Goal: Task Accomplishment & Management: Complete application form

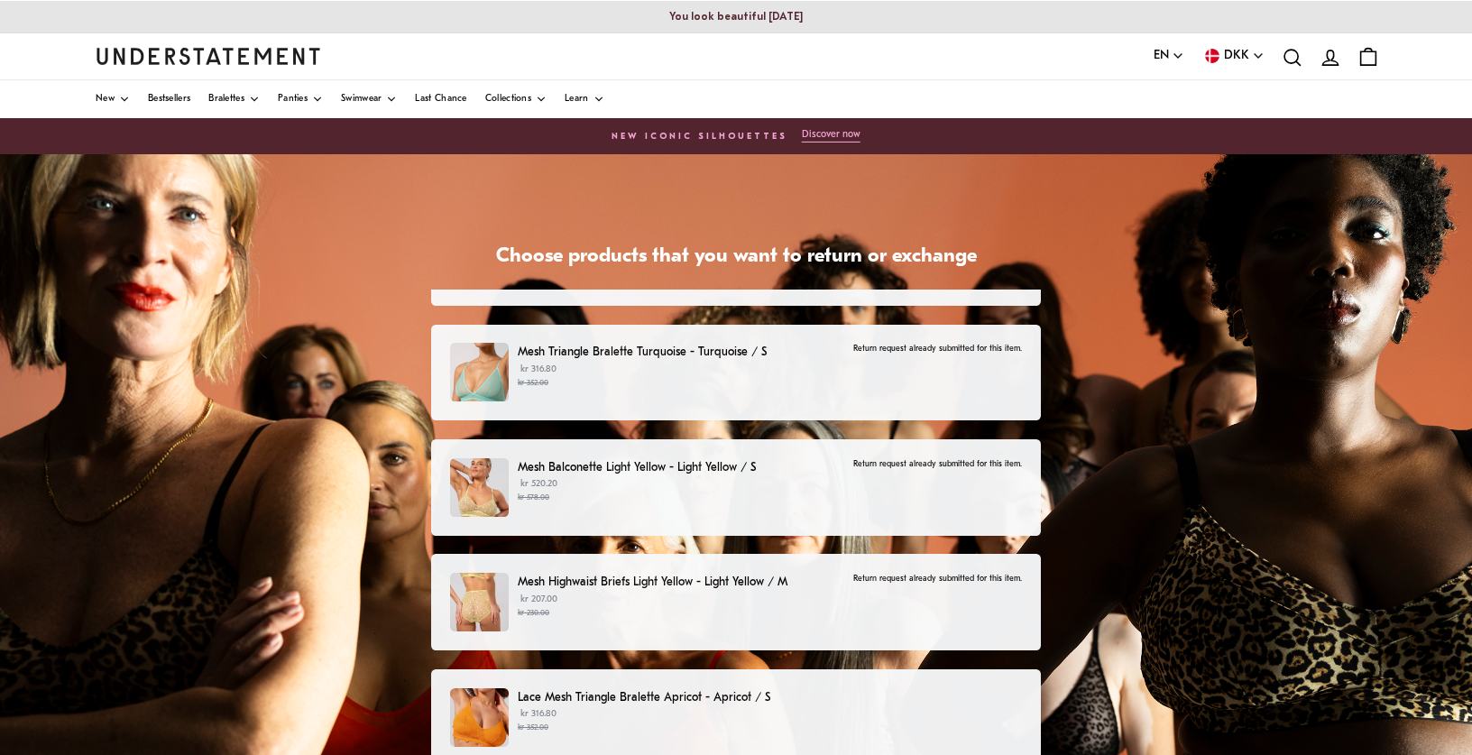
scroll to position [953, 0]
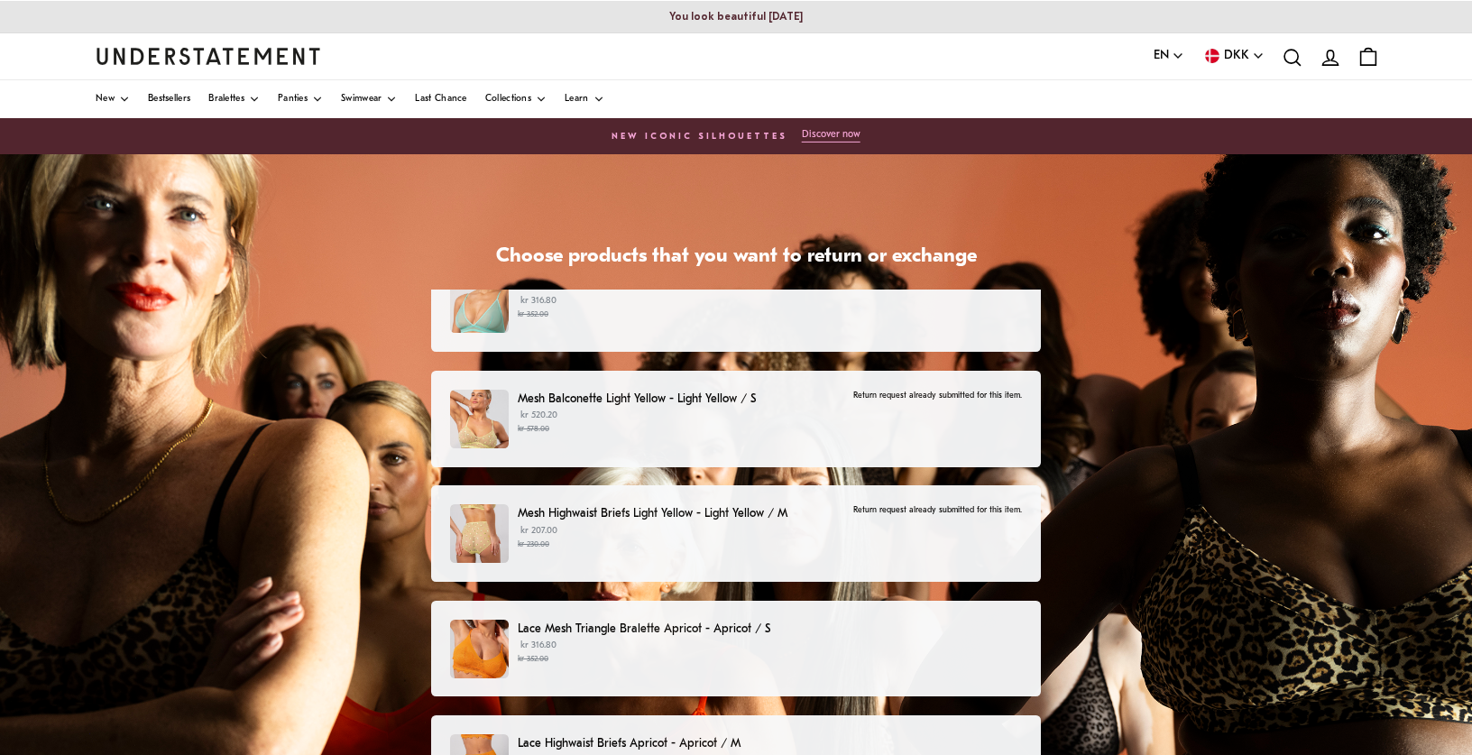
click at [864, 634] on p "Lace Mesh Triangle Bralette Apricot - Apricot / S" at bounding box center [770, 629] width 504 height 19
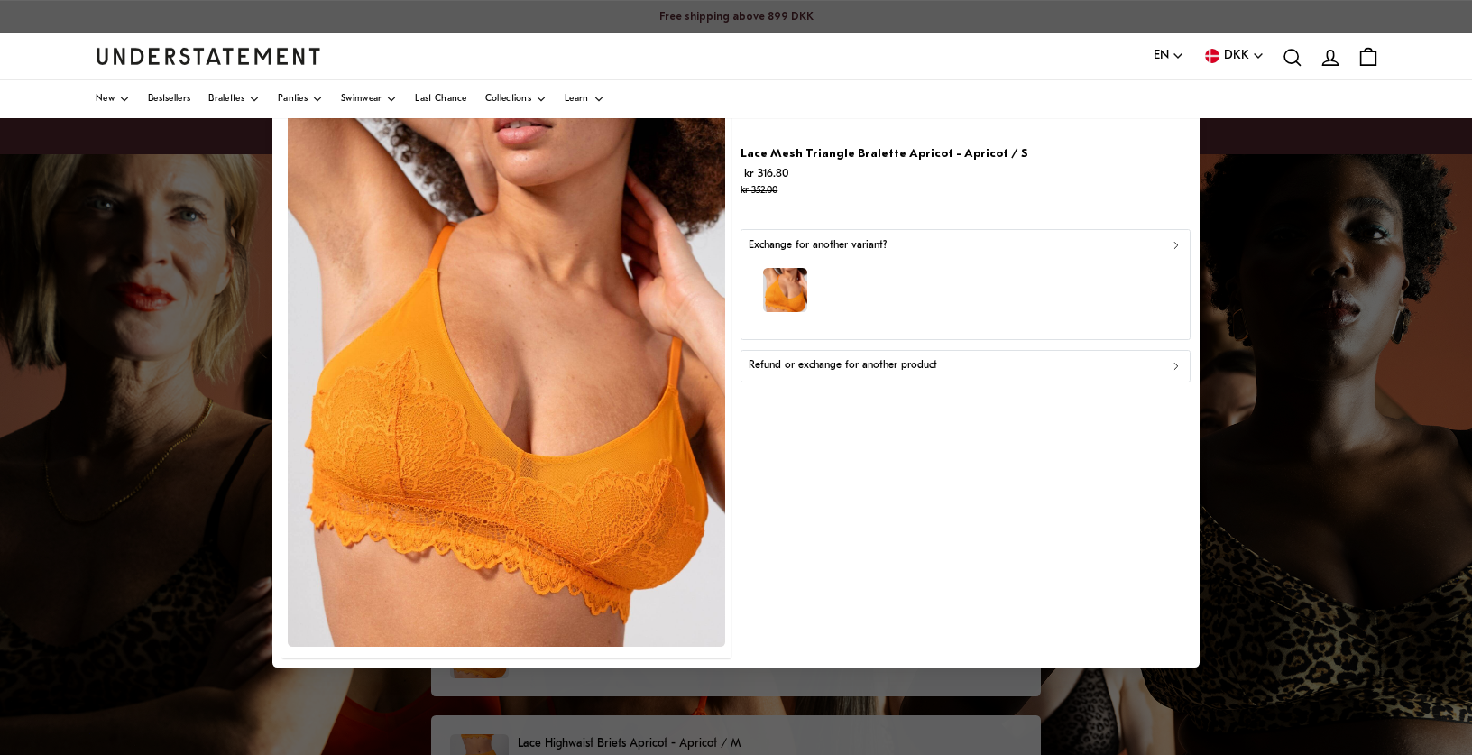
click at [917, 364] on p "Refund or exchange for another product" at bounding box center [843, 366] width 189 height 17
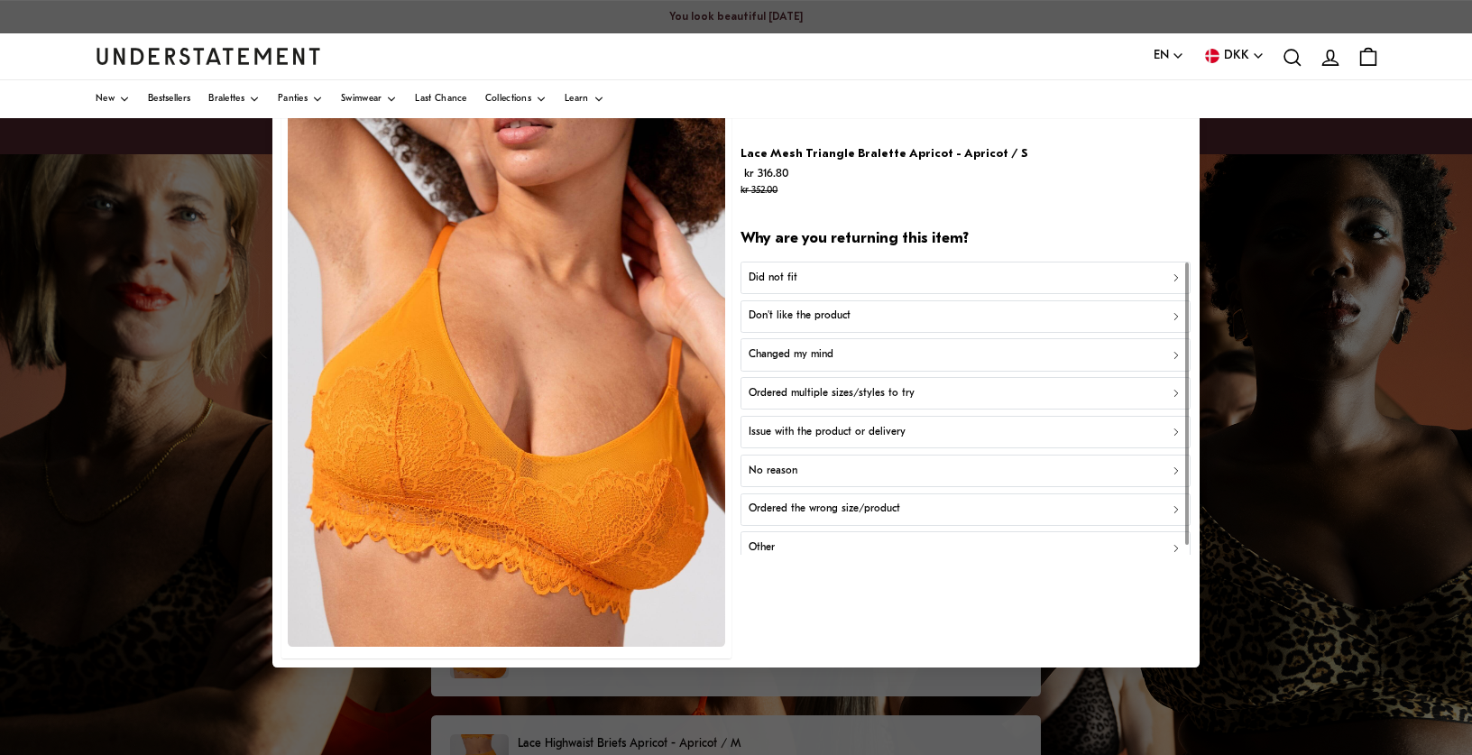
click at [822, 355] on p "Changed my mind" at bounding box center [791, 354] width 85 height 17
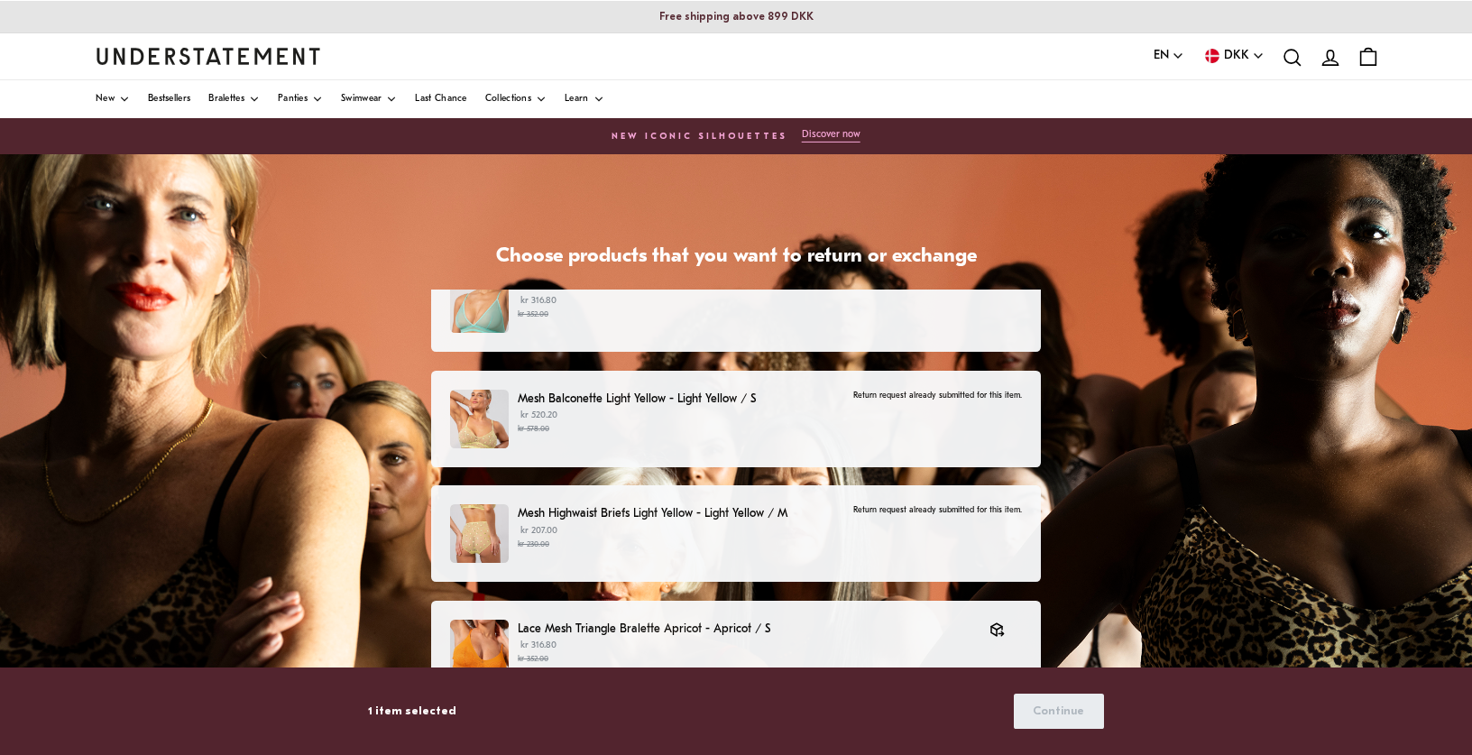
scroll to position [1188, 0]
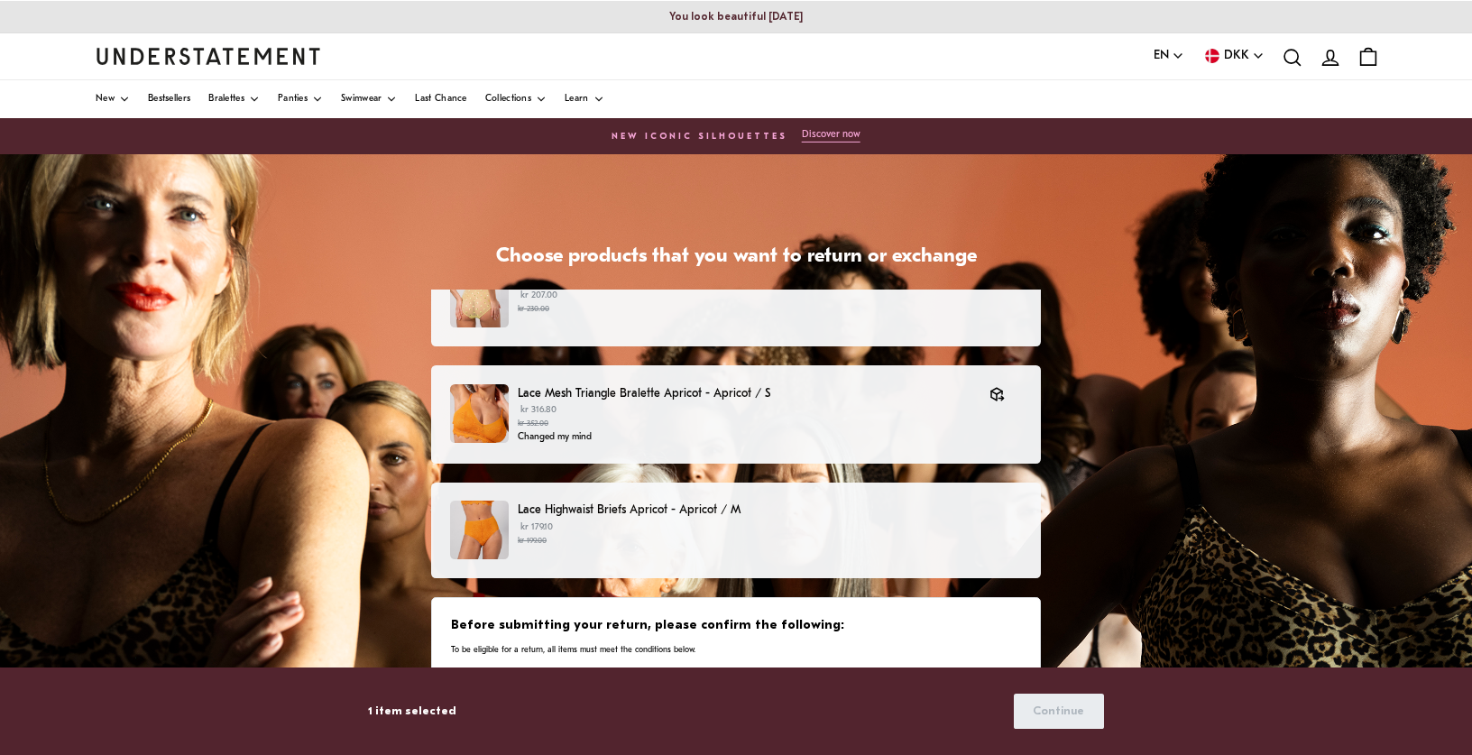
click at [888, 519] on p "Lace Highwaist Briefs Apricot - Apricot / M" at bounding box center [770, 510] width 504 height 19
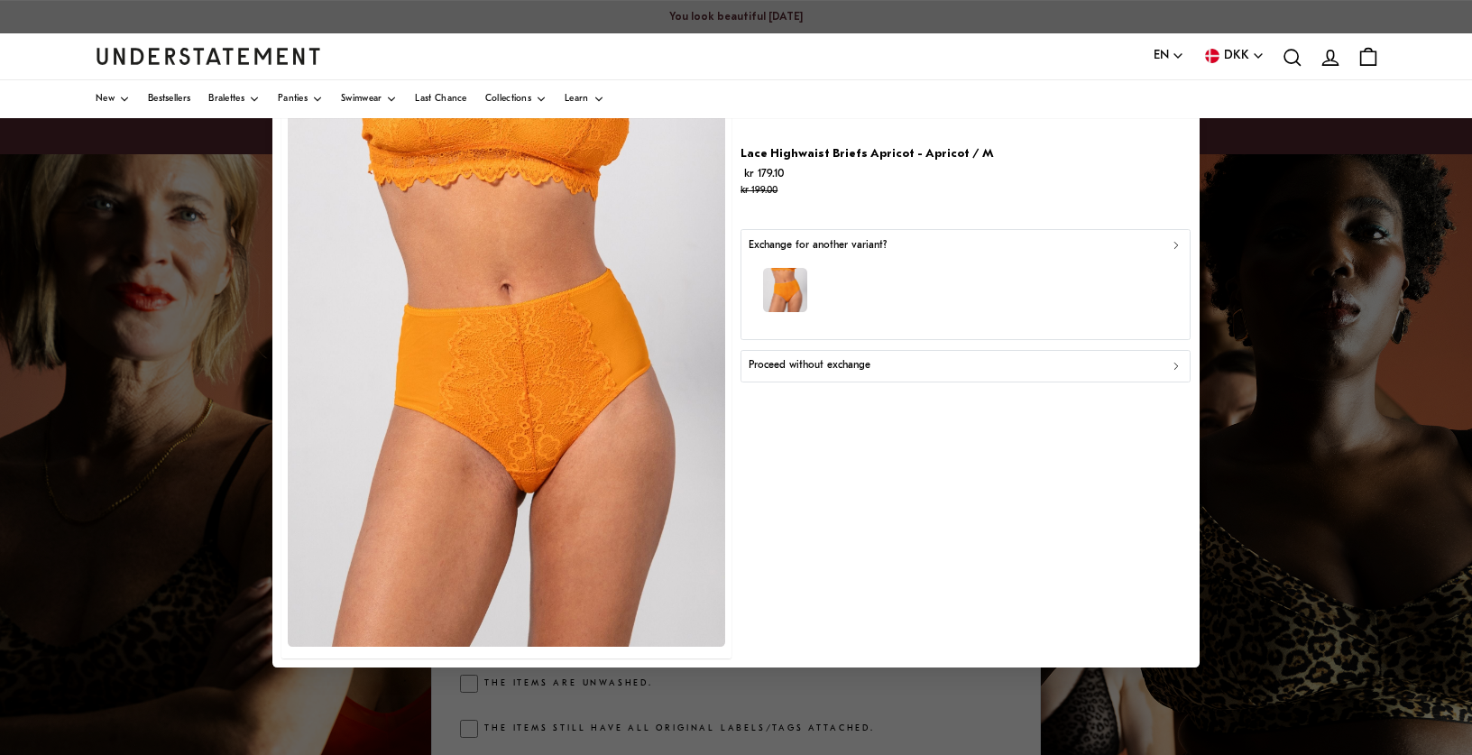
click at [837, 281] on div "button" at bounding box center [966, 293] width 434 height 78
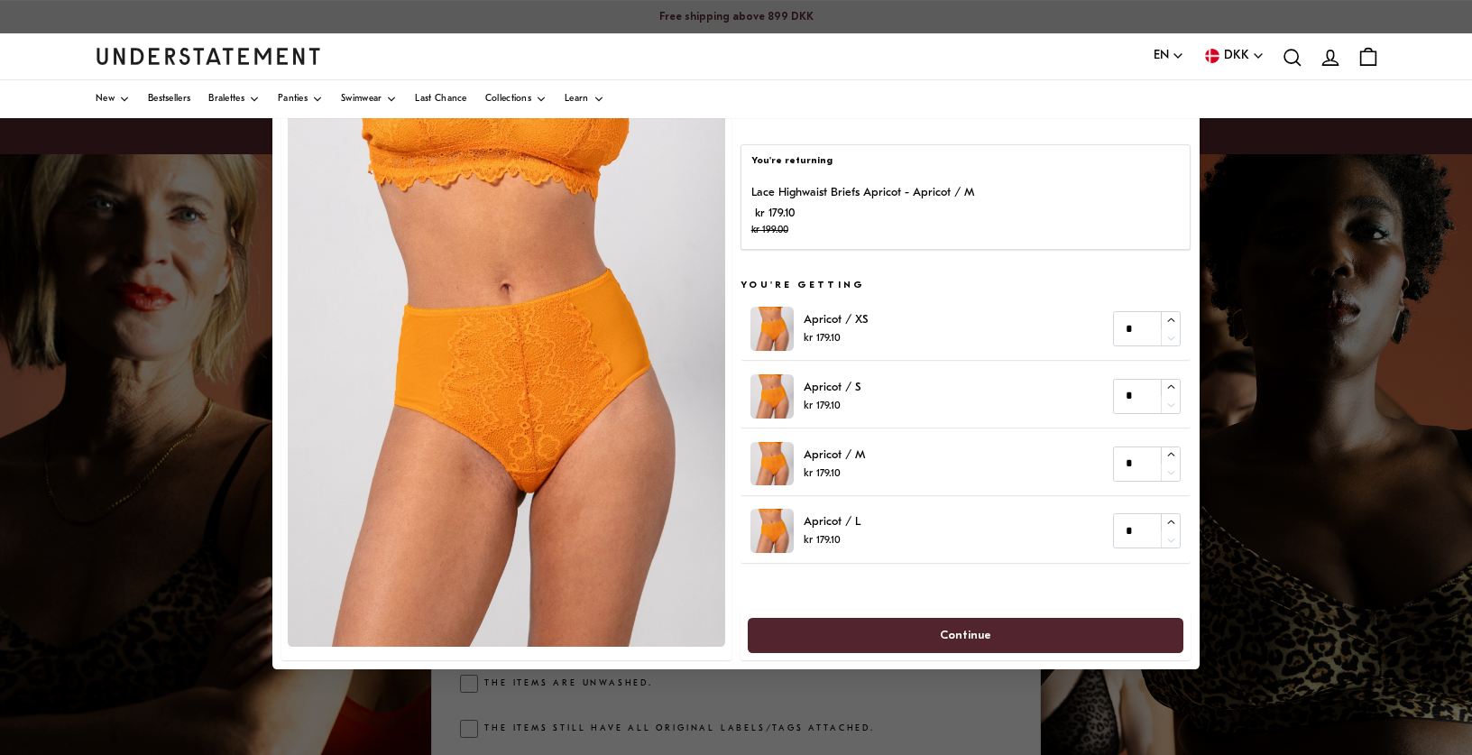
click at [1176, 696] on div at bounding box center [736, 377] width 1472 height 755
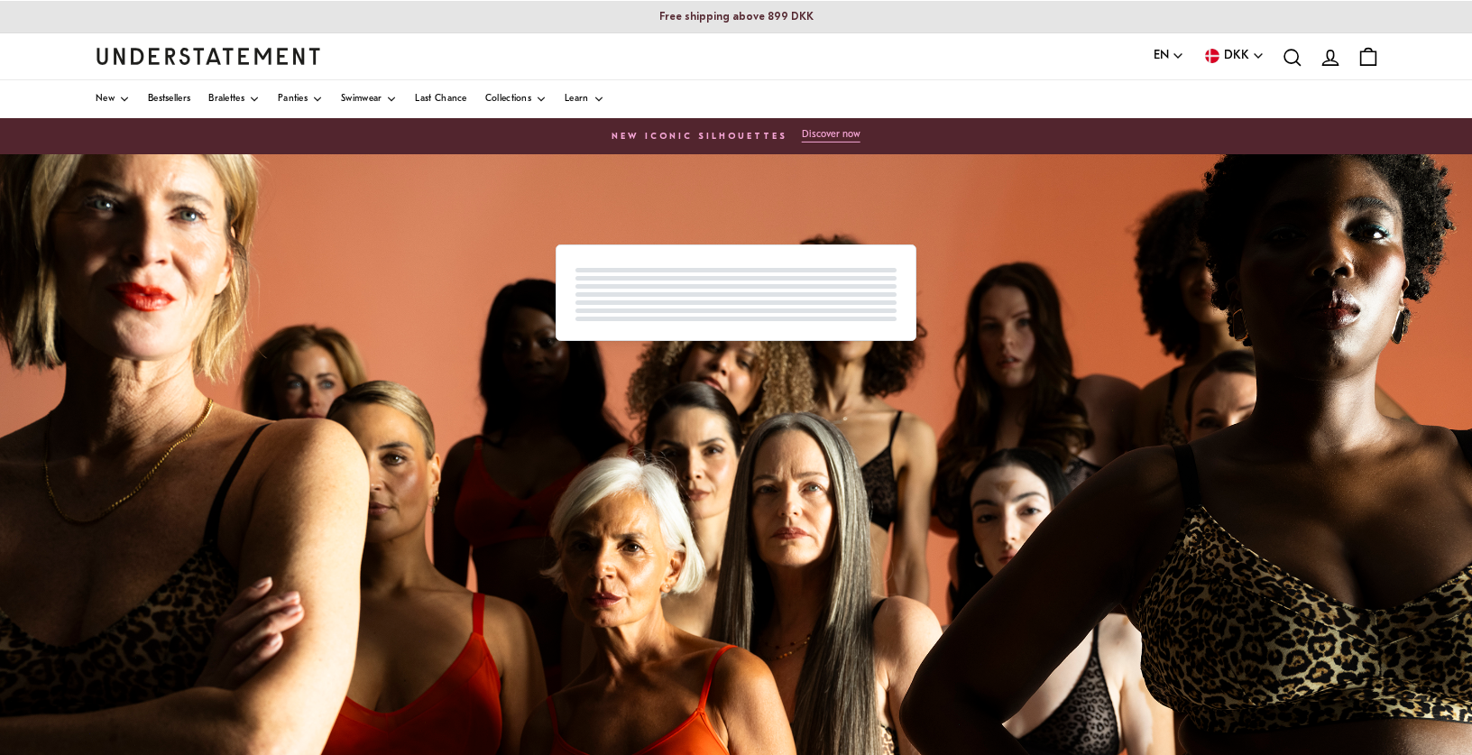
click at [644, 392] on div "Powered by Pango" at bounding box center [736, 605] width 1472 height 902
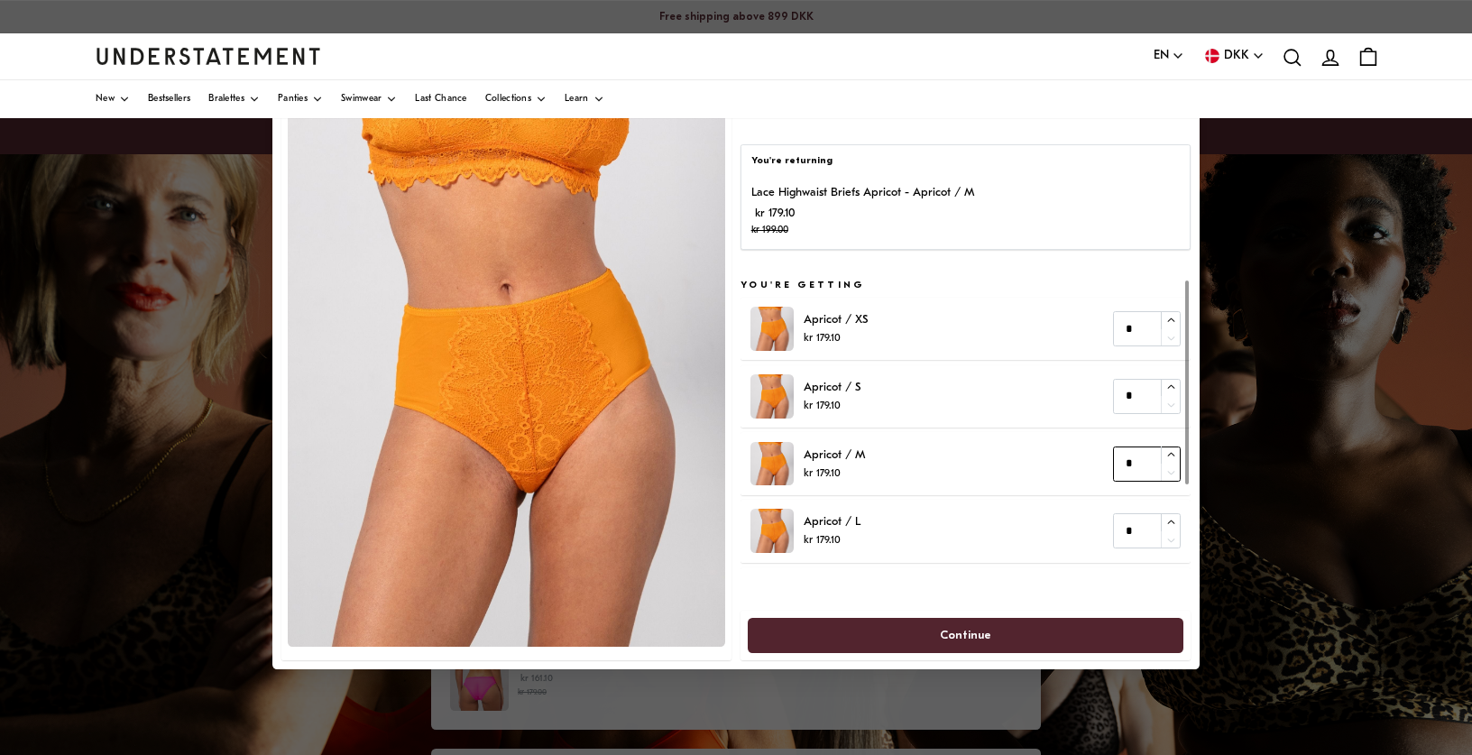
type input "*"
click at [1167, 456] on icon "button" at bounding box center [1170, 454] width 7 height 4
click at [1035, 640] on span "Continue" at bounding box center [966, 634] width 396 height 33
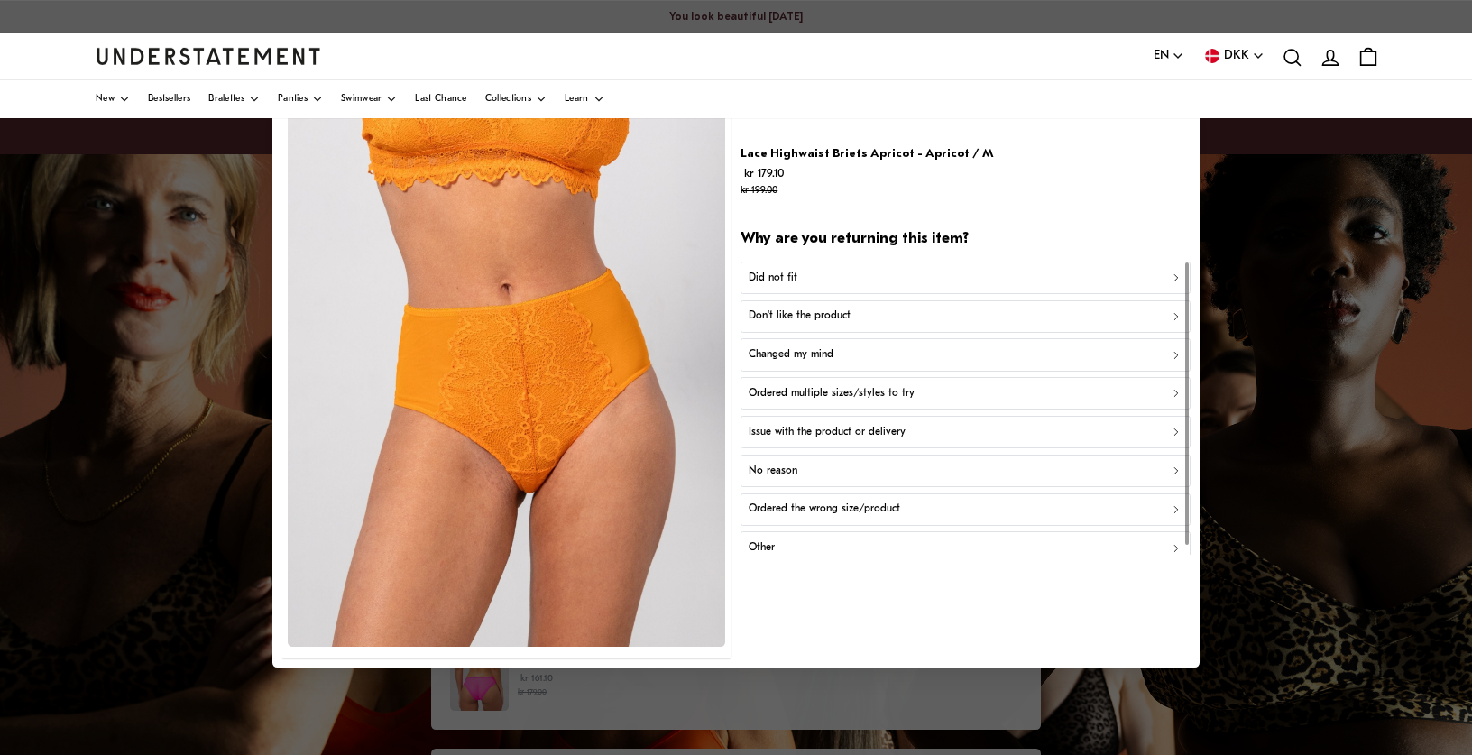
click at [777, 356] on p "Changed my mind" at bounding box center [791, 354] width 85 height 17
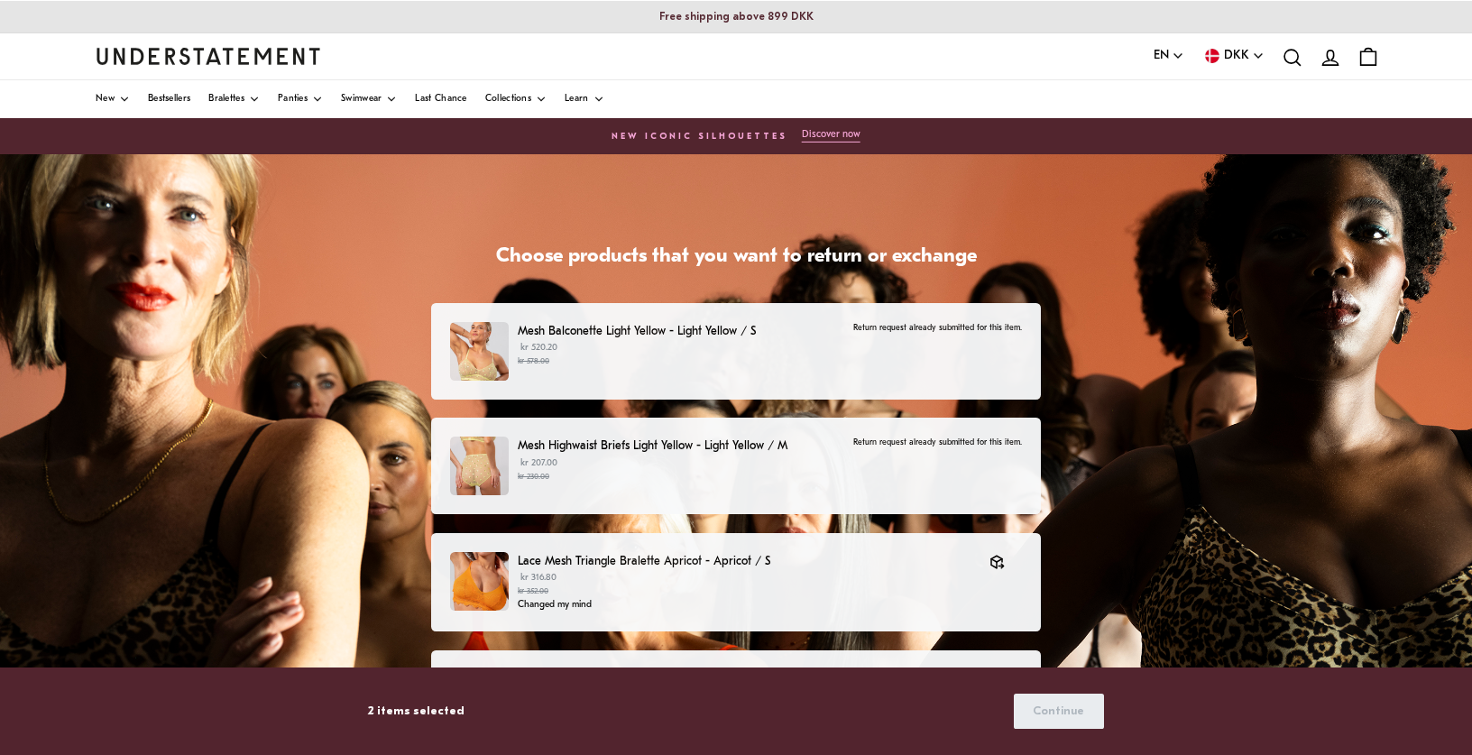
scroll to position [1190, 0]
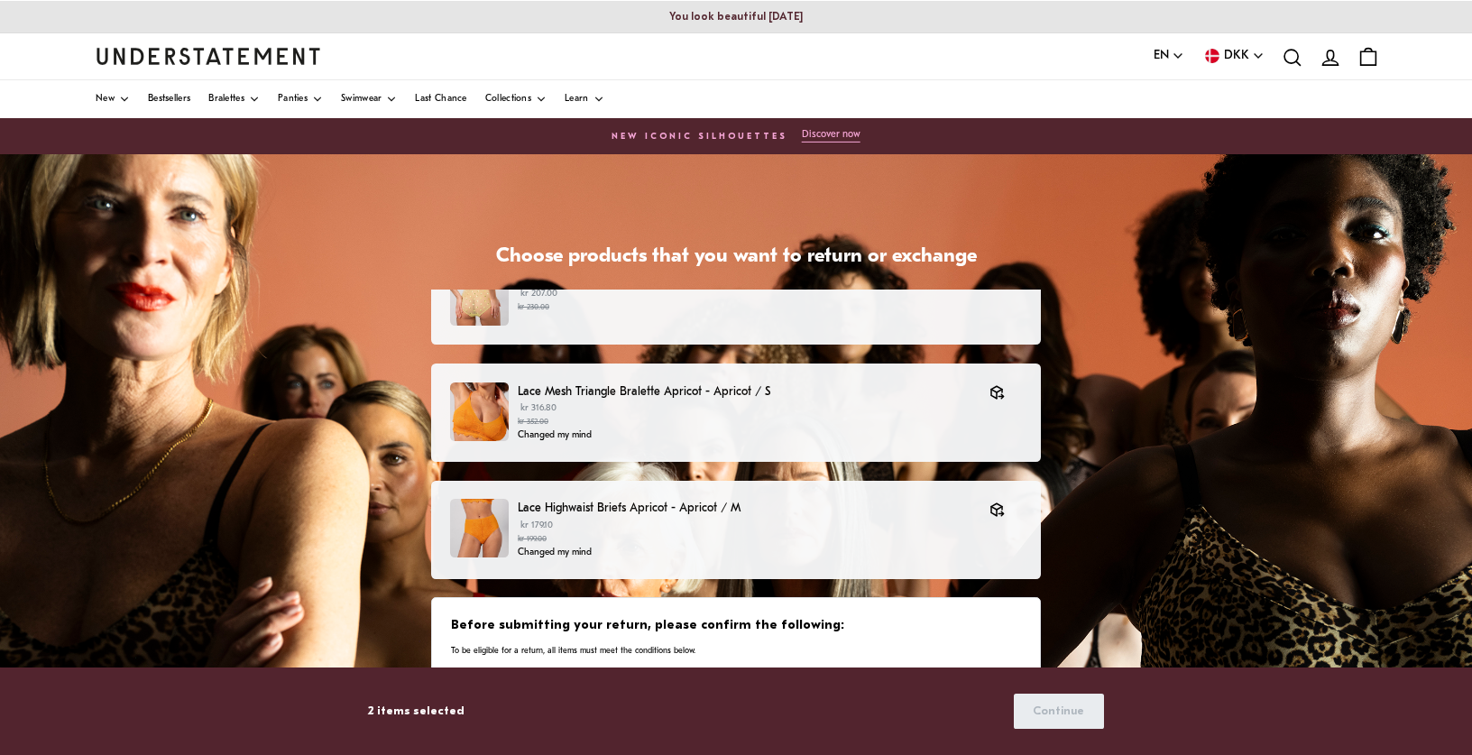
click at [894, 641] on div "Before submitting your return, please confirm the following: To be eligible for…" at bounding box center [736, 637] width 571 height 40
click at [610, 648] on p "To be eligible for a return, all items must meet the conditions below." at bounding box center [736, 651] width 571 height 12
click at [609, 651] on p "To be eligible for a return, all items must meet the conditions below." at bounding box center [736, 651] width 571 height 12
click at [638, 646] on p "To be eligible for a return, all items must meet the conditions below." at bounding box center [736, 651] width 571 height 12
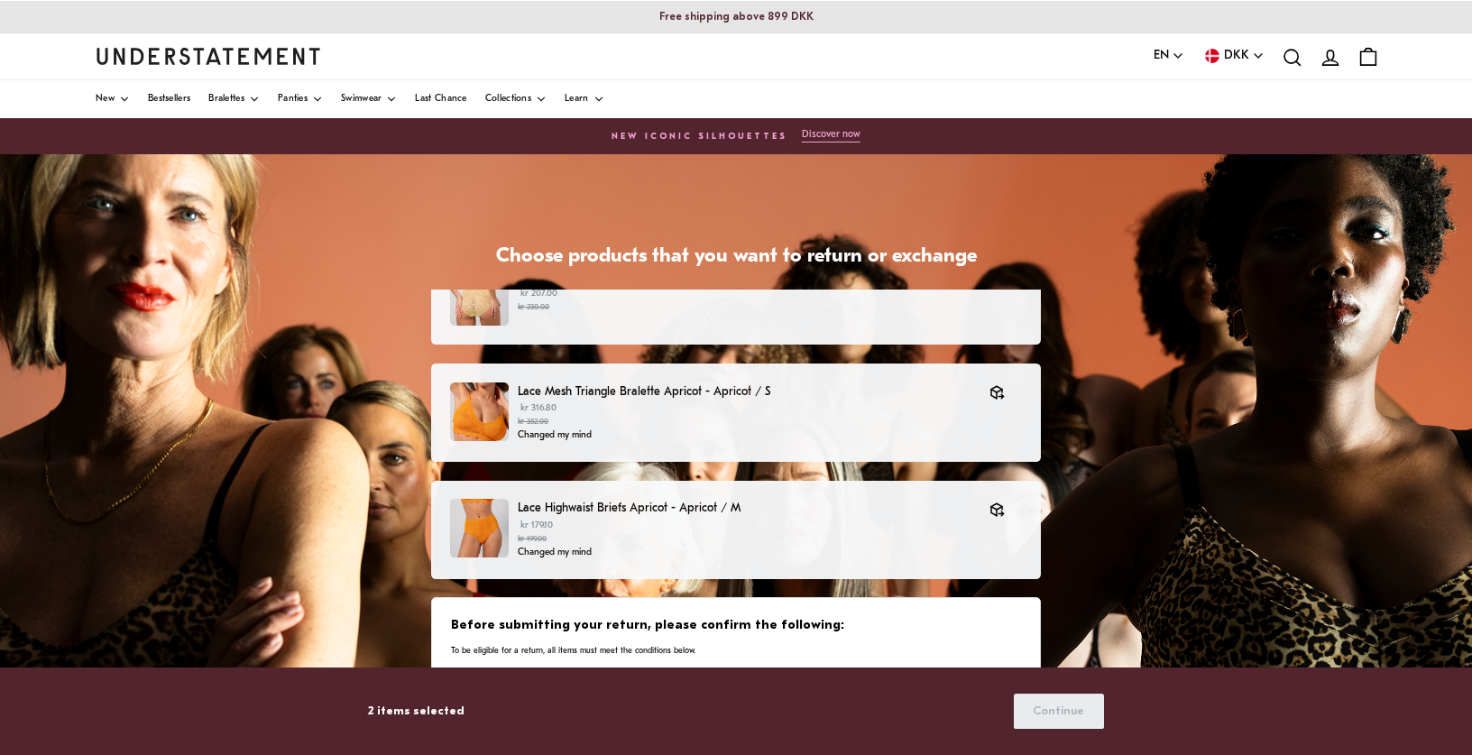
click at [425, 712] on p "2 items selected" at bounding box center [416, 711] width 97 height 19
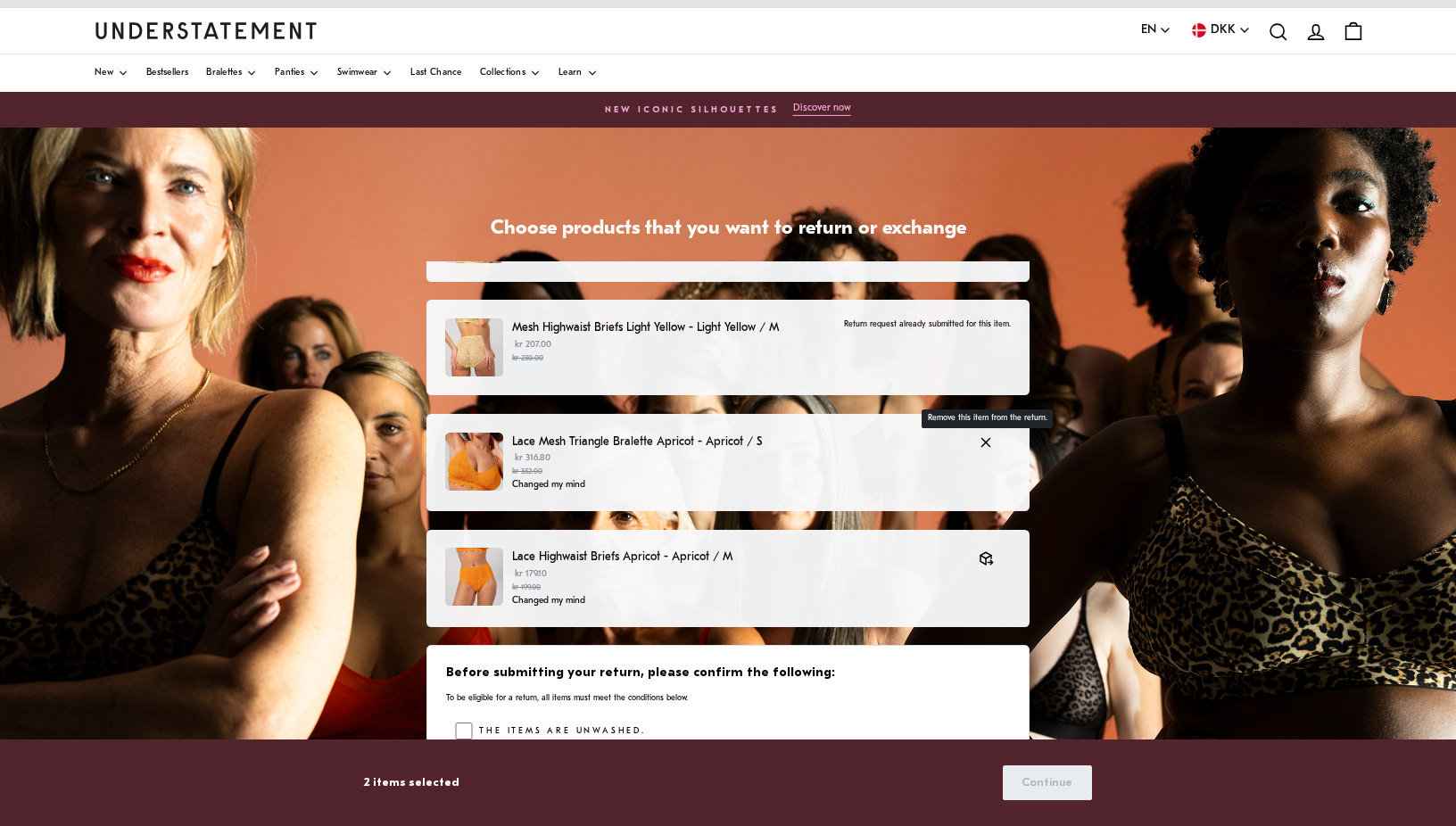
scroll to position [224, 0]
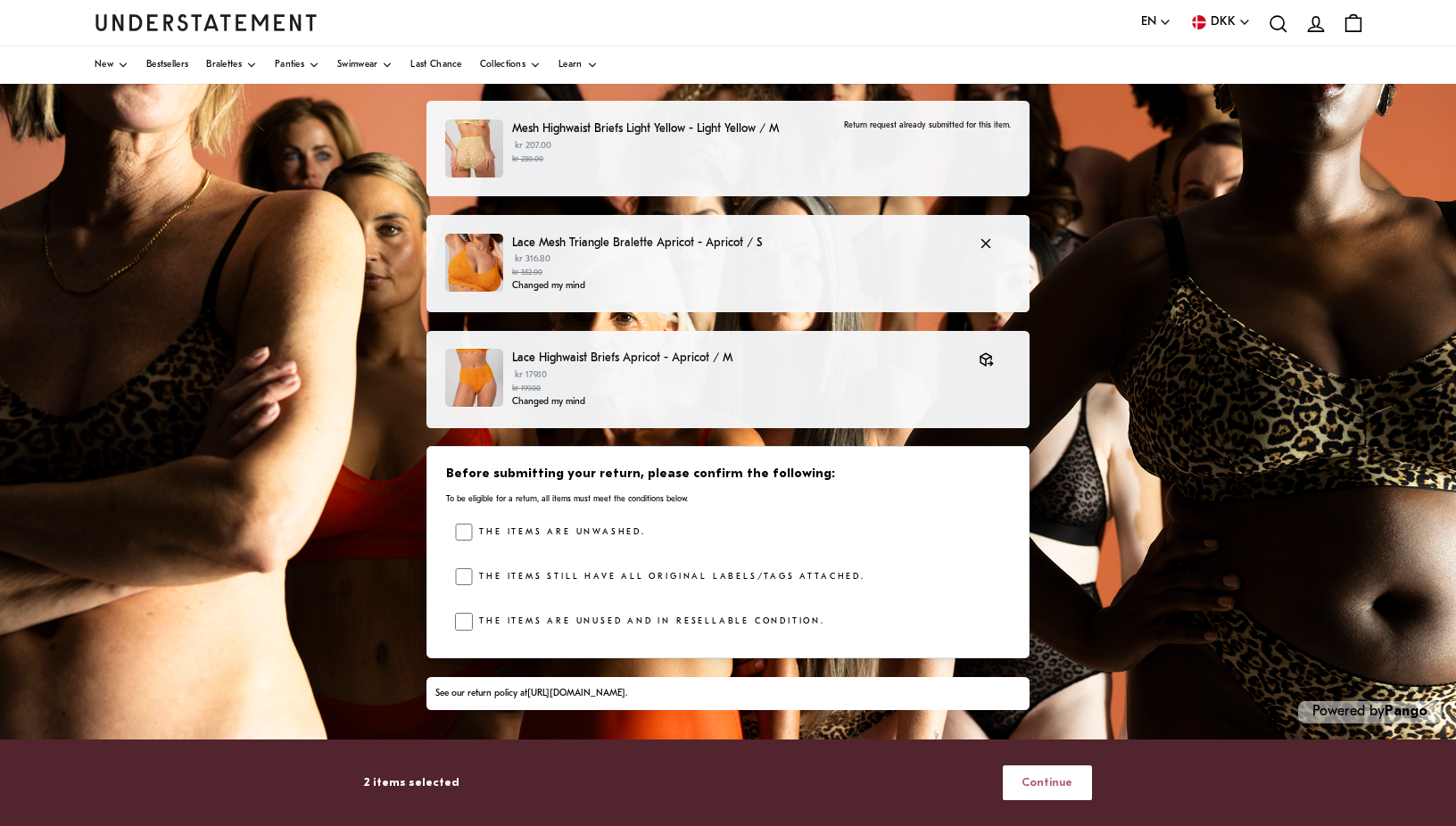
click at [1059, 746] on span "Continue" at bounding box center [1046, 782] width 50 height 33
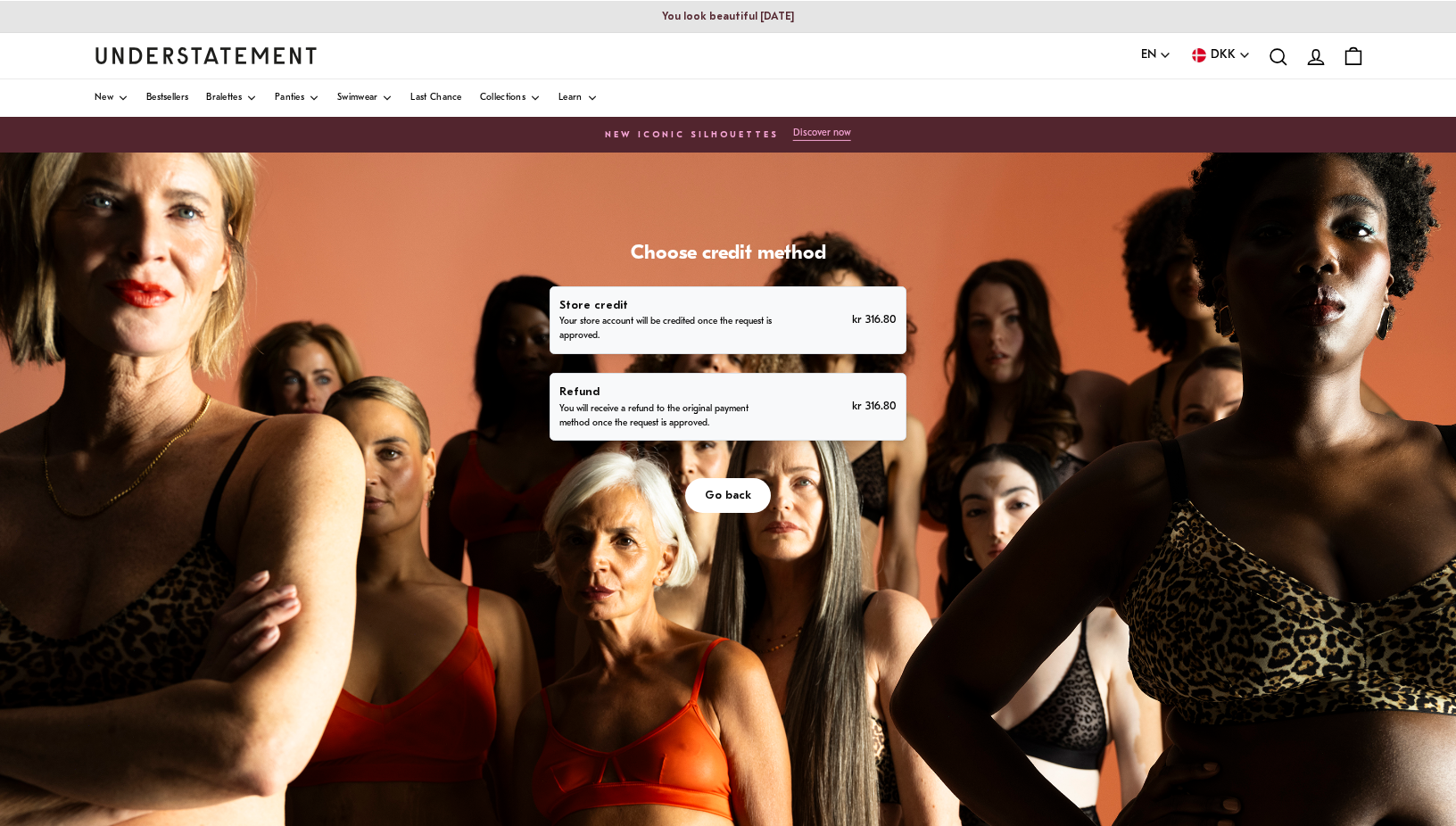
click at [663, 417] on p "You will receive a refund to the original payment method once the request is ap…" at bounding box center [669, 416] width 218 height 29
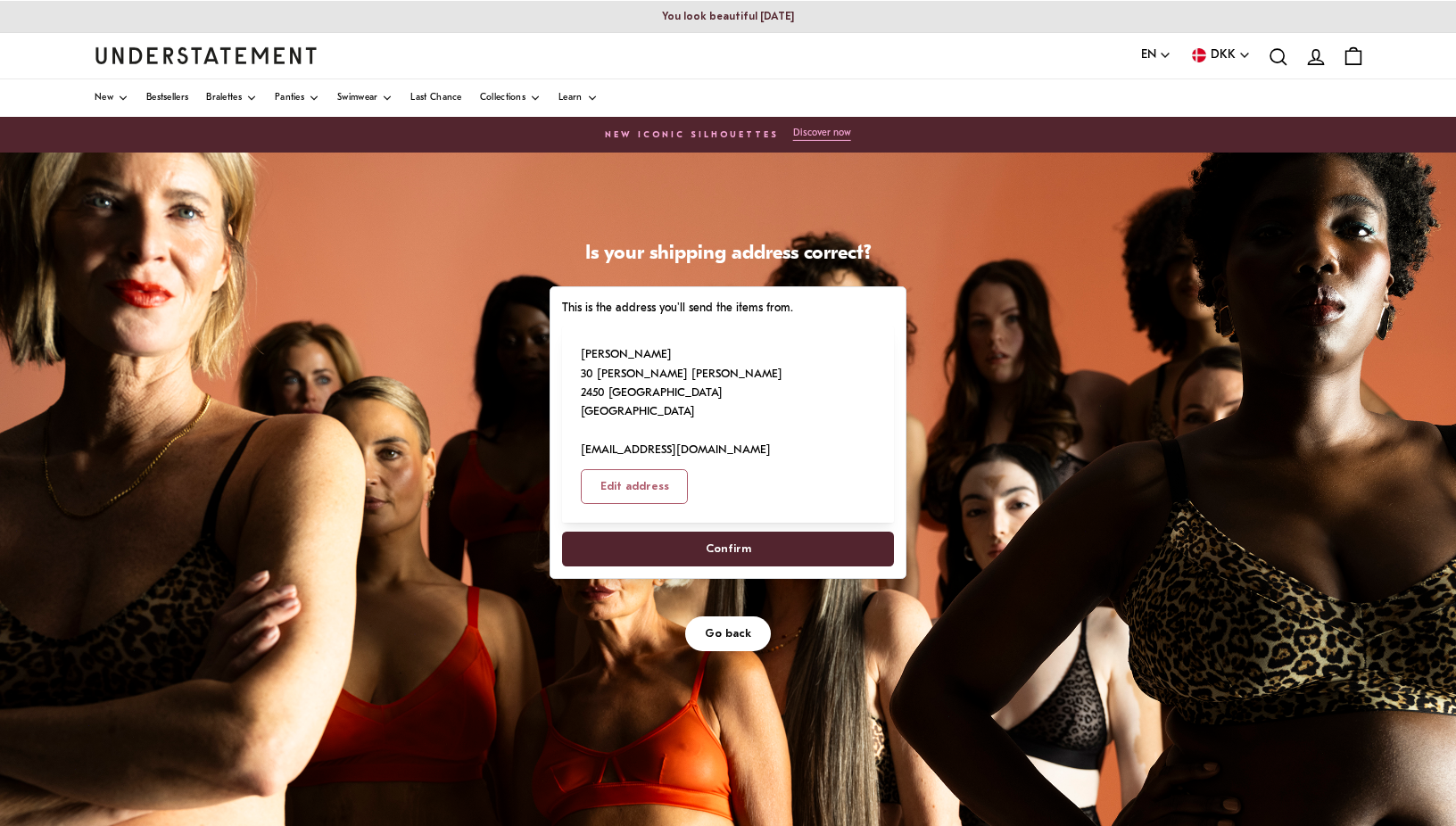
click at [741, 533] on span "Confirm" at bounding box center [729, 549] width 46 height 33
select select "**"
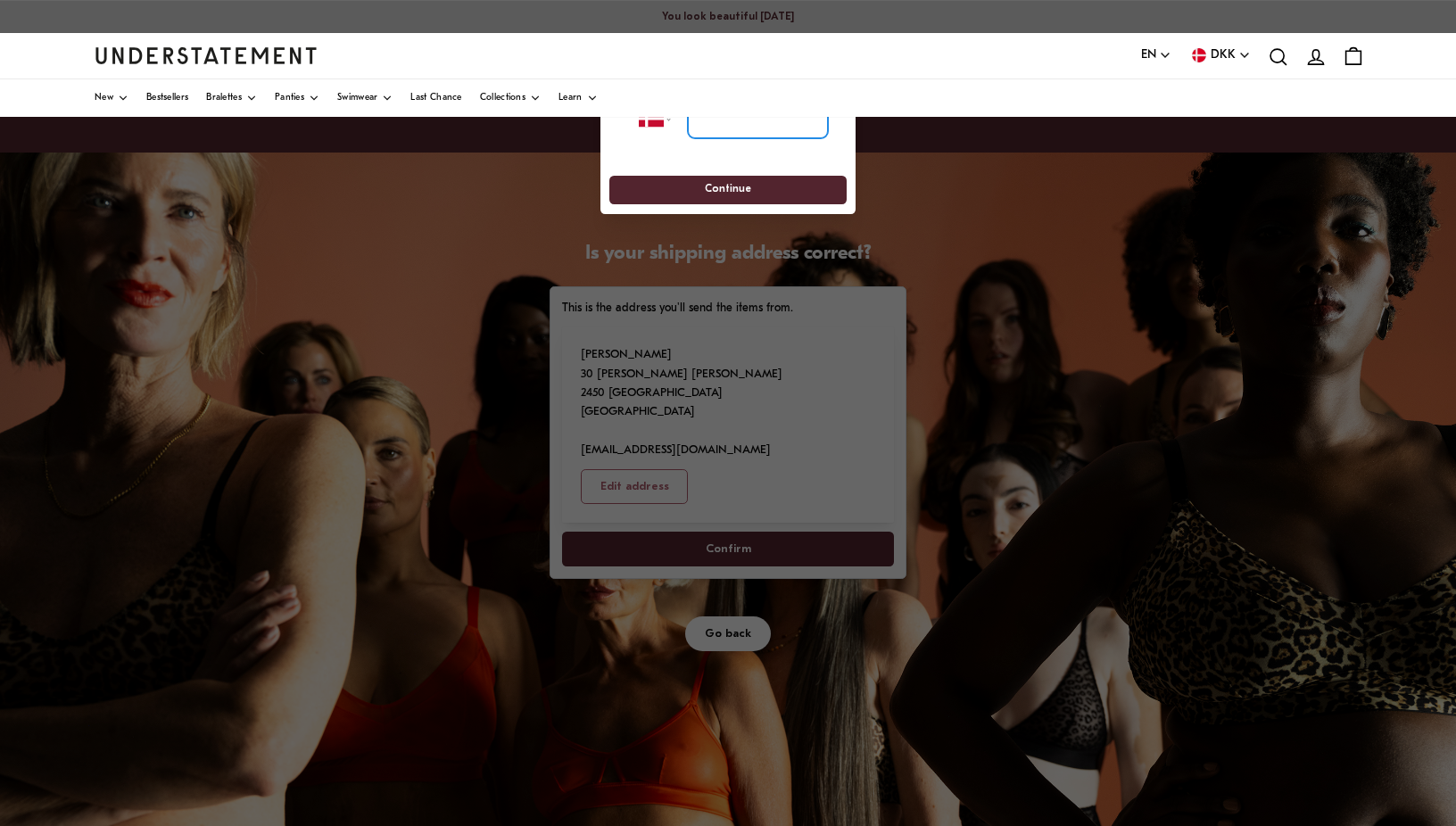
click at [732, 128] on input "tel" at bounding box center [759, 120] width 140 height 40
type input "**********"
drag, startPoint x: 727, startPoint y: 187, endPoint x: 744, endPoint y: 224, distance: 40.7
click at [728, 188] on span "Continue" at bounding box center [728, 191] width 46 height 28
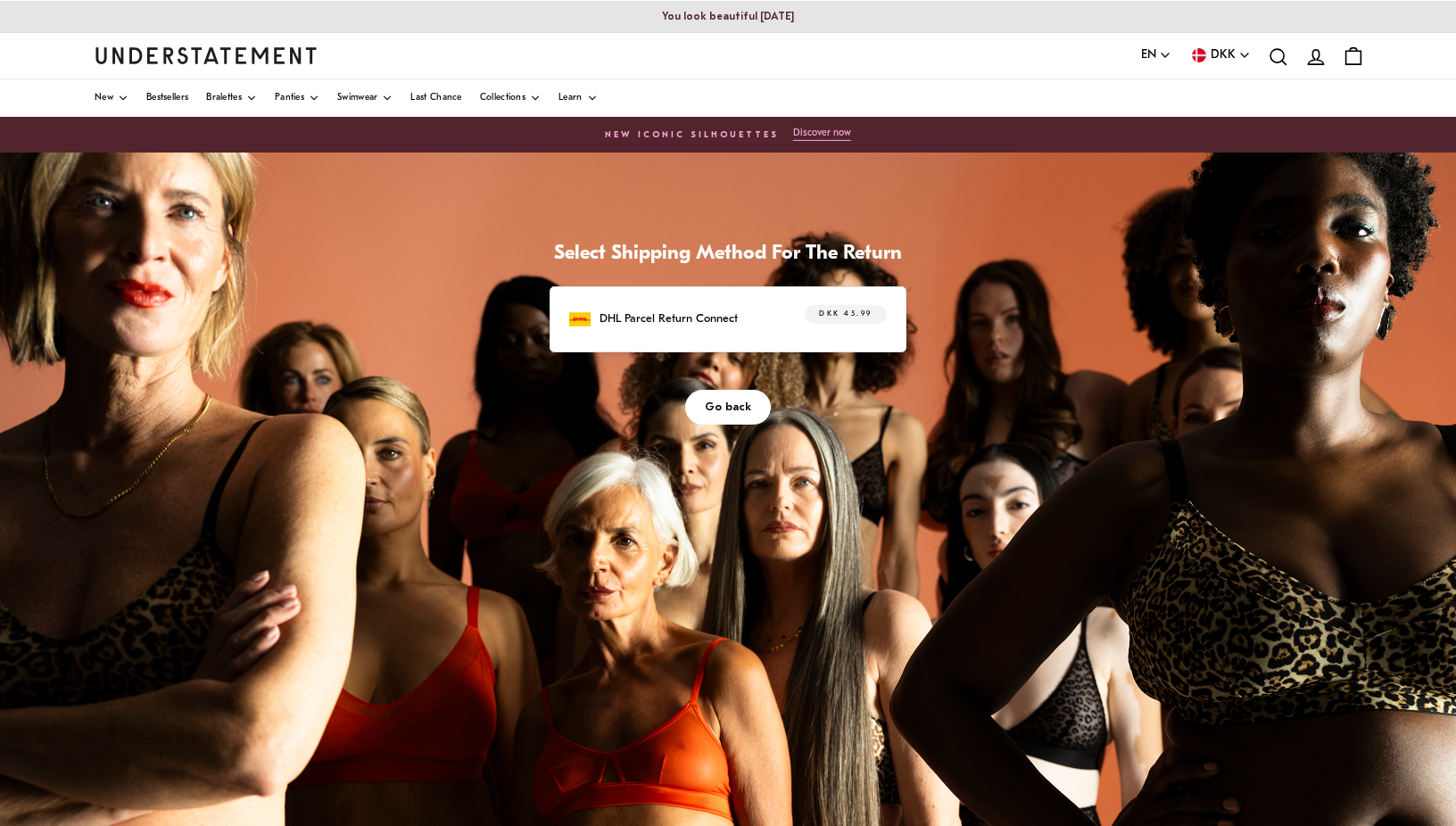
click at [835, 313] on span "DKK 45.99" at bounding box center [845, 315] width 52 height 18
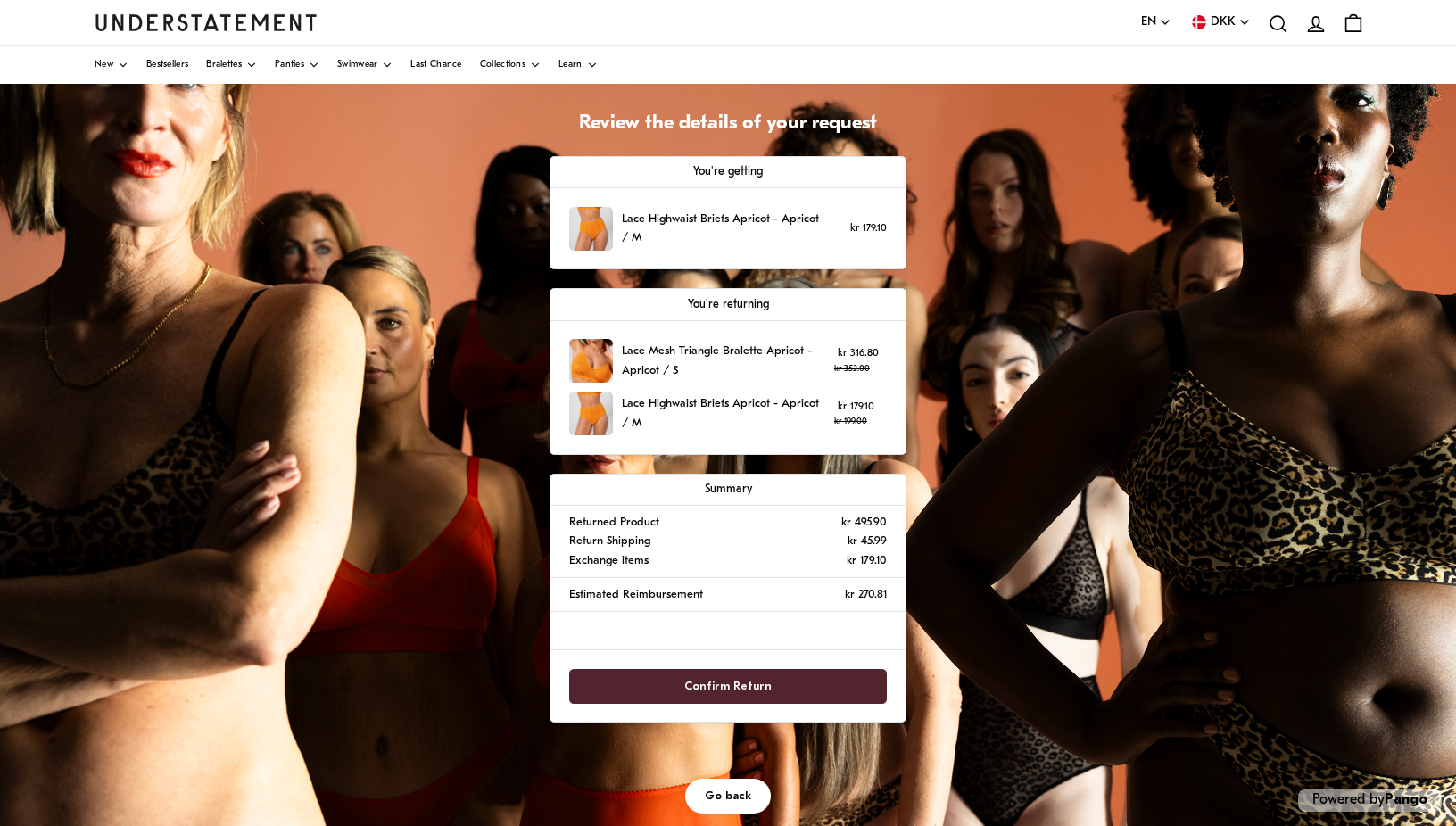
scroll to position [219, 0]
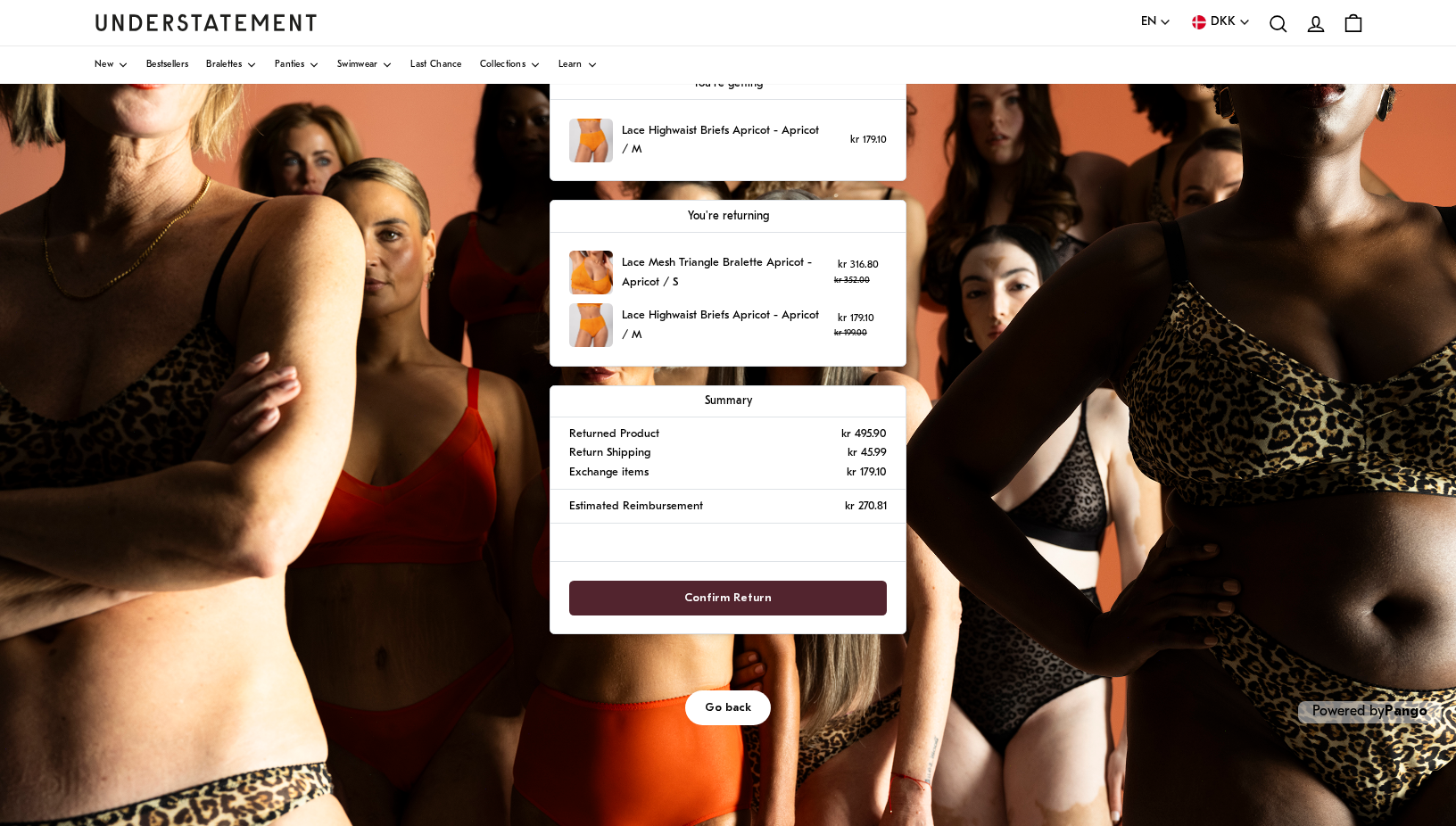
click at [727, 707] on span "Go back" at bounding box center [728, 707] width 46 height 33
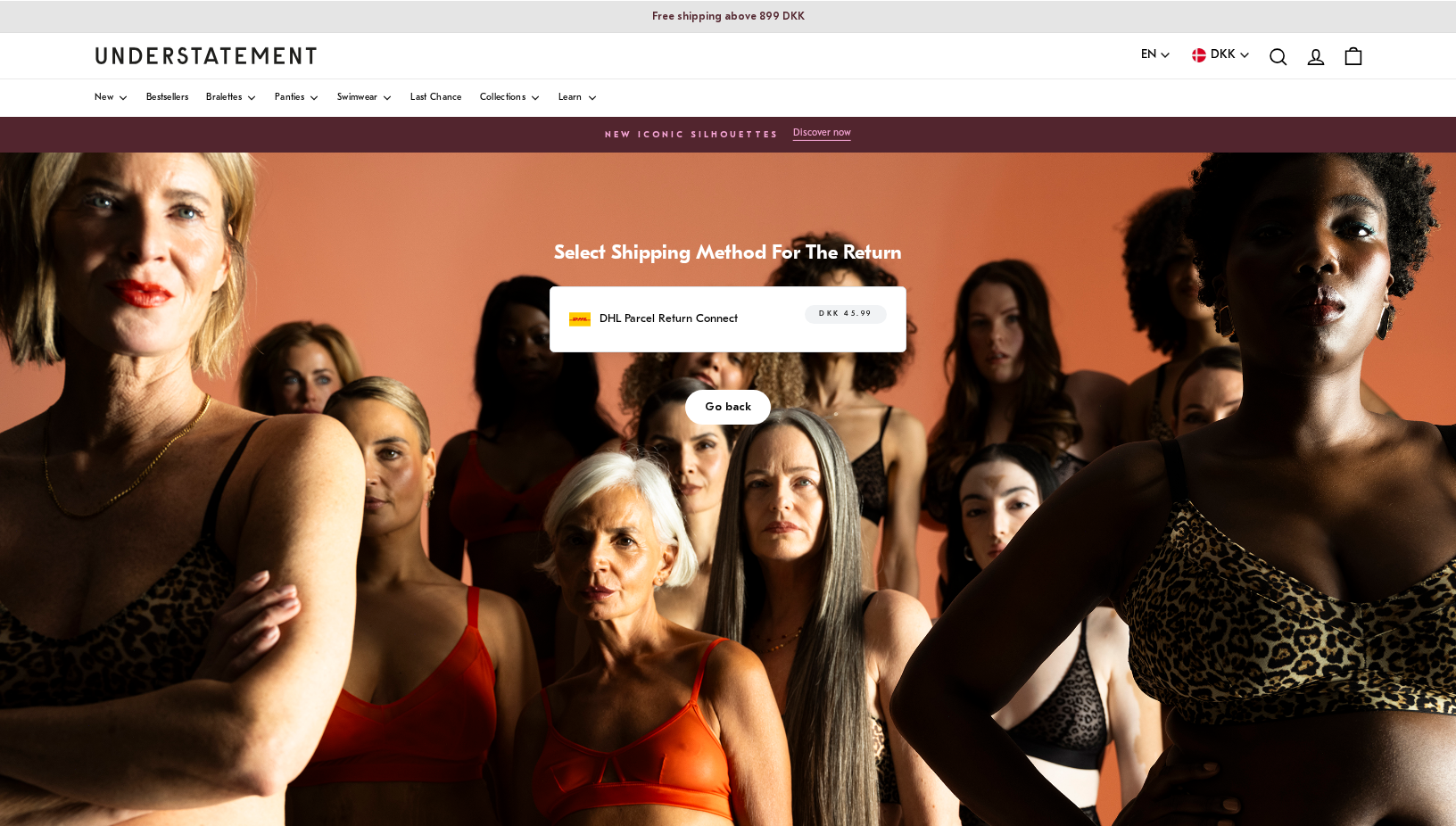
click at [726, 406] on span "Go back" at bounding box center [728, 407] width 46 height 33
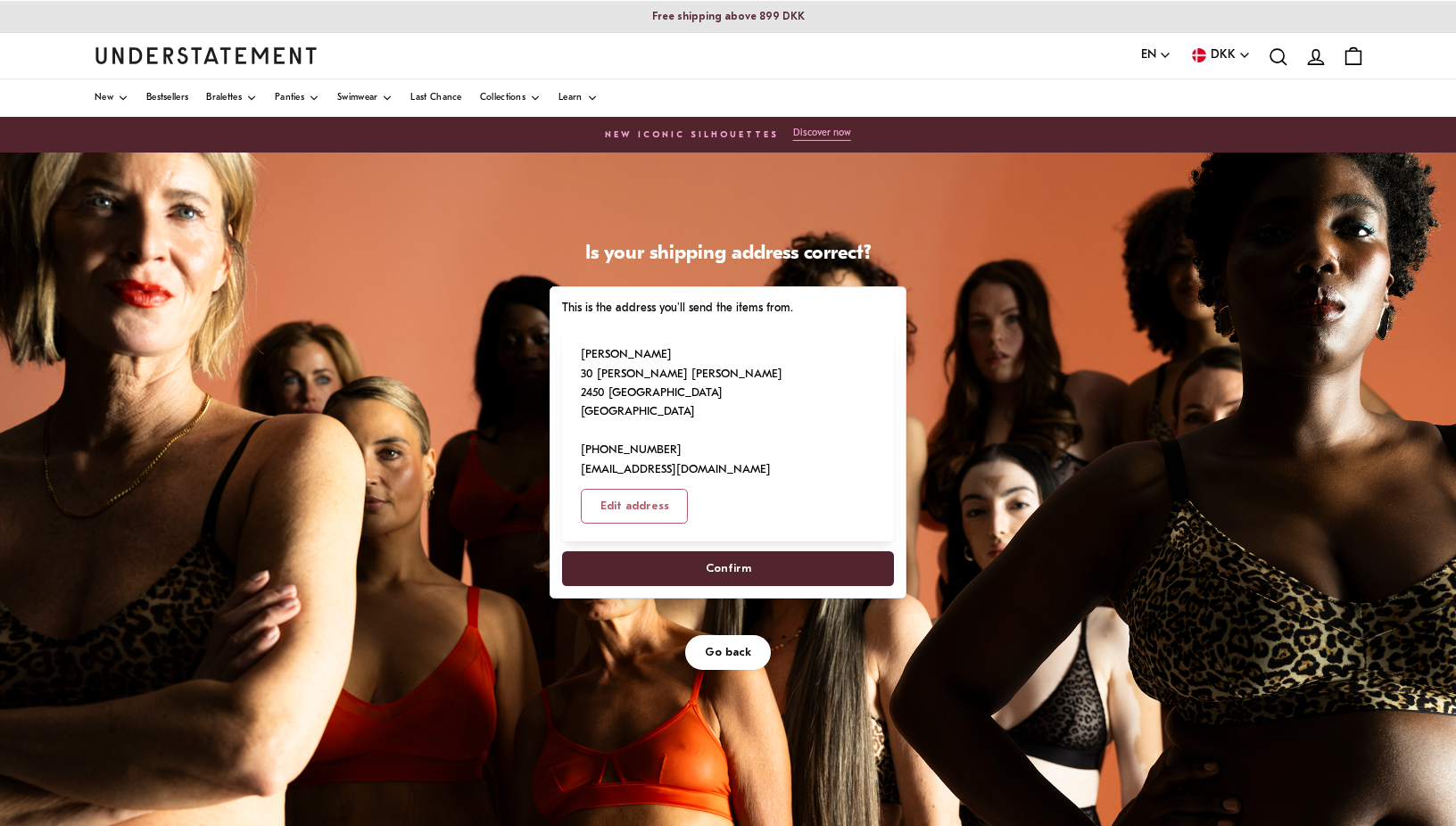
click at [720, 636] on span "Go back" at bounding box center [728, 652] width 46 height 33
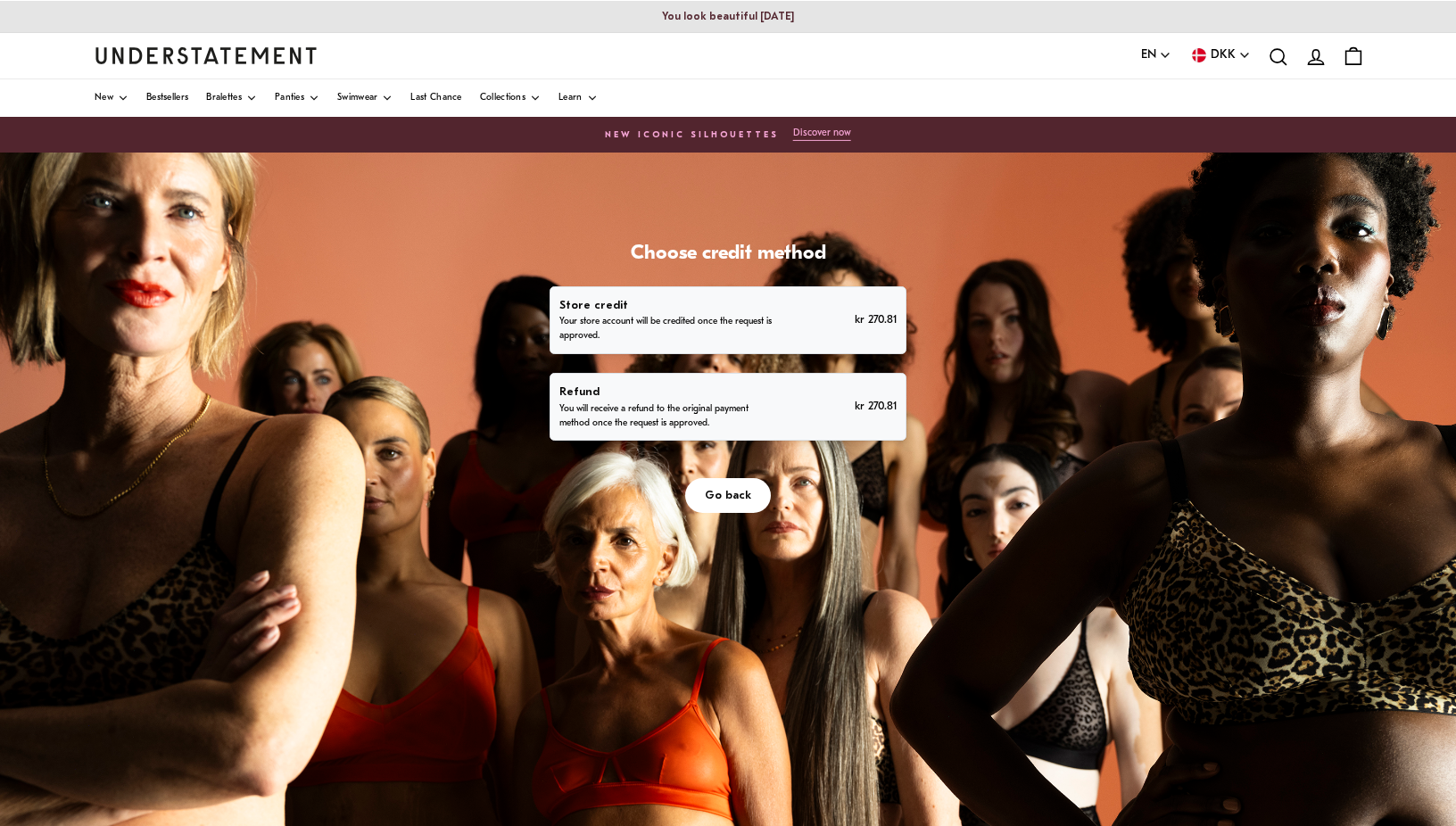
click at [733, 495] on span "Go back" at bounding box center [728, 495] width 46 height 33
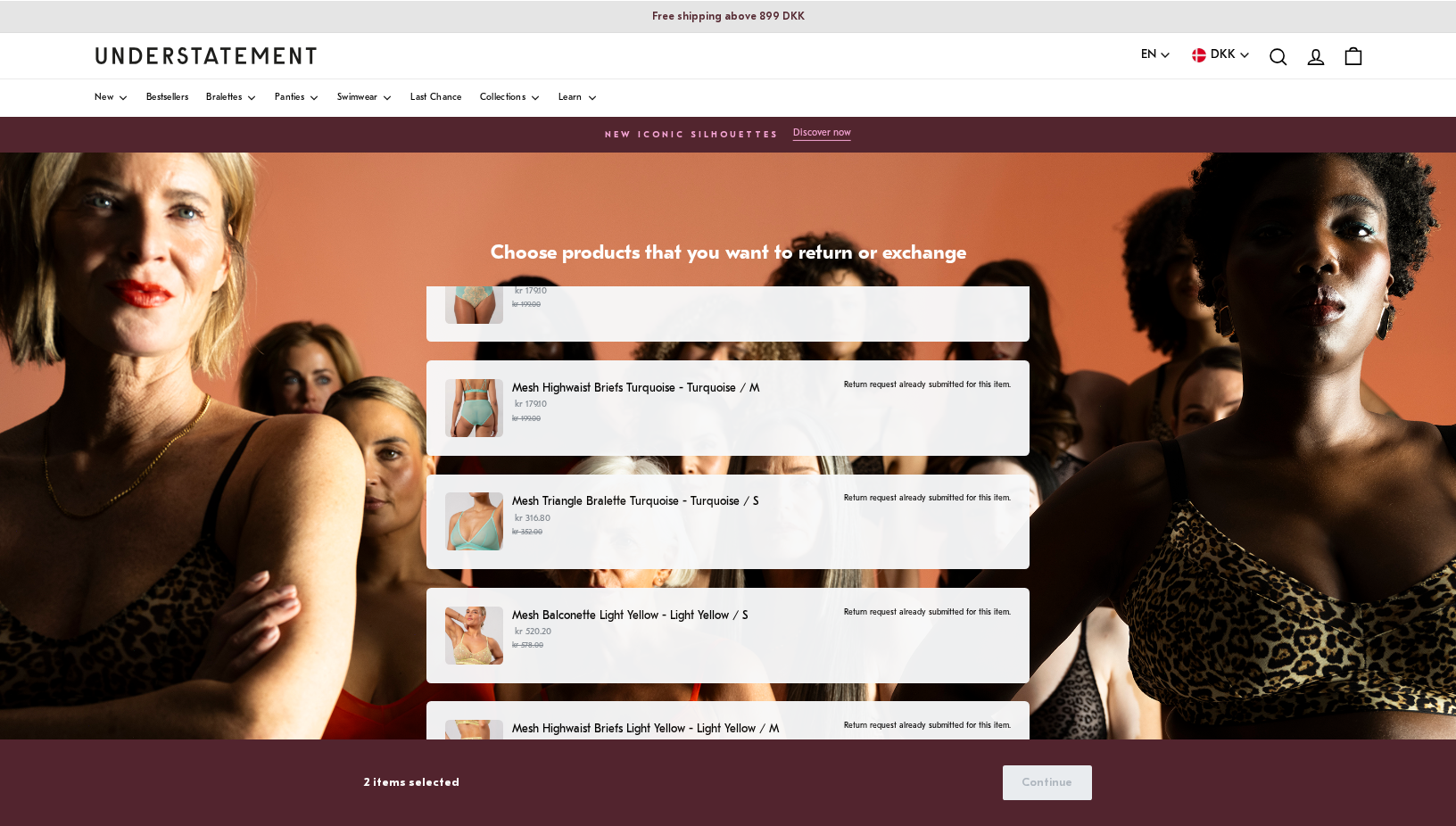
scroll to position [1098, 0]
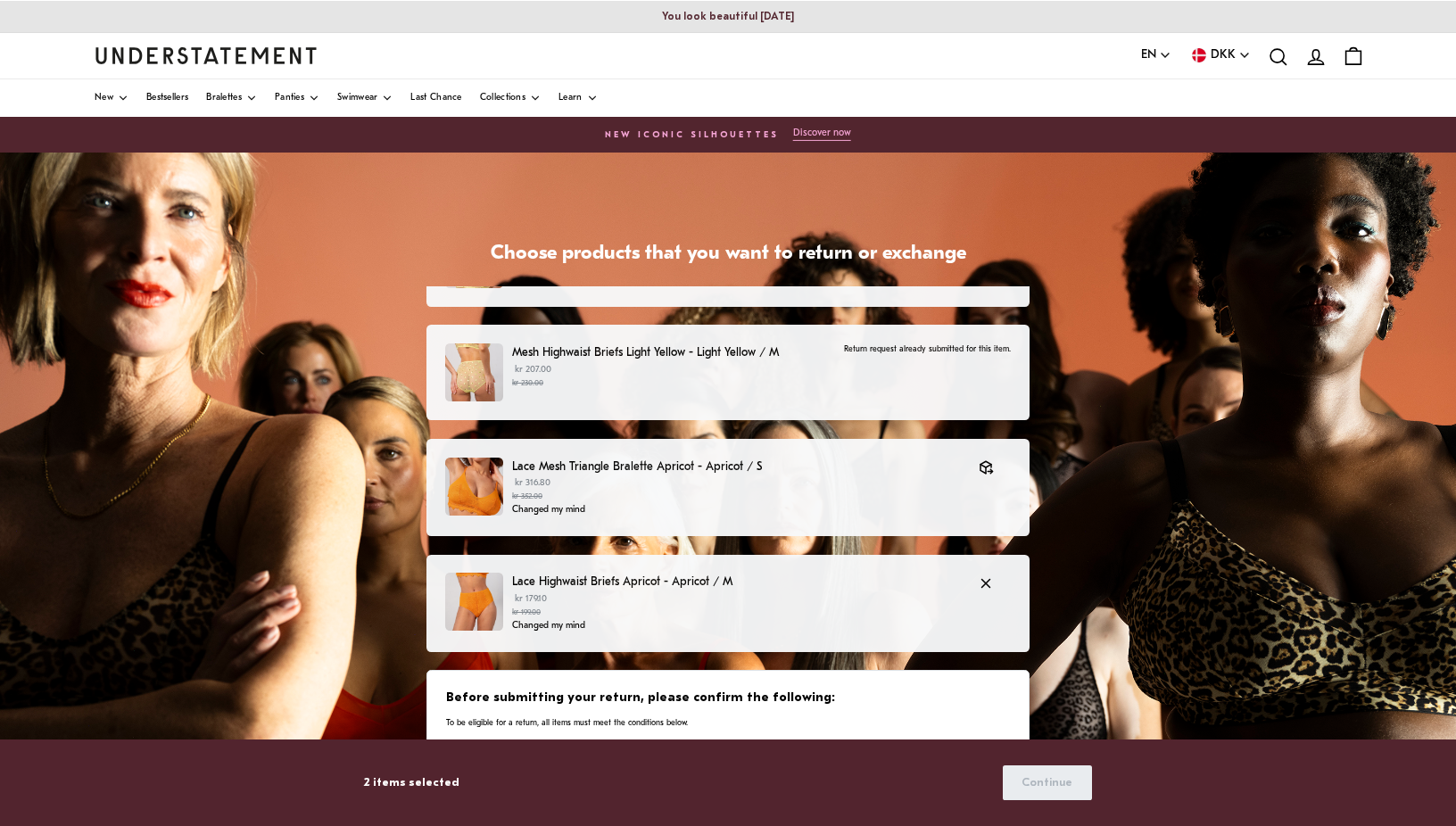
click at [721, 596] on p "kr 179.10 kr 199.00" at bounding box center [737, 605] width 449 height 27
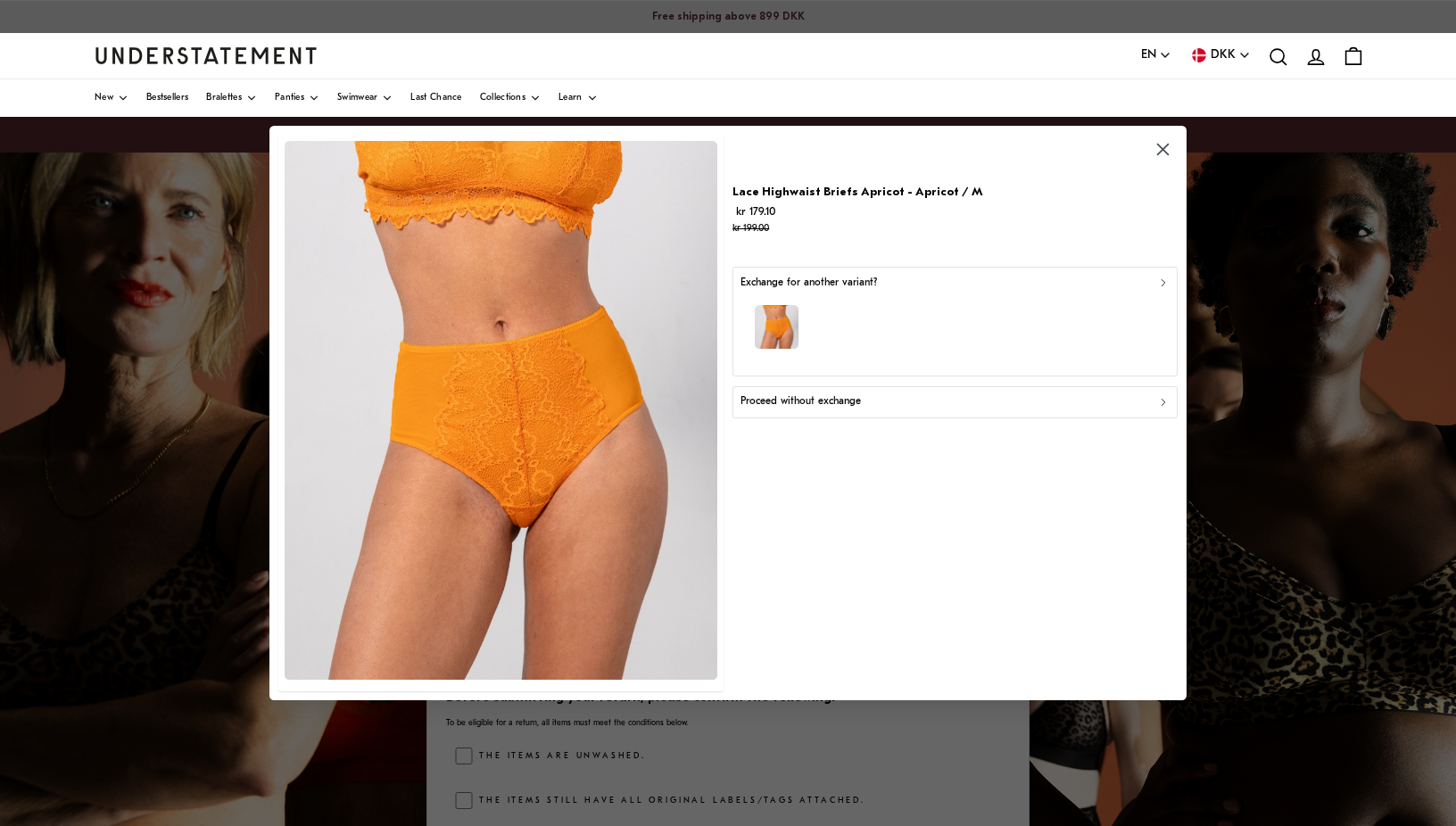
click at [1164, 403] on icon "button" at bounding box center [1163, 402] width 13 height 13
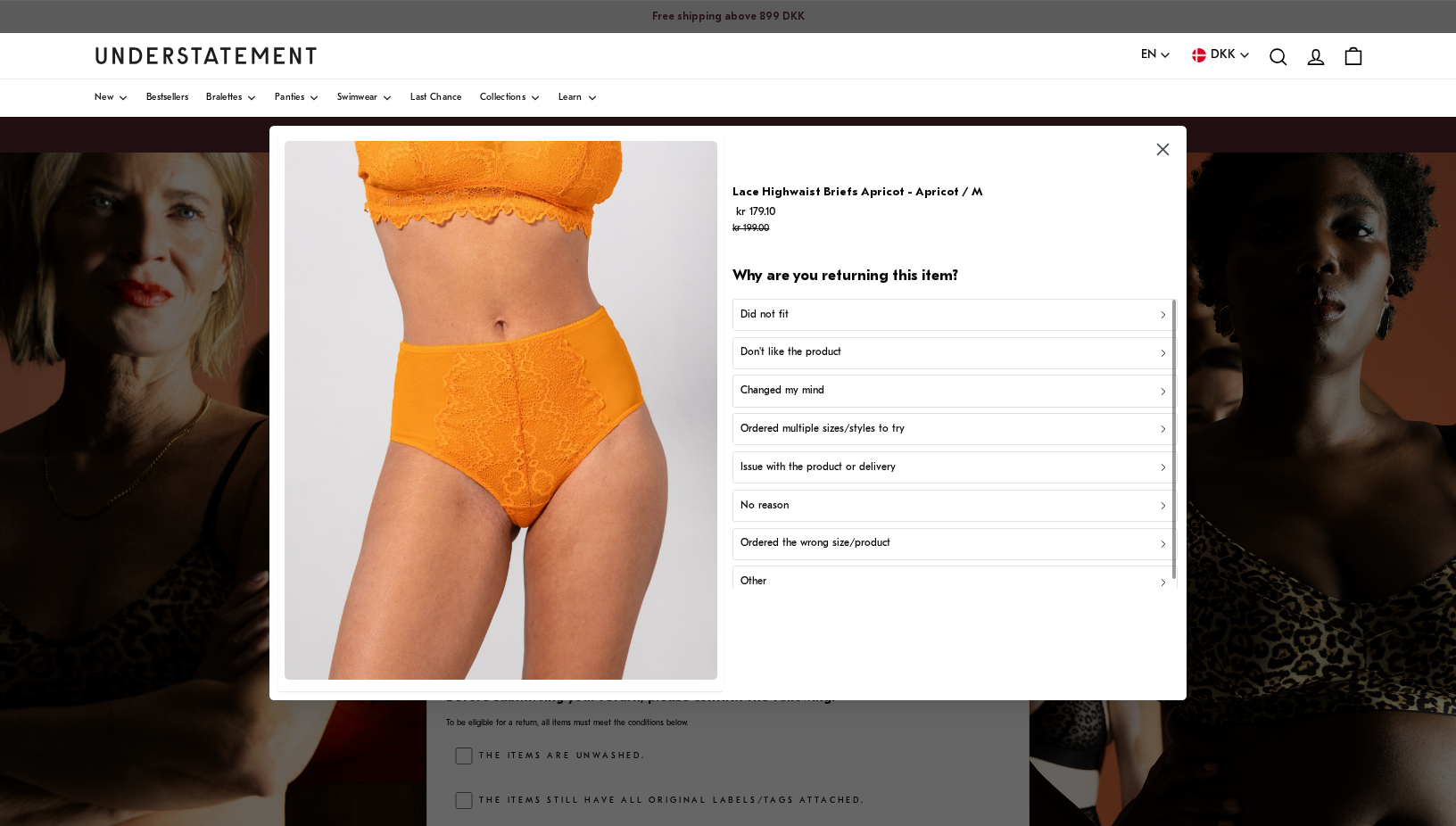
click at [786, 391] on p "Changed my mind" at bounding box center [782, 391] width 84 height 17
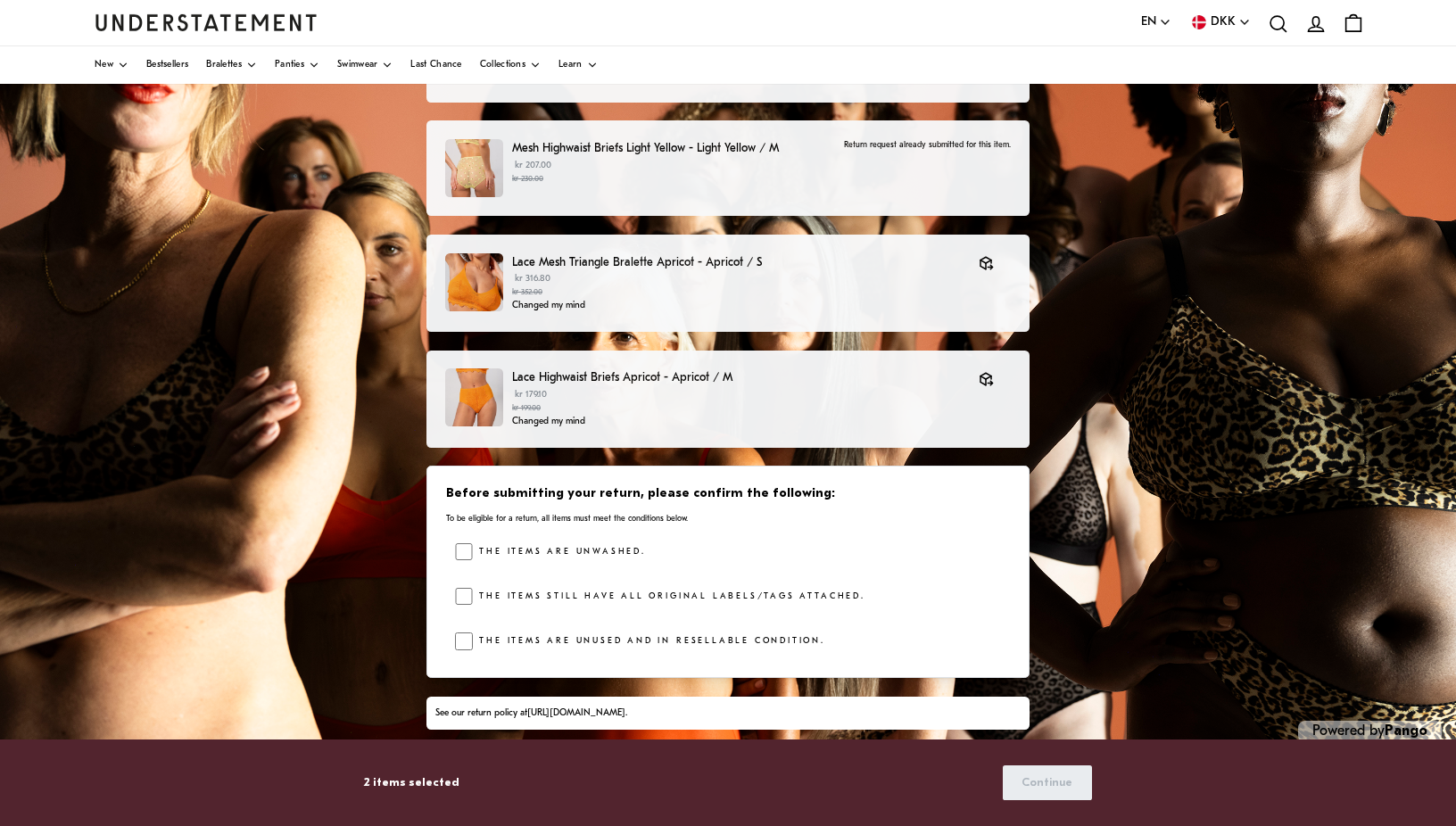
scroll to position [224, 0]
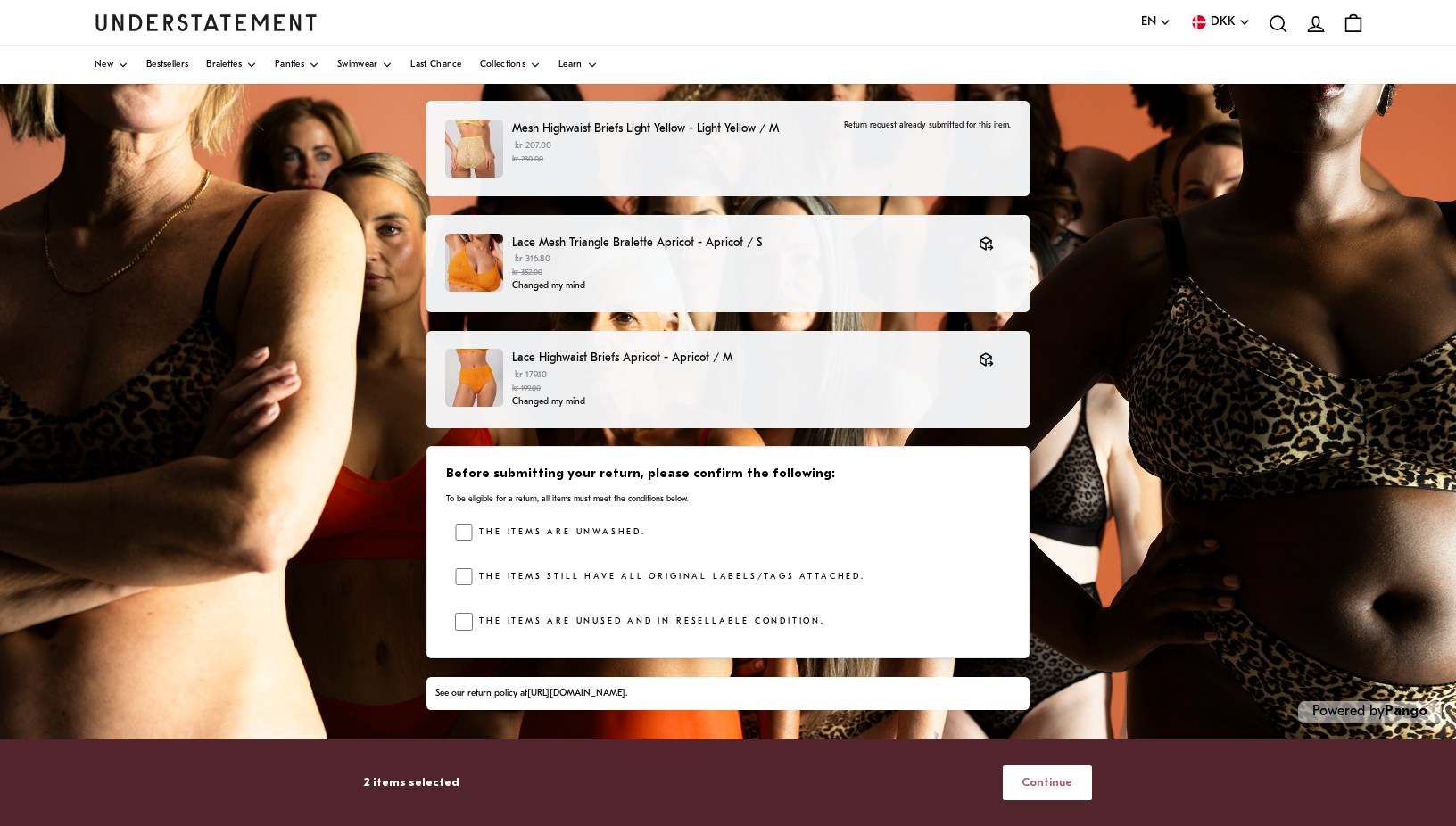
click at [1054, 746] on span "Continue" at bounding box center [1046, 782] width 50 height 33
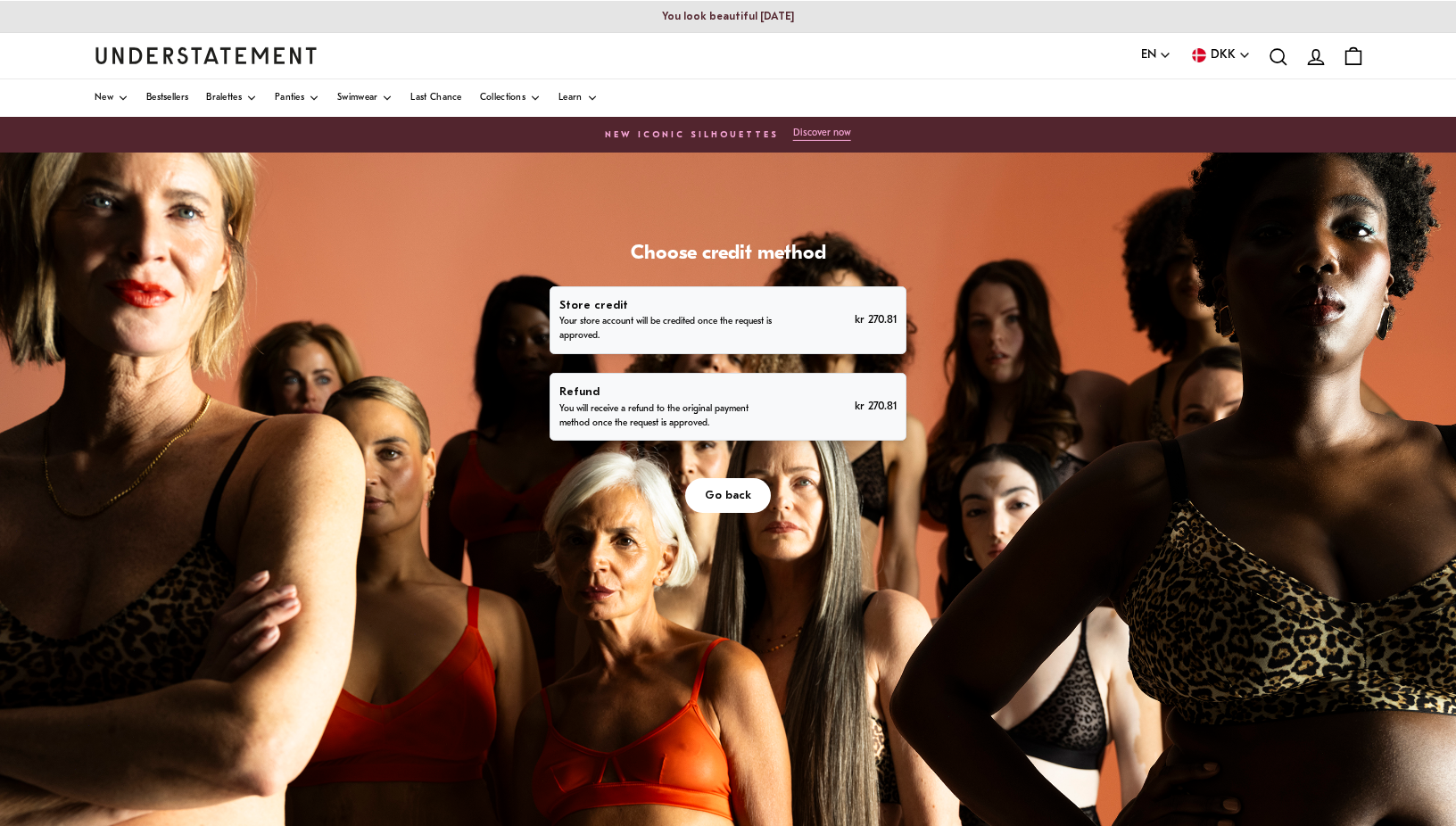
click at [749, 421] on p "You will receive a refund to the original payment method once the request is ap…" at bounding box center [670, 416] width 221 height 29
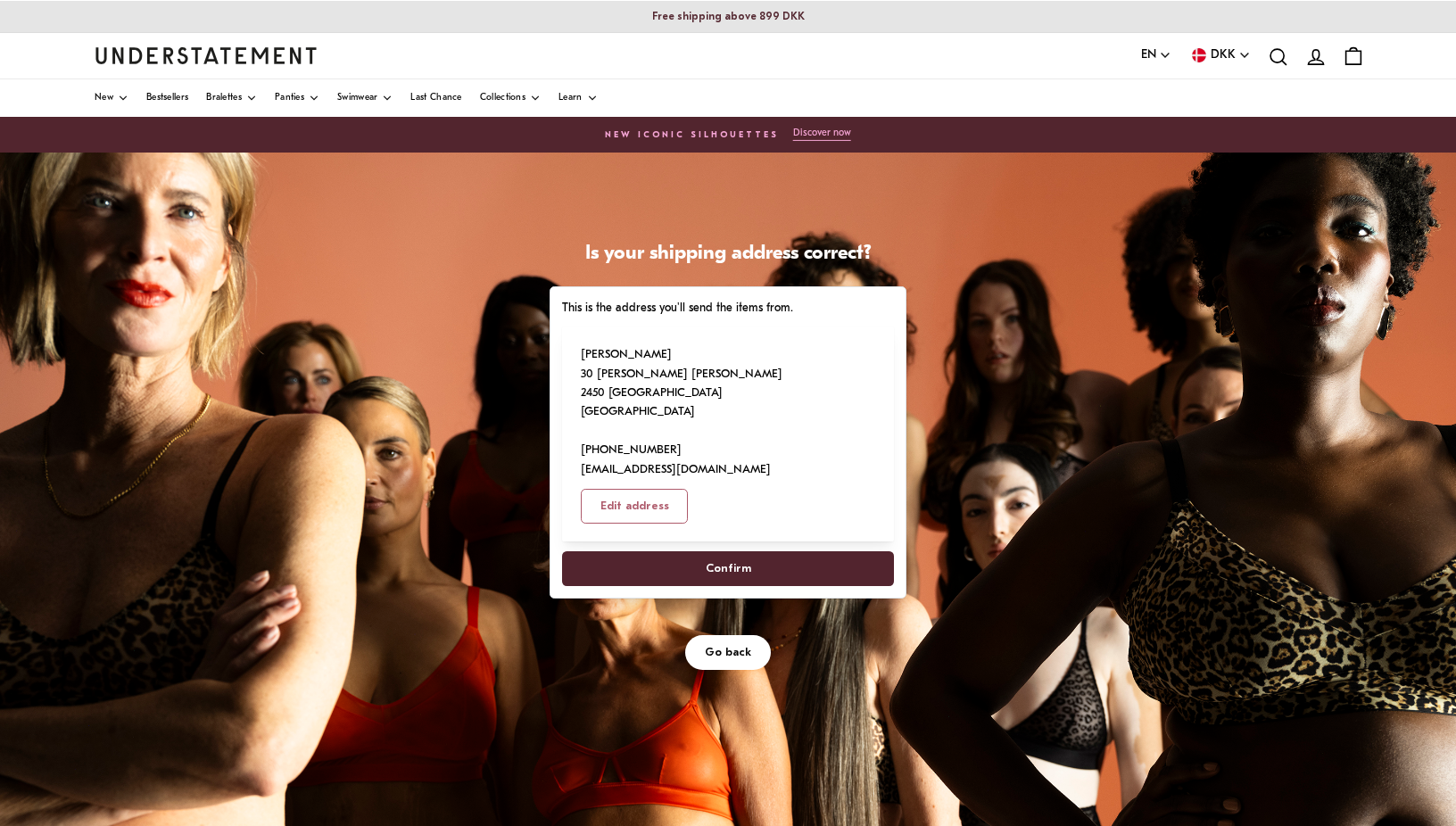
click at [760, 552] on span "Confirm" at bounding box center [728, 568] width 293 height 33
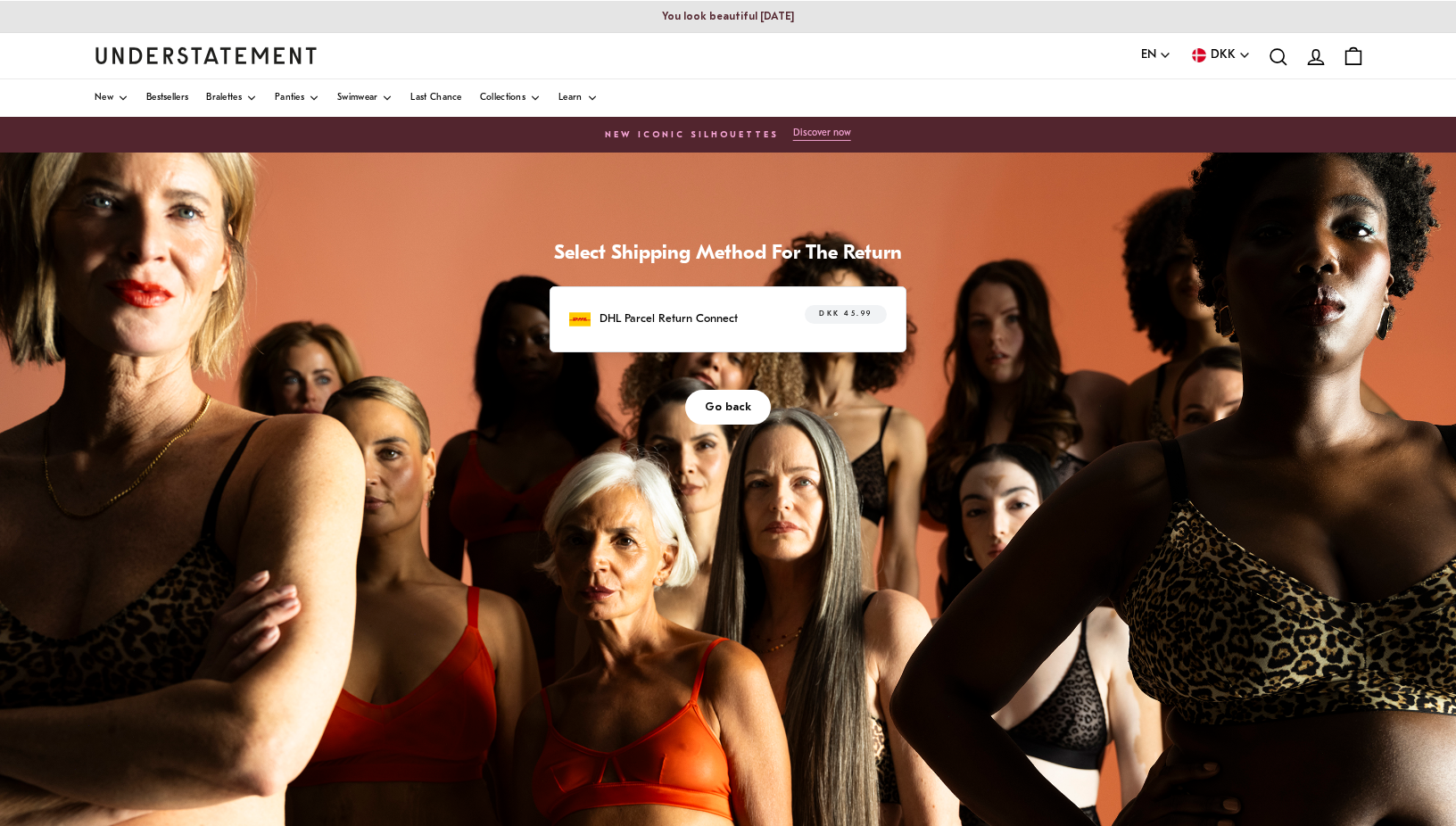
click at [855, 316] on span "DKK 45.99" at bounding box center [845, 315] width 52 height 18
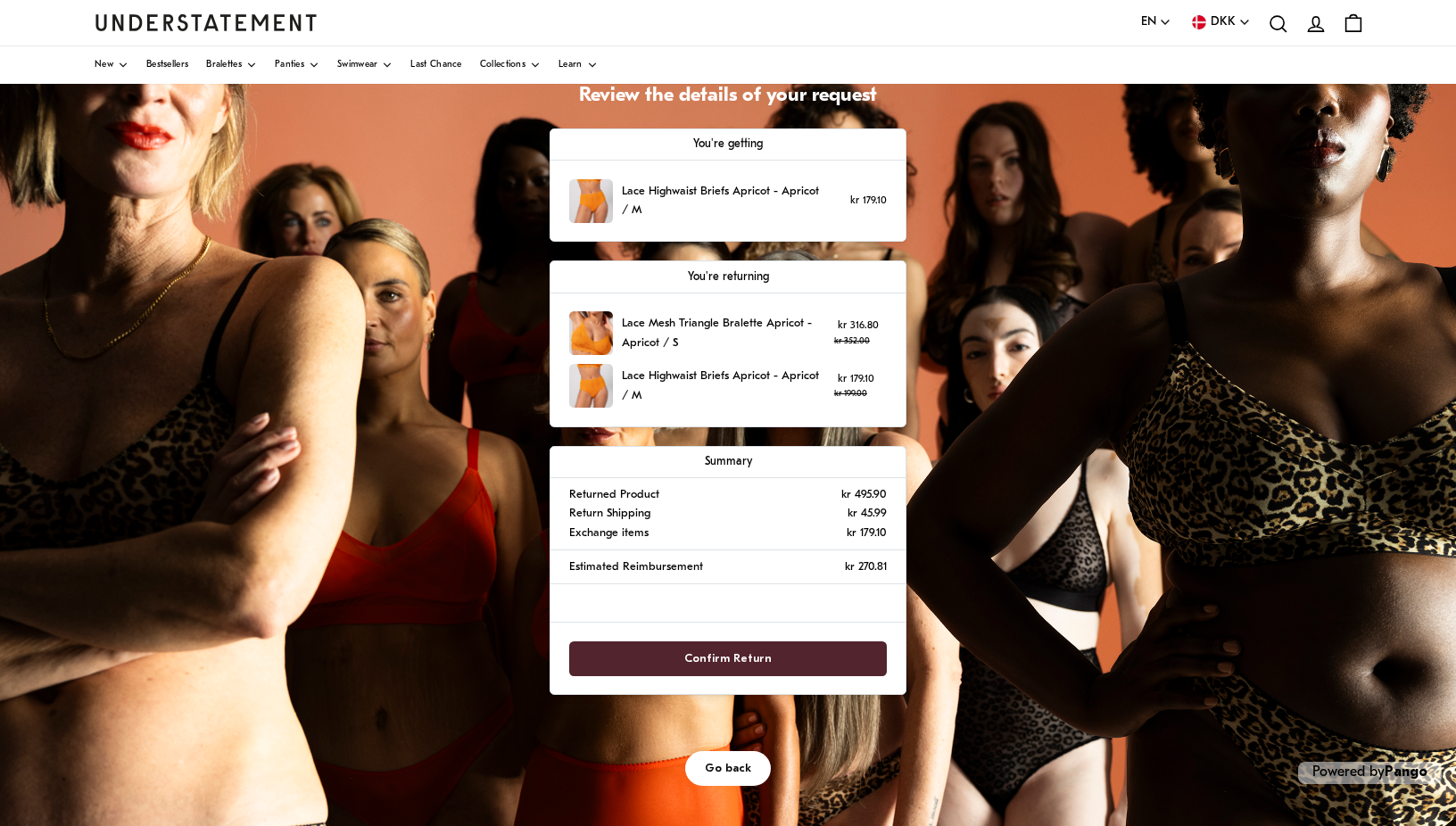
scroll to position [159, 0]
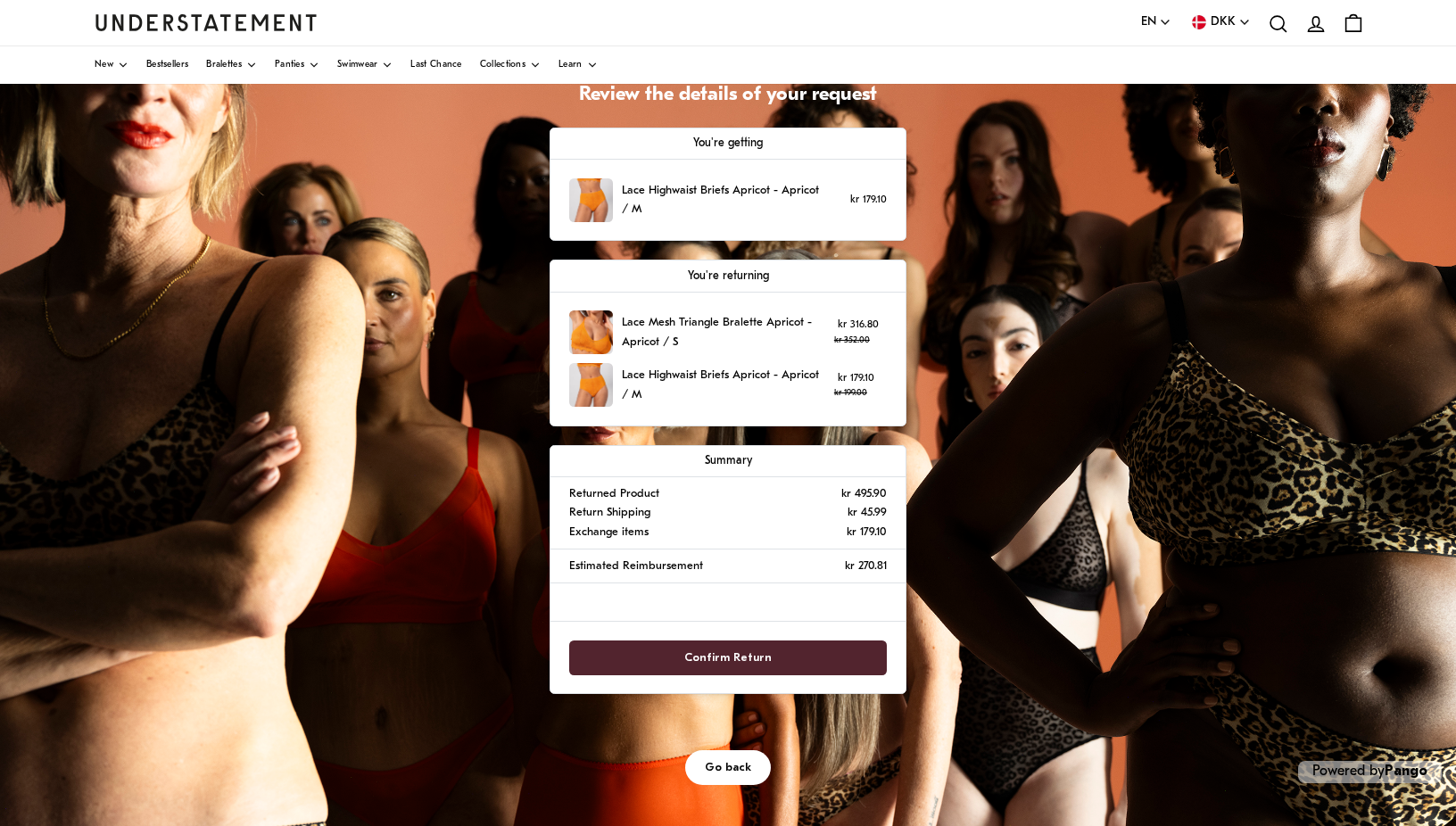
click at [663, 178] on div "Lace Highwaist Briefs Apricot - Apricot / M" at bounding box center [697, 200] width 256 height 44
click at [725, 746] on span "Go back" at bounding box center [728, 768] width 46 height 33
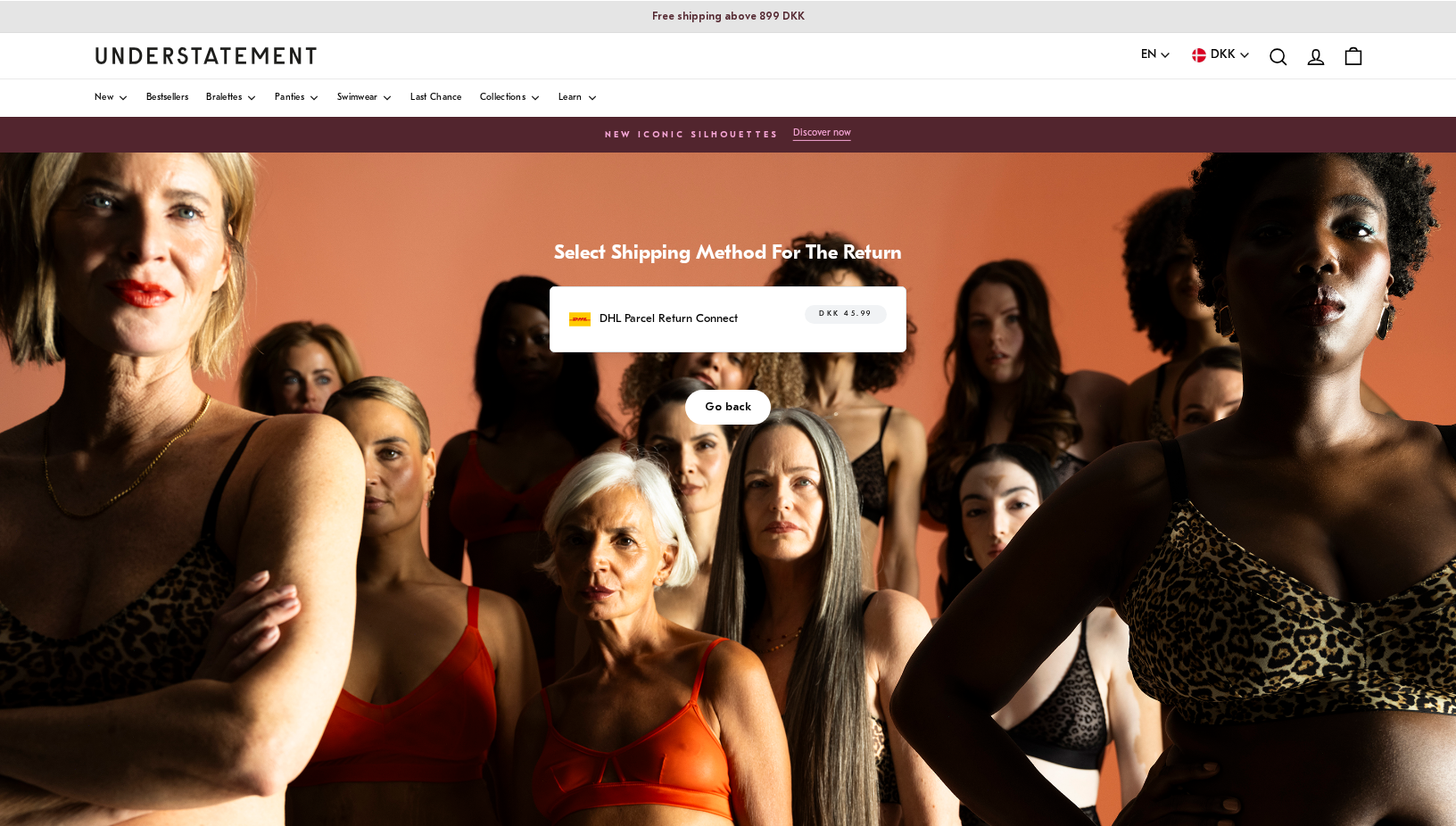
click at [738, 407] on span "Go back" at bounding box center [728, 407] width 46 height 33
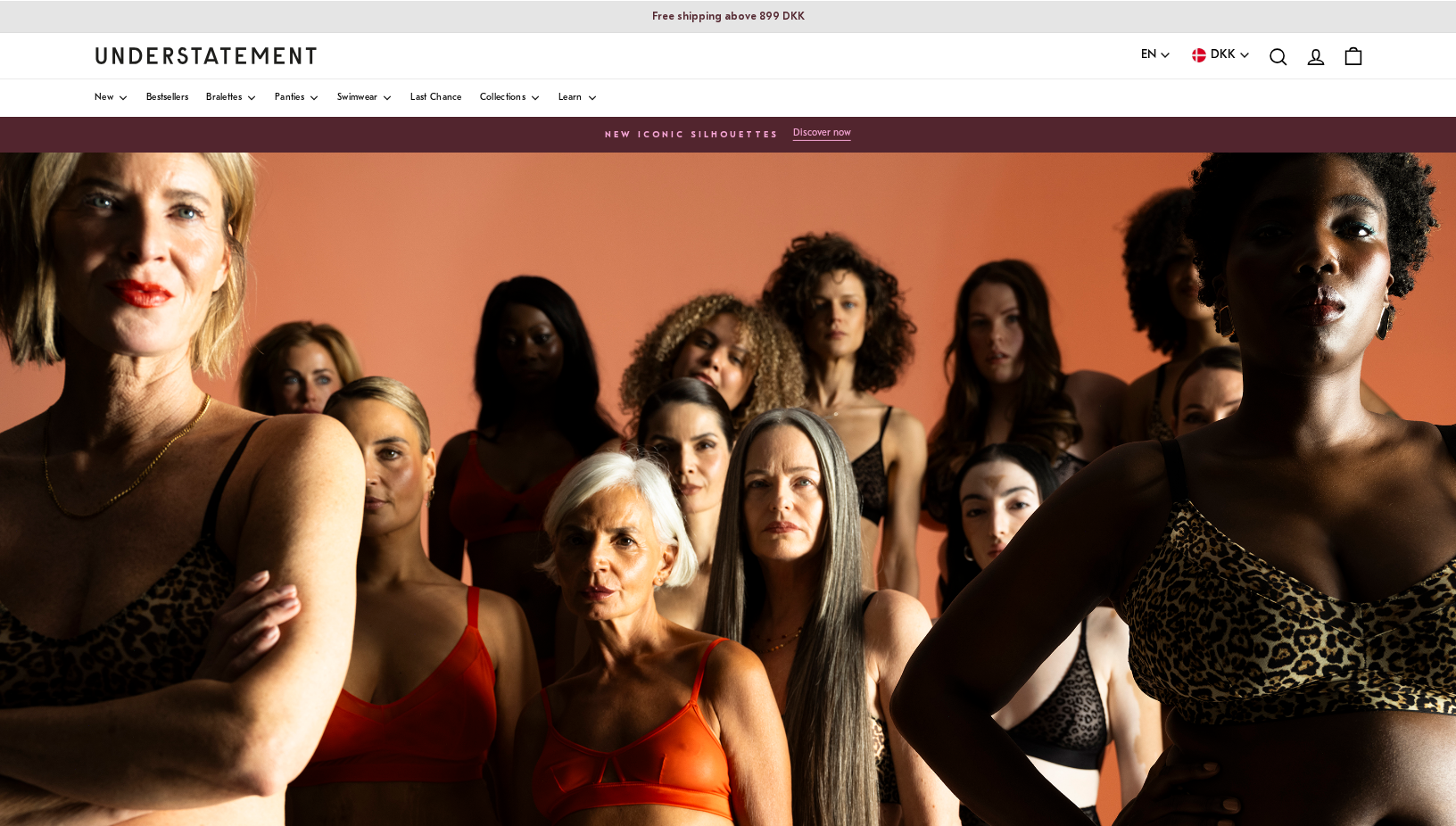
scroll to position [4, 0]
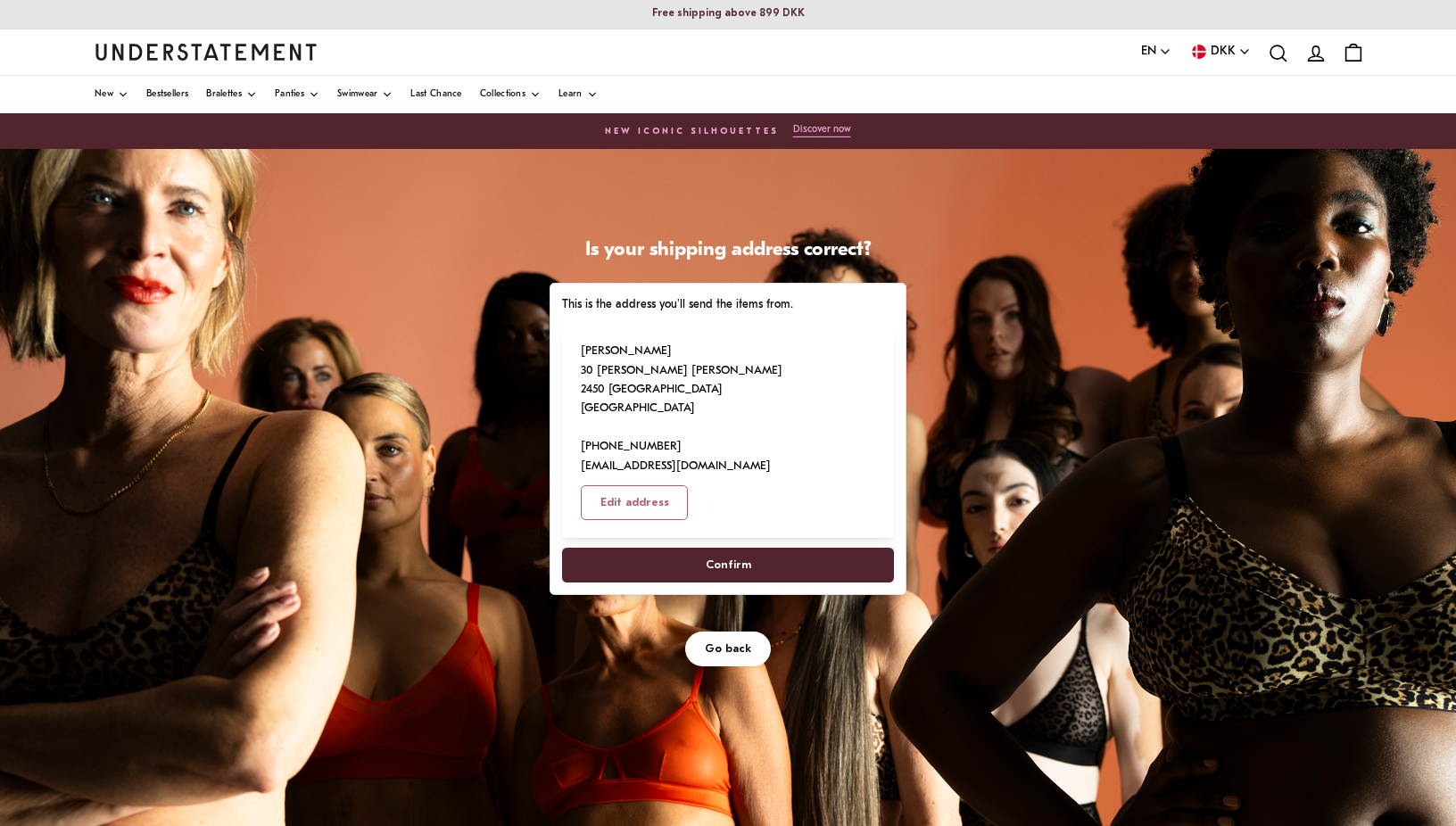
click at [738, 633] on span "Go back" at bounding box center [728, 649] width 46 height 33
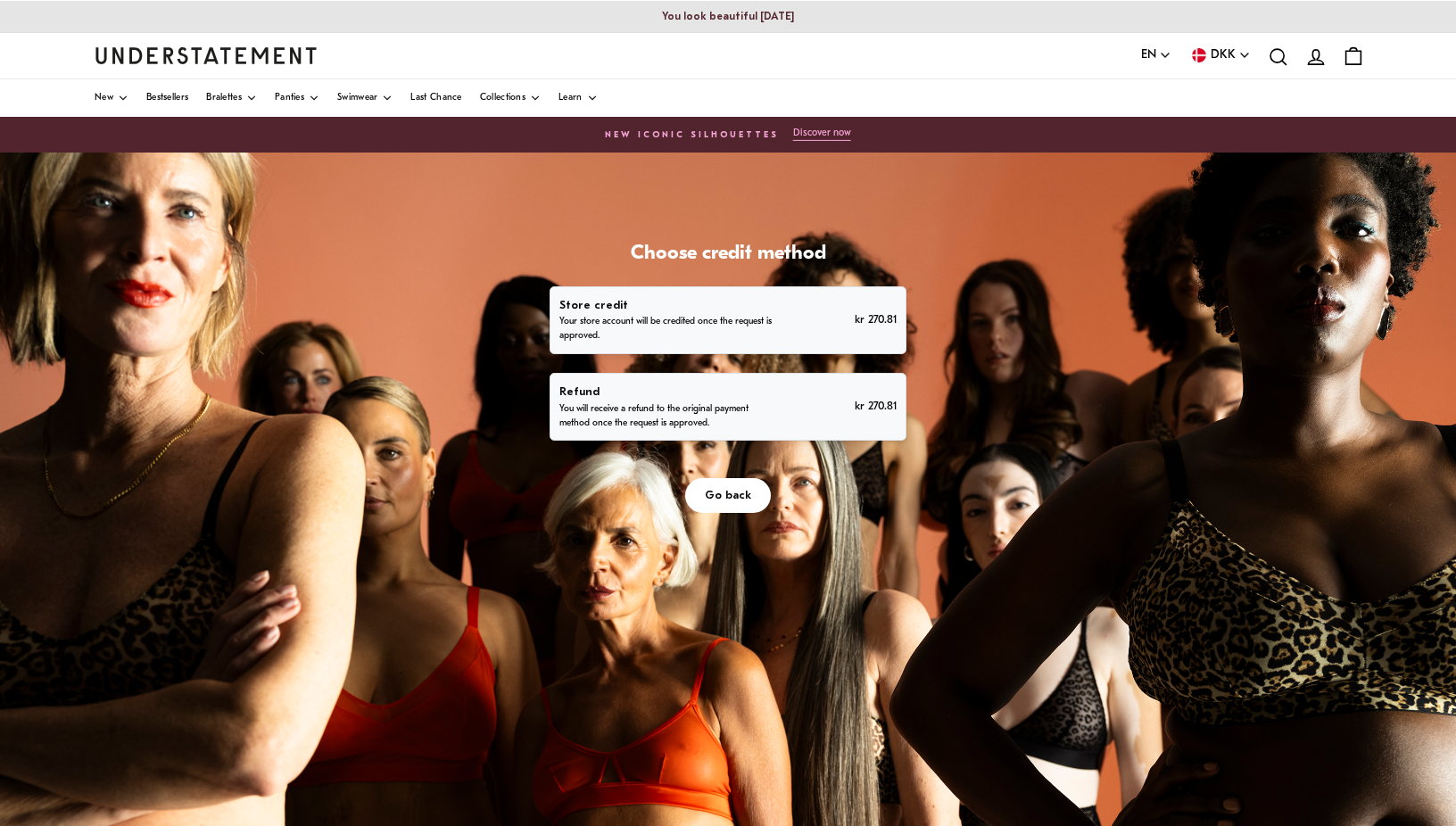
click at [724, 503] on span "Go back" at bounding box center [728, 495] width 46 height 33
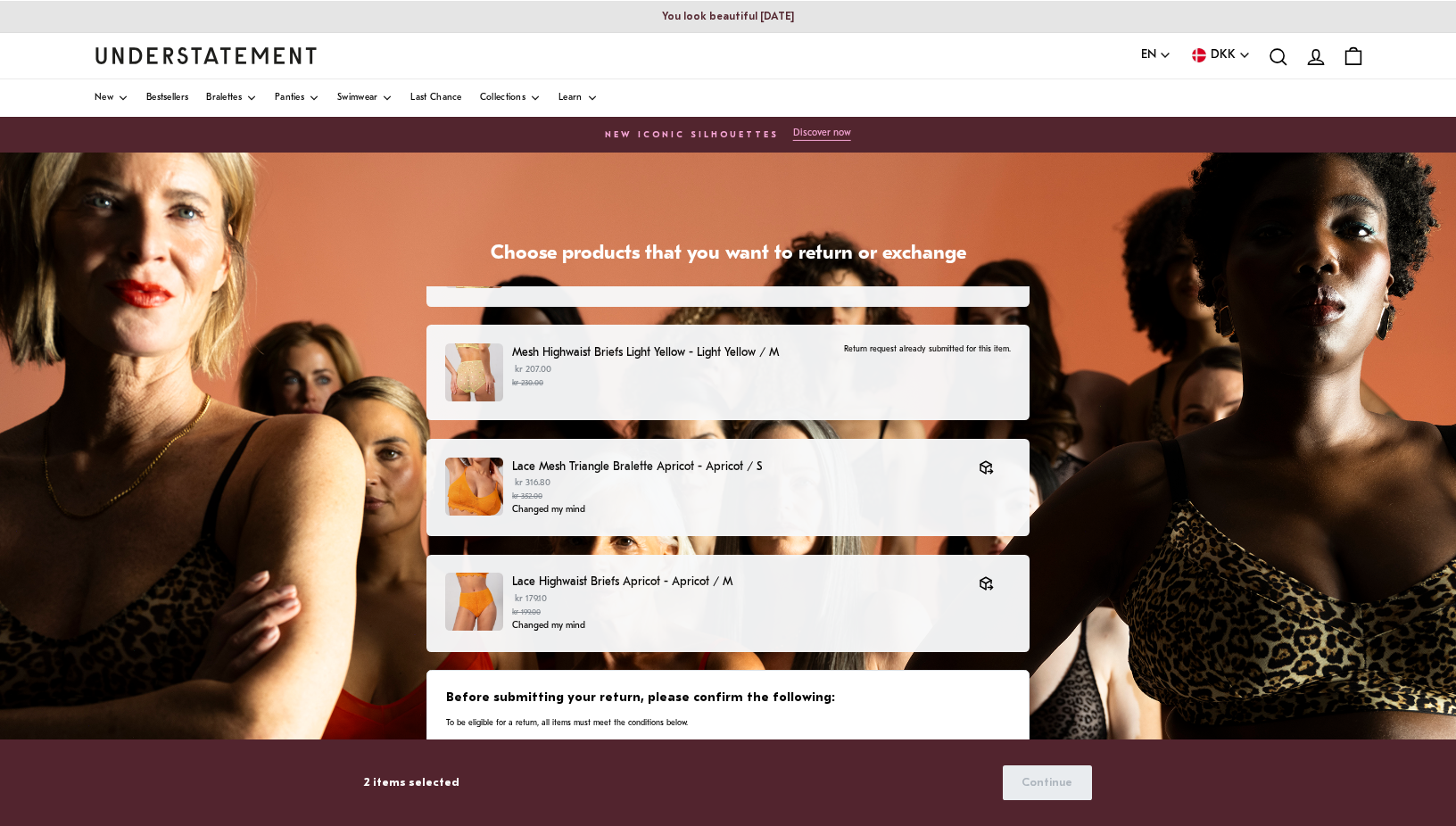
scroll to position [224, 0]
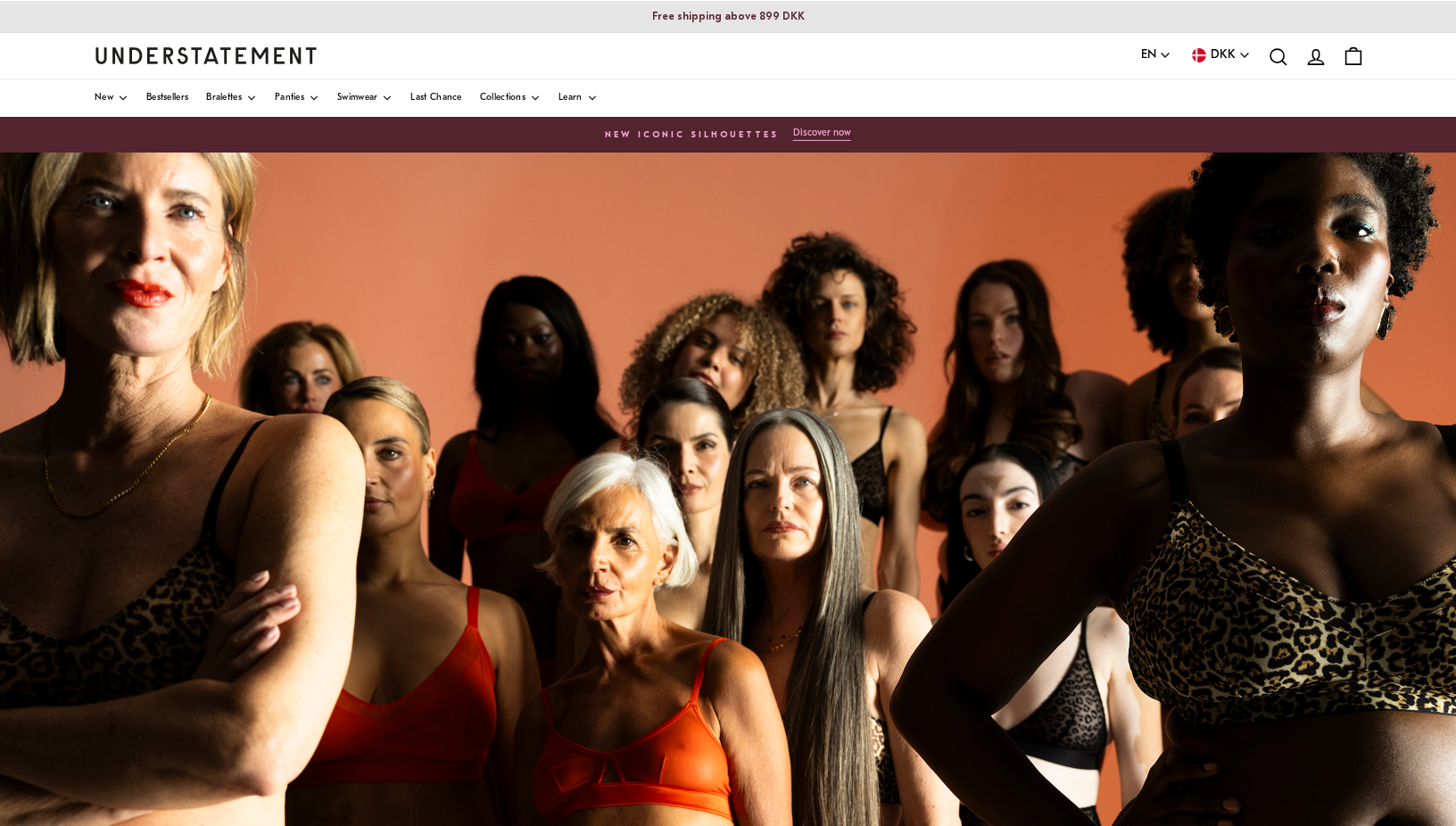
scroll to position [219, 0]
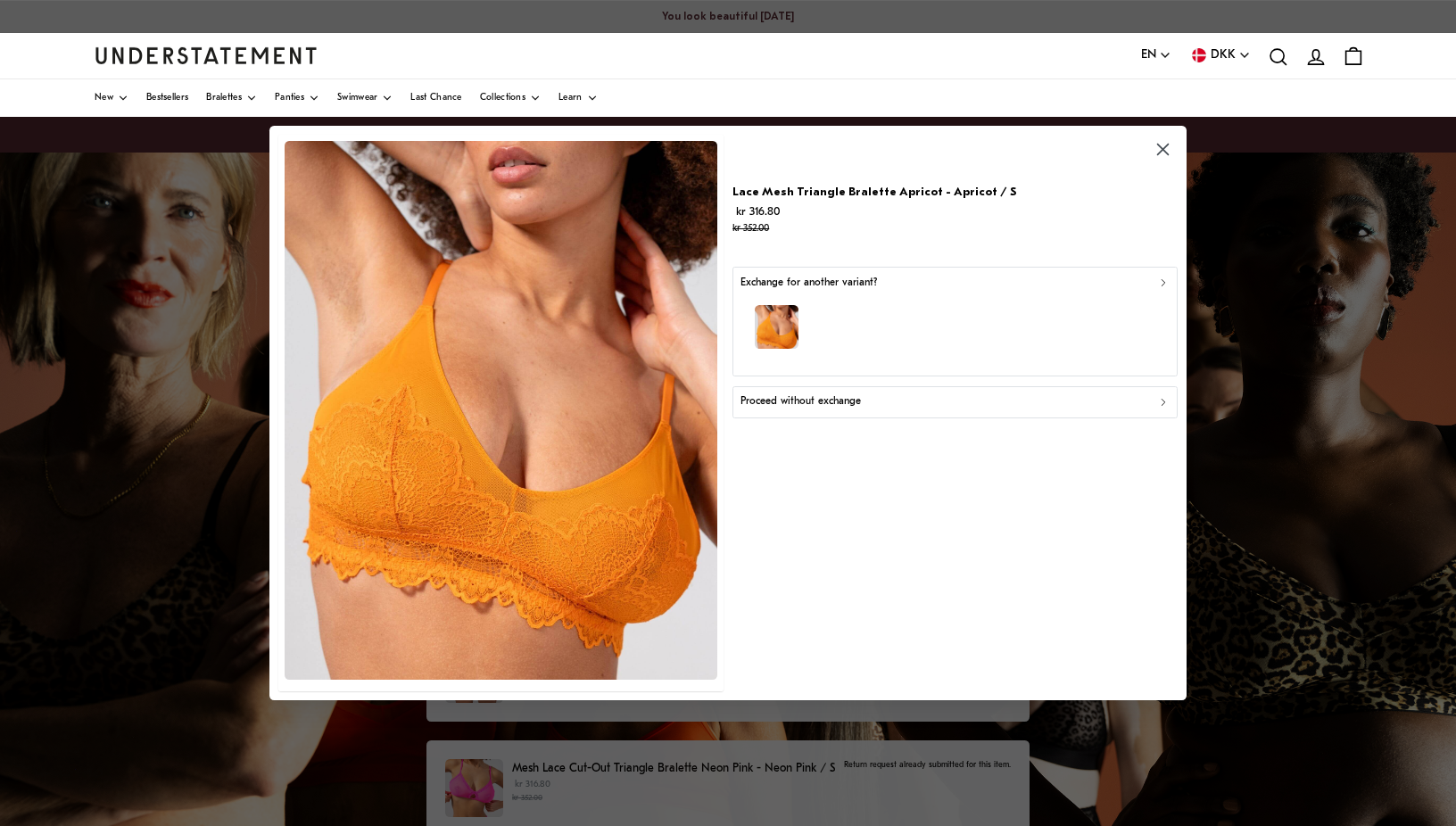
click at [1166, 149] on icon "button" at bounding box center [1163, 149] width 21 height 21
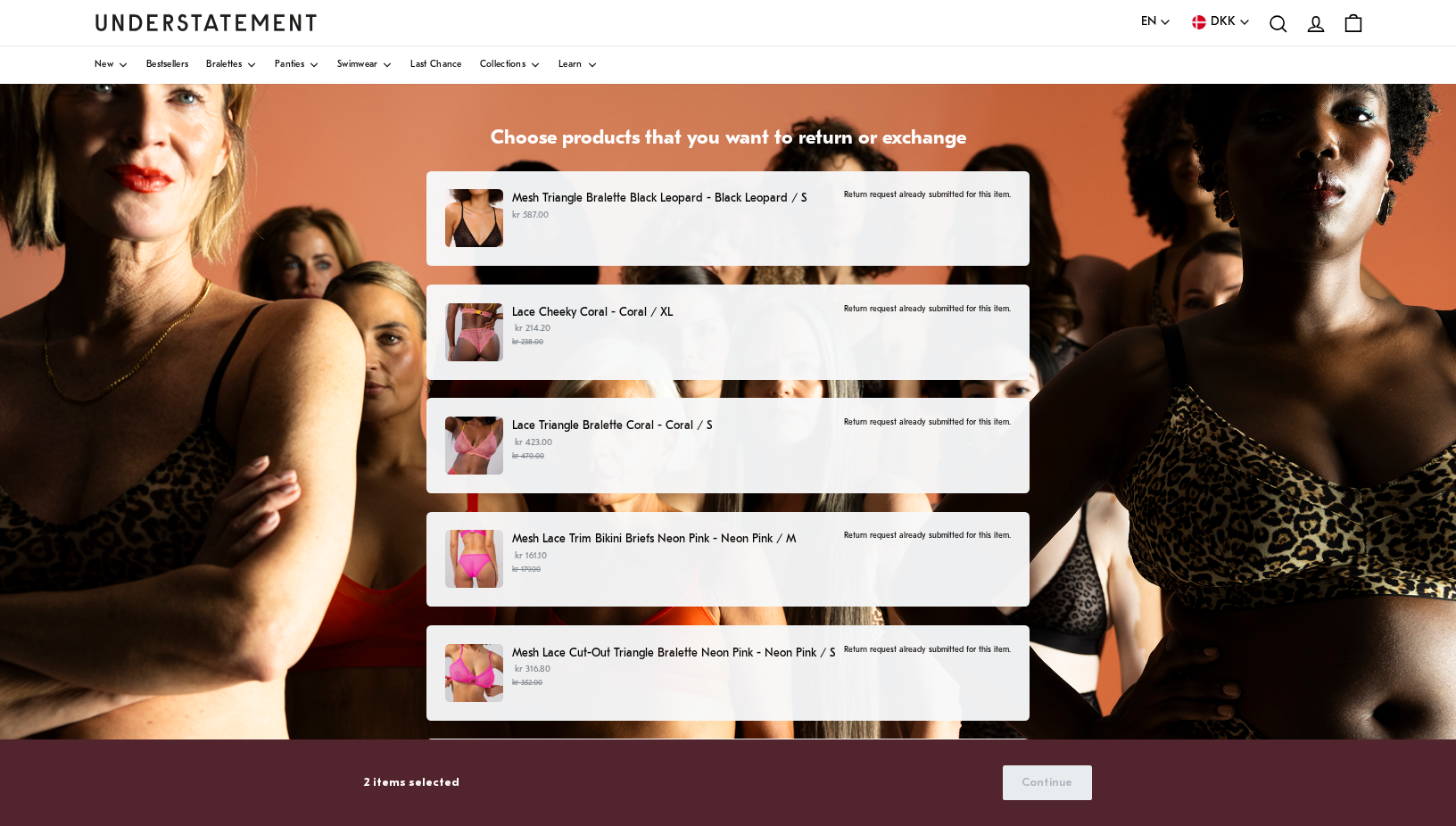
scroll to position [224, 0]
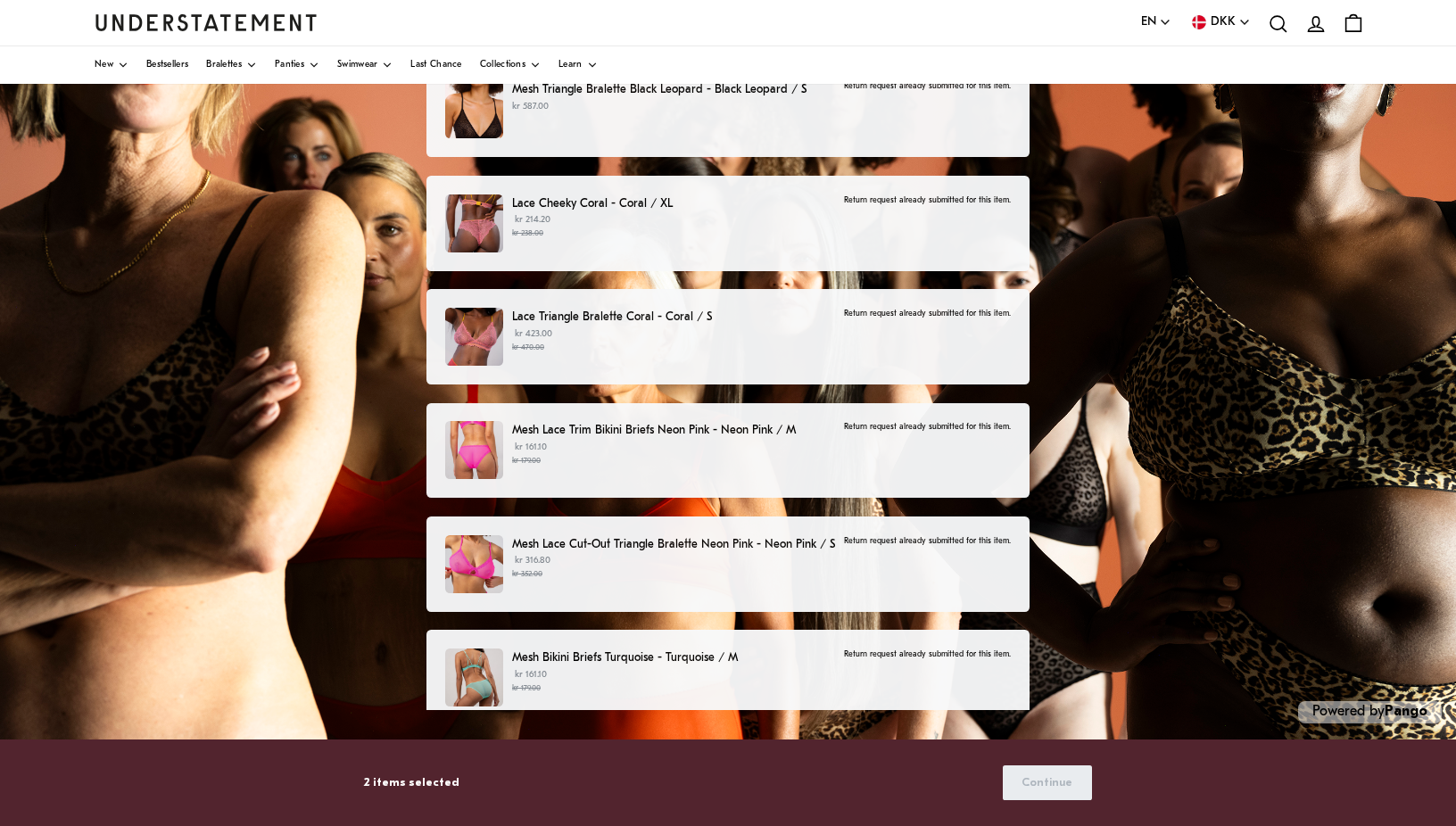
click at [1147, 611] on div "Choose products that you want to return or exchange Mesh Triangle Bralette Blac…" at bounding box center [728, 378] width 1456 height 898
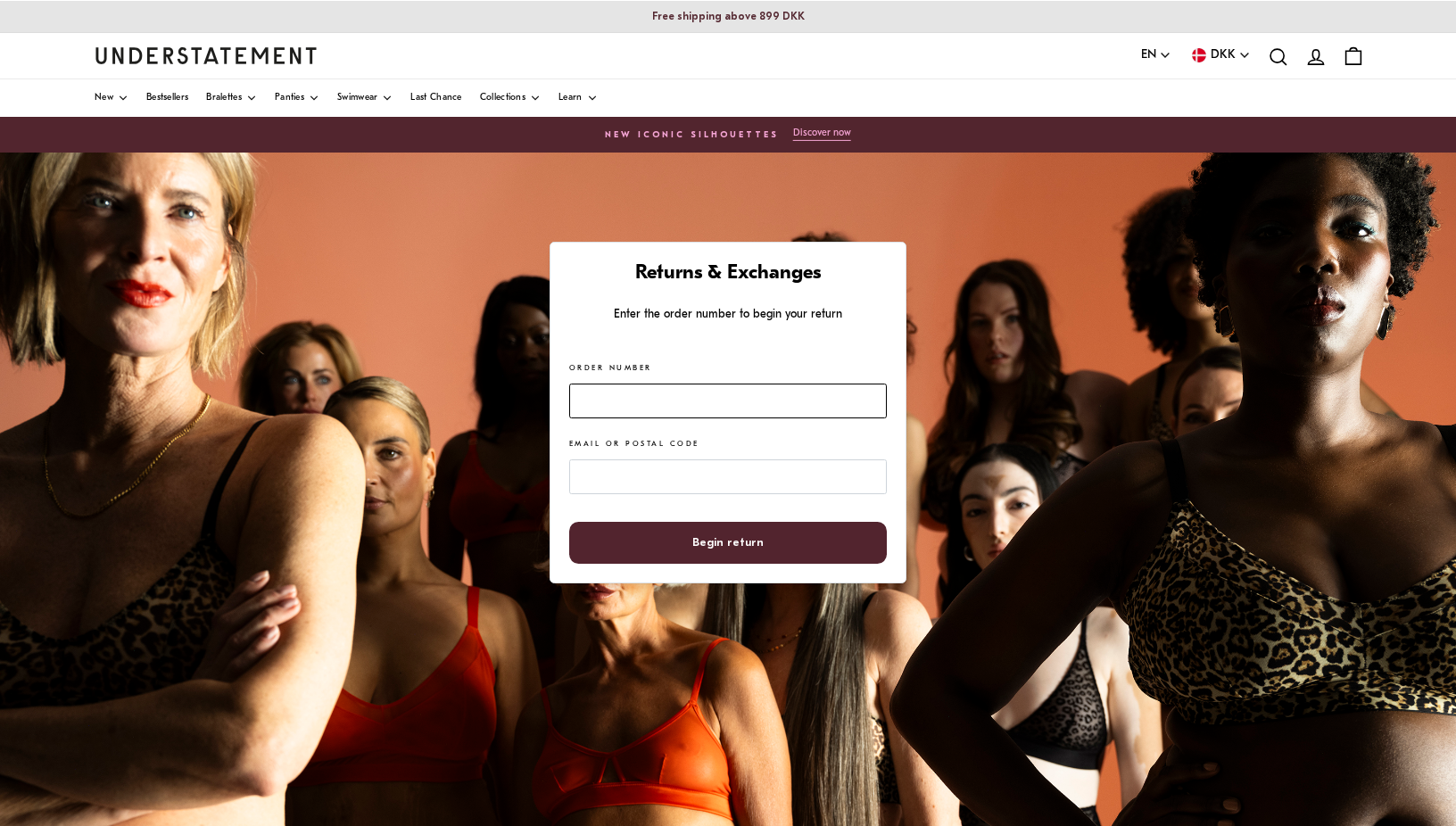
click at [605, 406] on input "Order Number" at bounding box center [728, 401] width 318 height 35
paste input "*******"
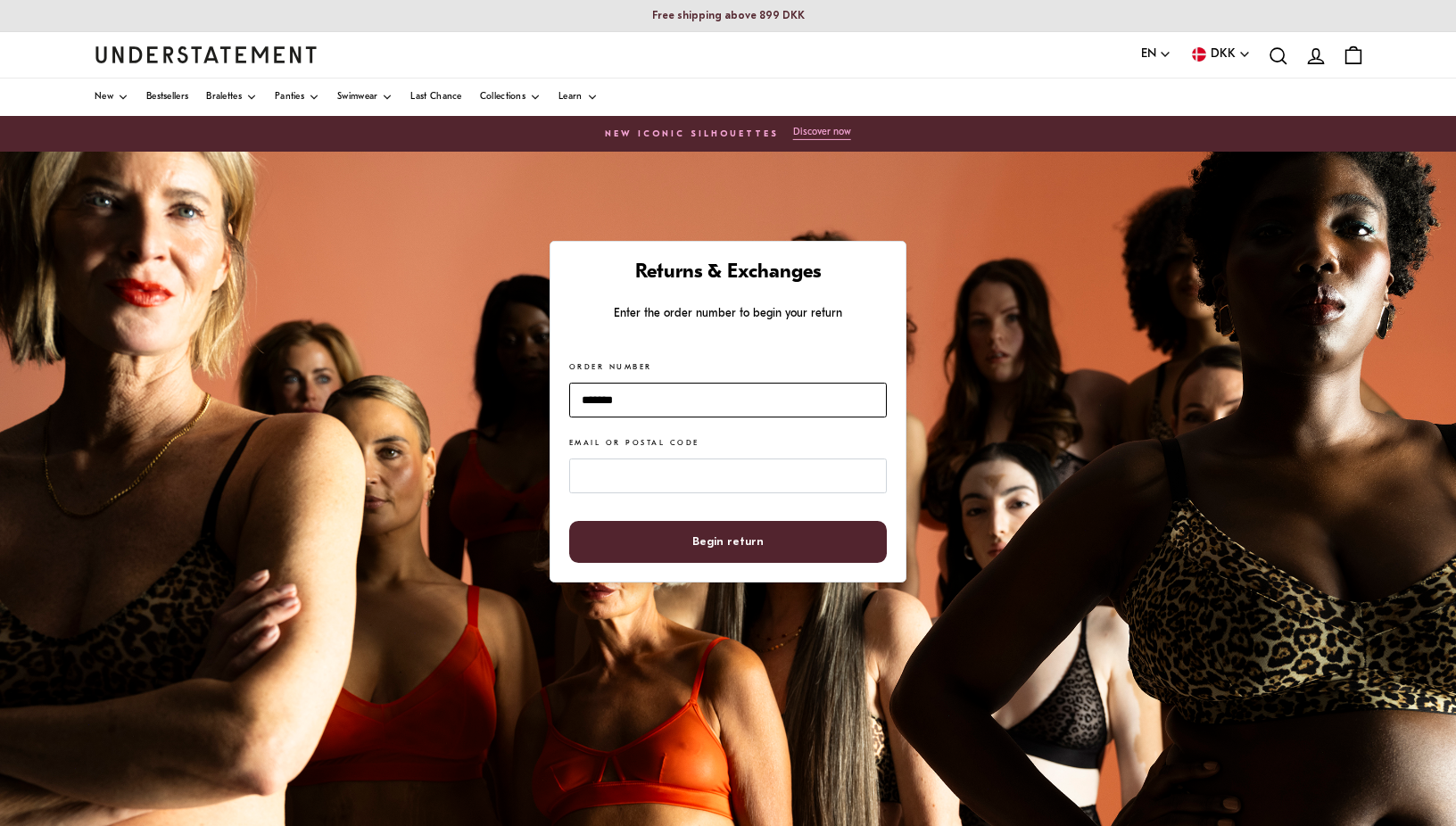
type input "*******"
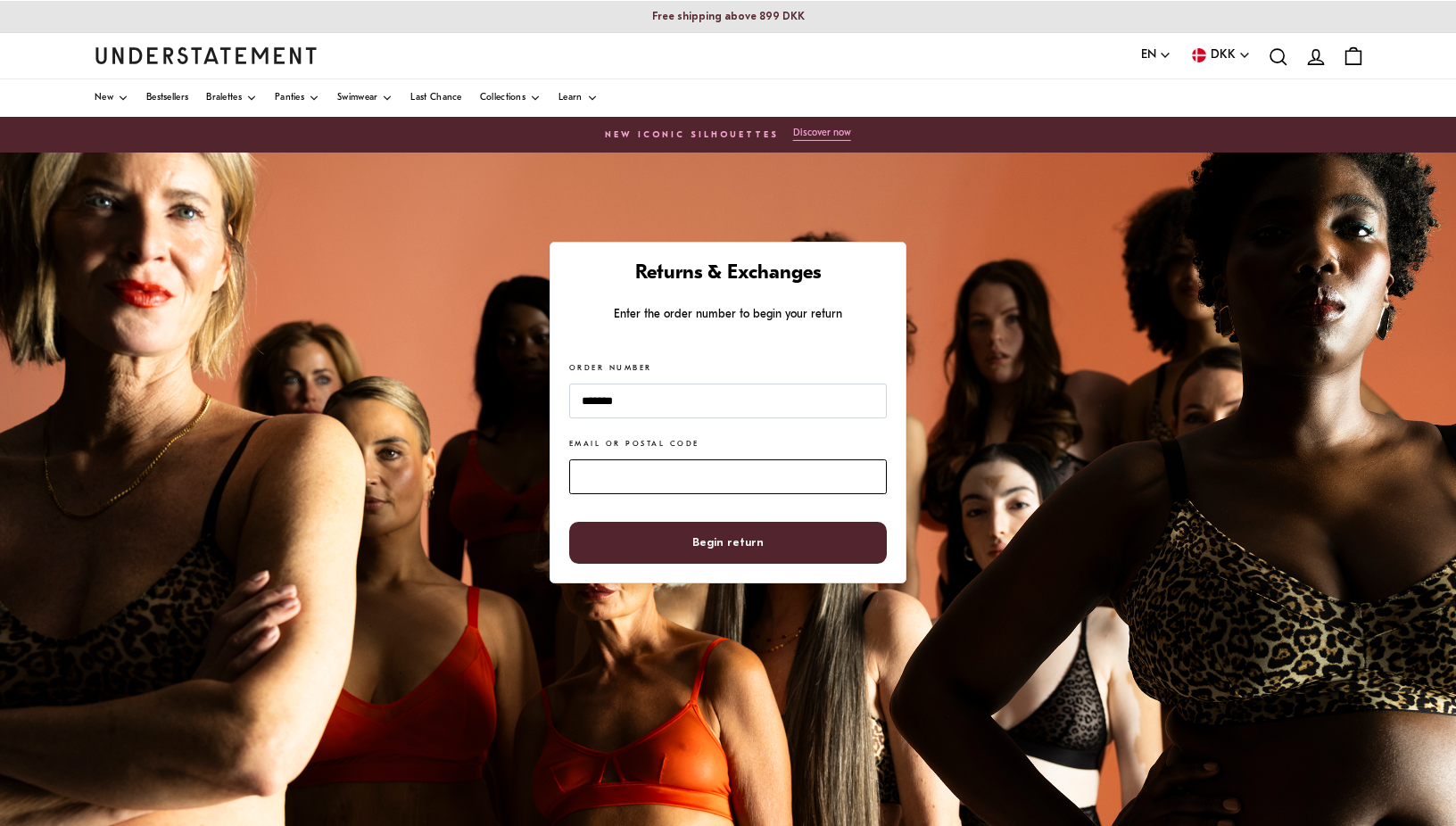
click at [614, 476] on input "Email or Postal Code" at bounding box center [728, 477] width 318 height 35
type input "**********"
click at [570, 522] on button "Begin return" at bounding box center [728, 543] width 318 height 42
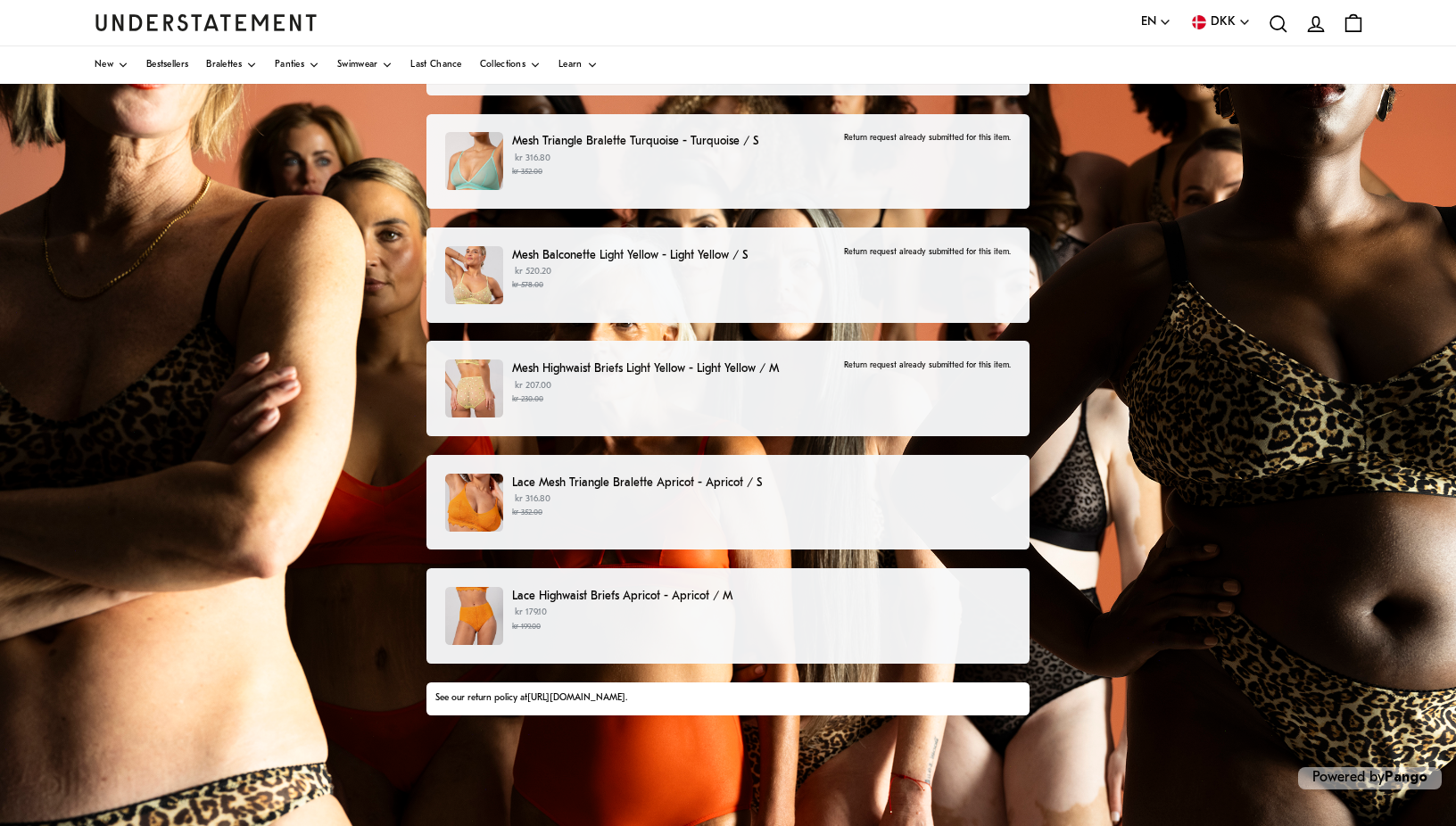
scroll to position [224, 0]
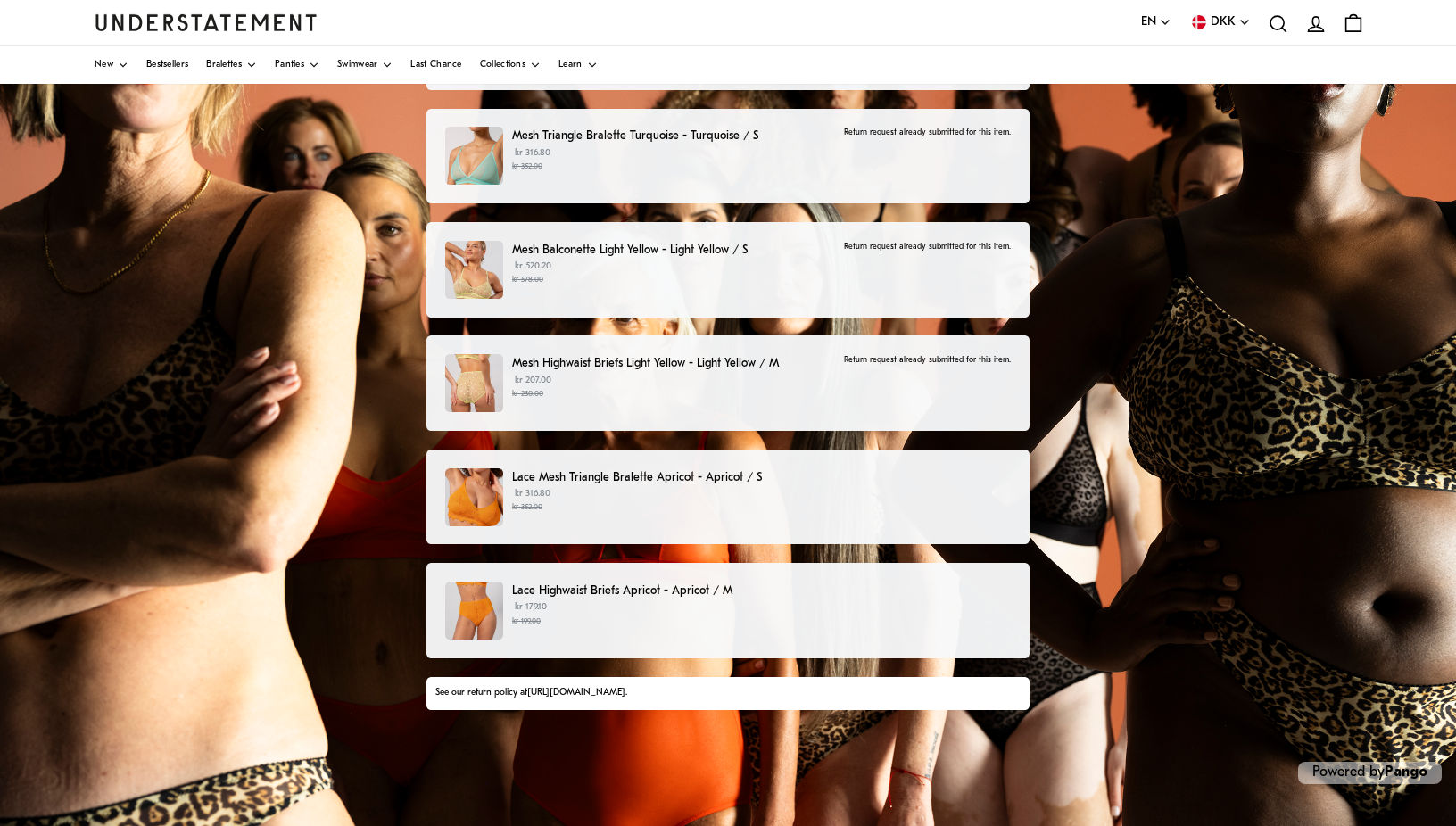
click at [646, 488] on div "Lace Mesh Triangle Bralette Apricot - Apricot / S kr 316.80 kr 352.00" at bounding box center [762, 492] width 499 height 46
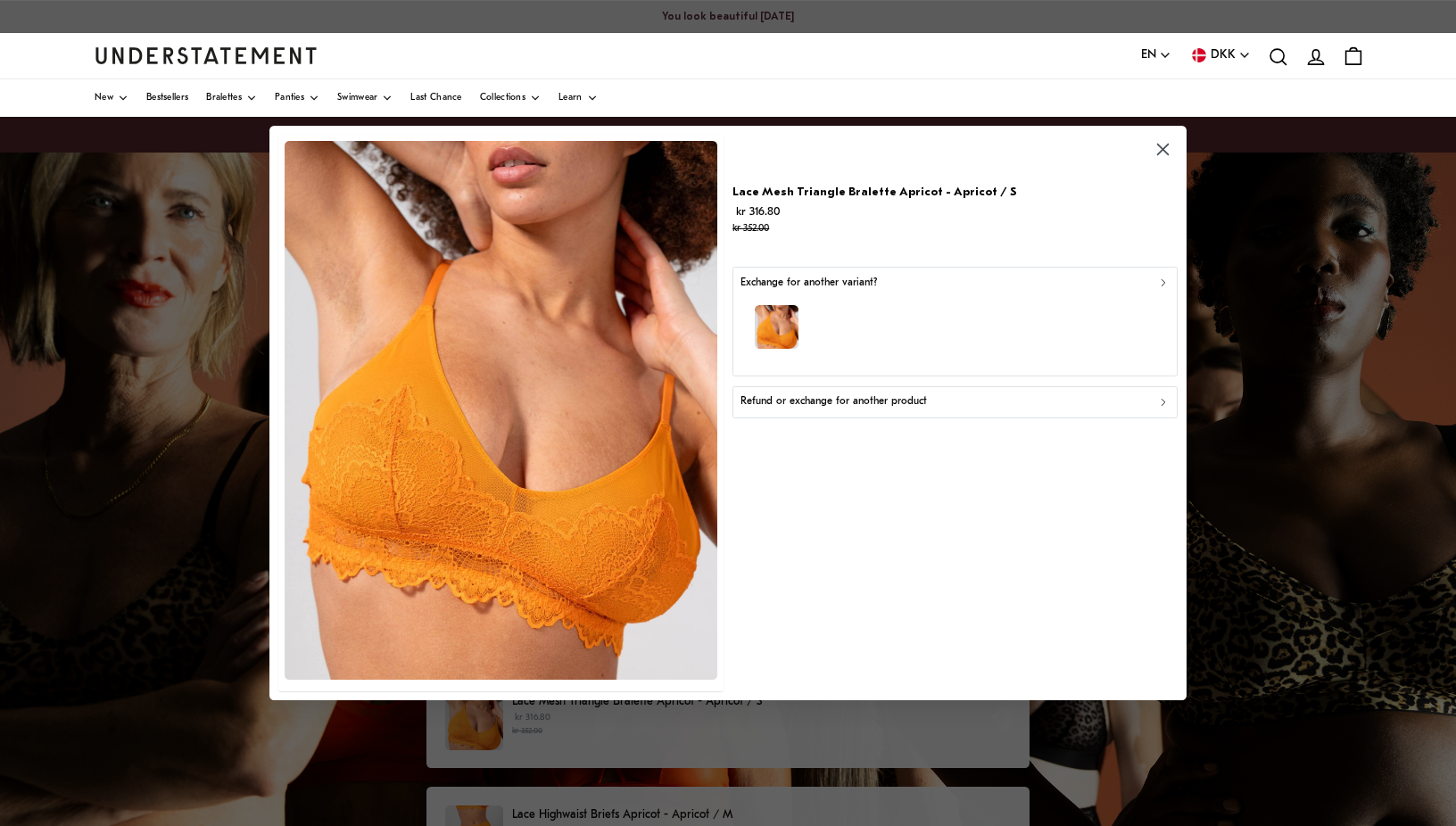
drag, startPoint x: 819, startPoint y: 406, endPoint x: 827, endPoint y: 461, distance: 55.6
click at [827, 461] on div "Lace Mesh Triangle Bralette Apricot - Apricot / S kr 316.80 kr 352.00 Exchange …" at bounding box center [956, 413] width 445 height 557
click at [819, 404] on p "Refund or exchange for another product" at bounding box center [834, 402] width 187 height 17
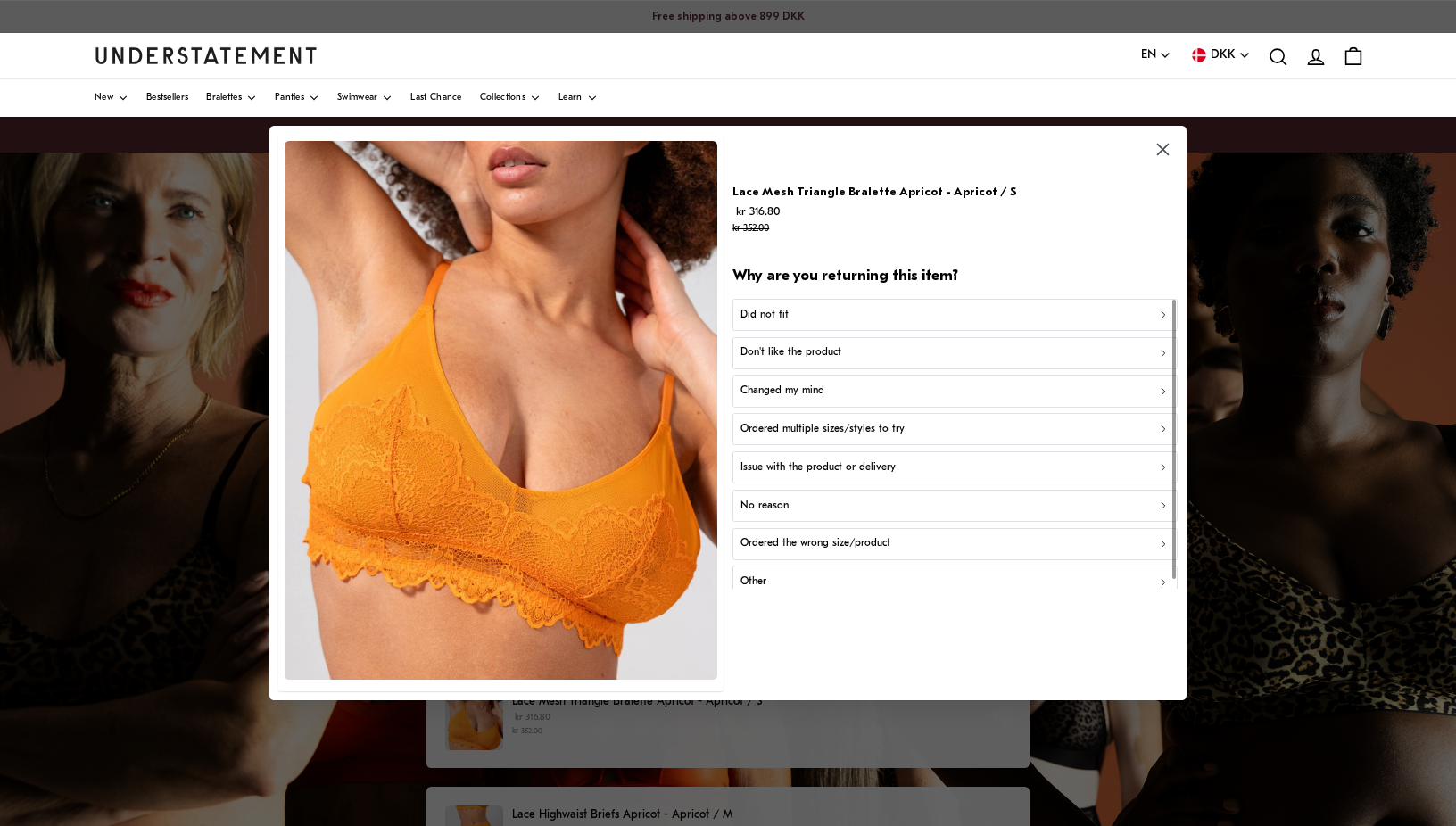
click at [775, 393] on p "Changed my mind" at bounding box center [782, 391] width 84 height 17
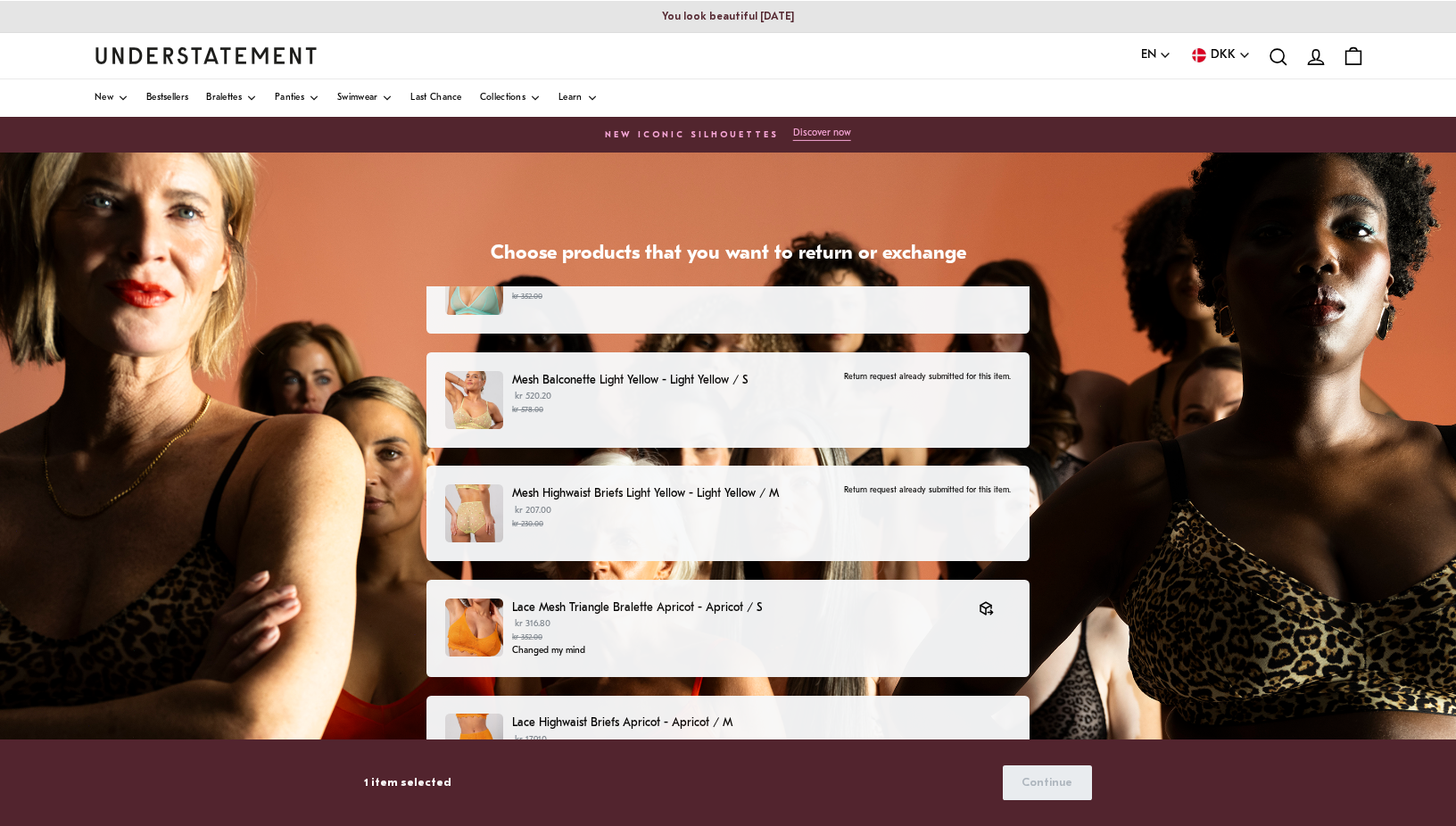
scroll to position [1096, 0]
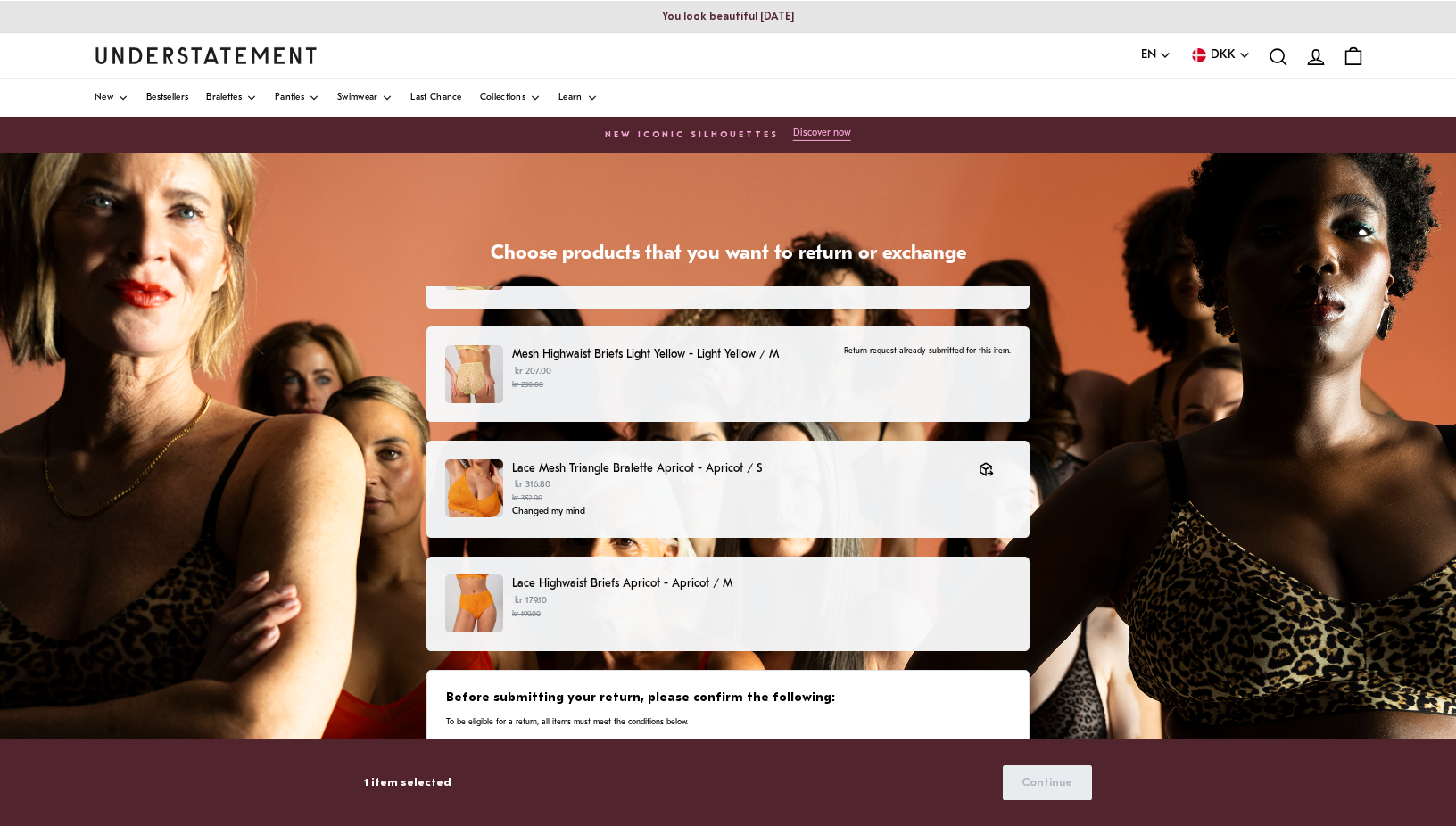
click at [693, 609] on small "kr 199.00" at bounding box center [762, 614] width 499 height 13
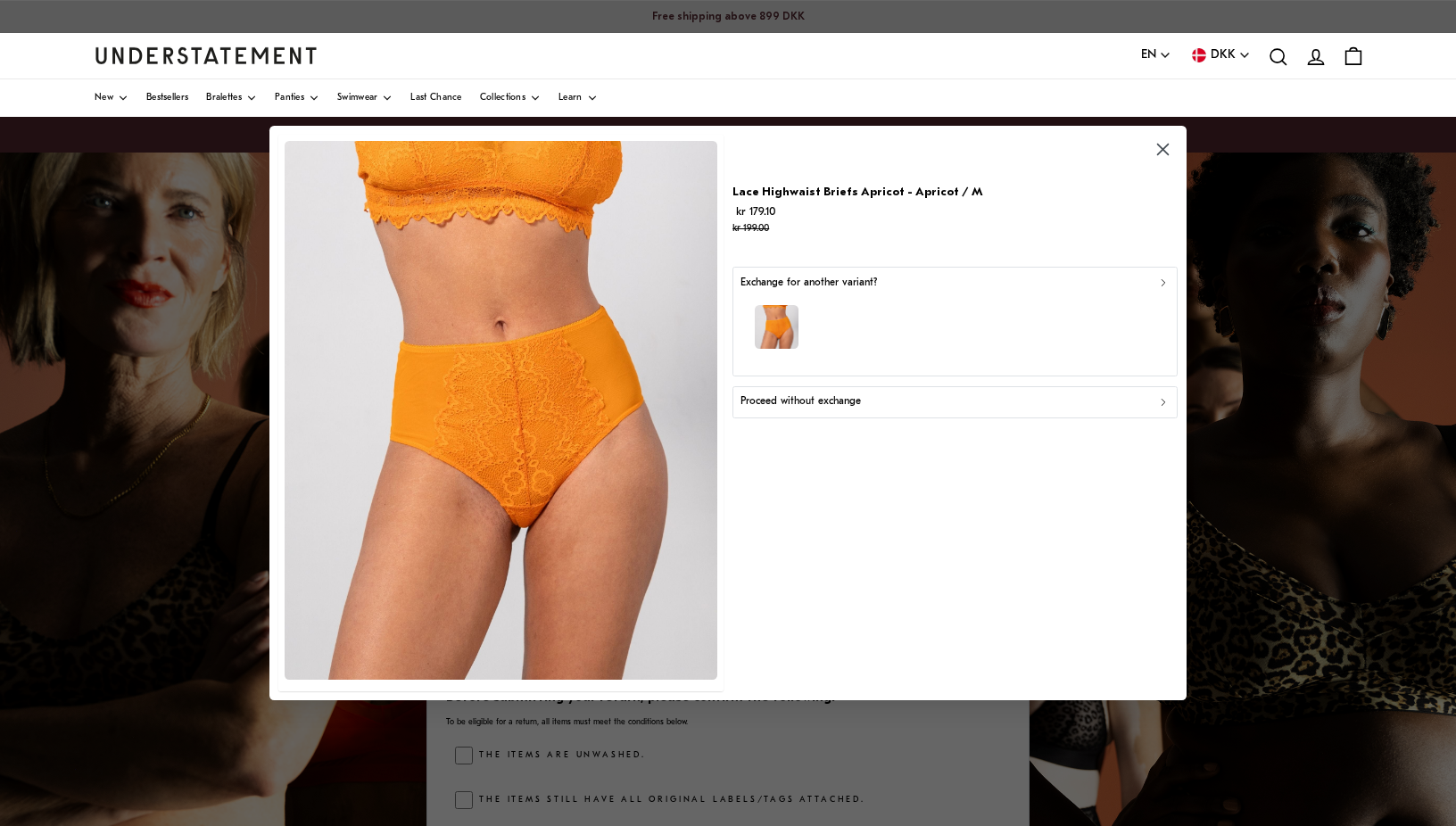
click at [798, 404] on p "Proceed without exchange" at bounding box center [801, 402] width 121 height 17
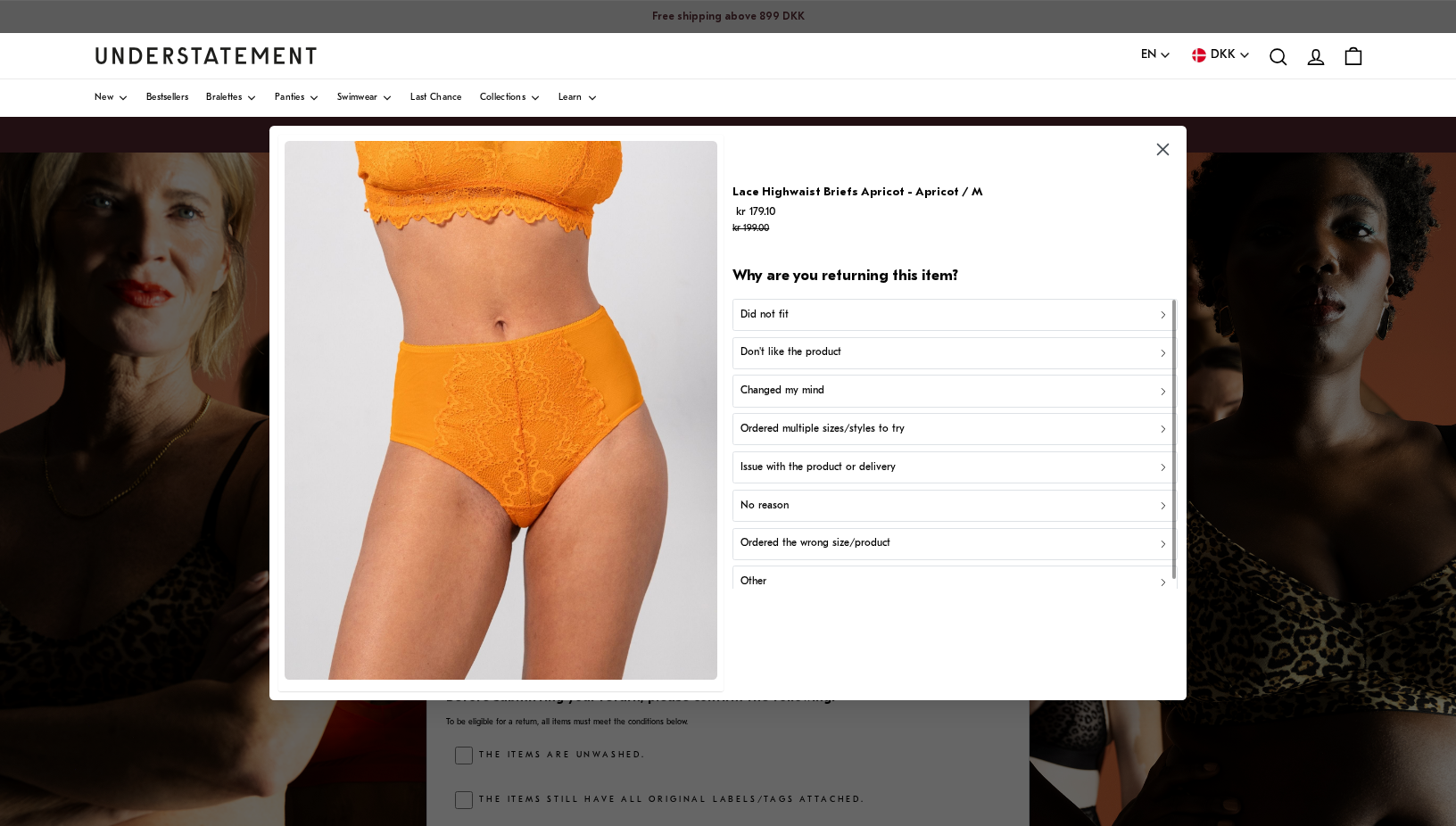
click at [788, 399] on button "Changed my mind" at bounding box center [956, 391] width 445 height 32
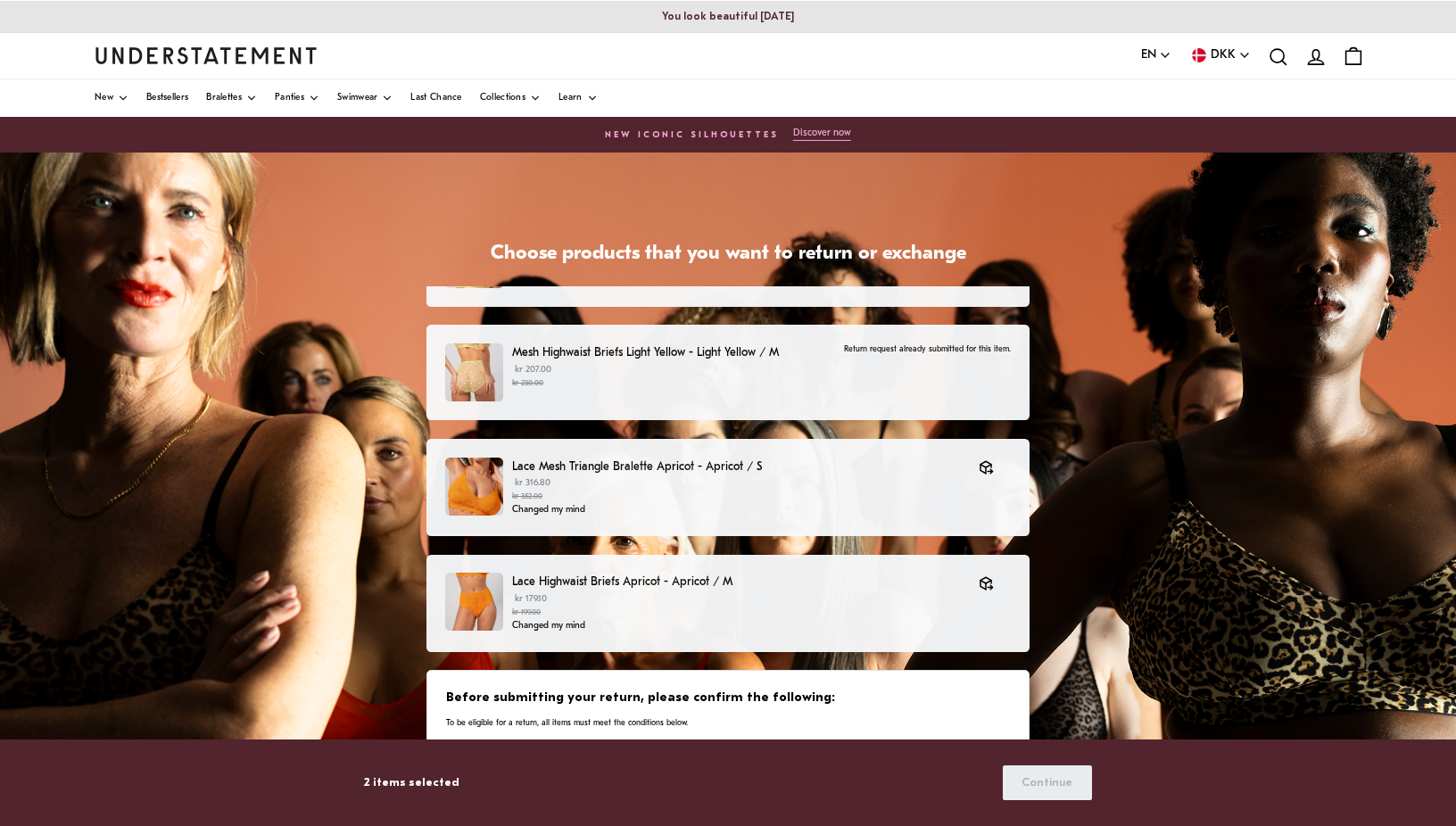
scroll to position [224, 0]
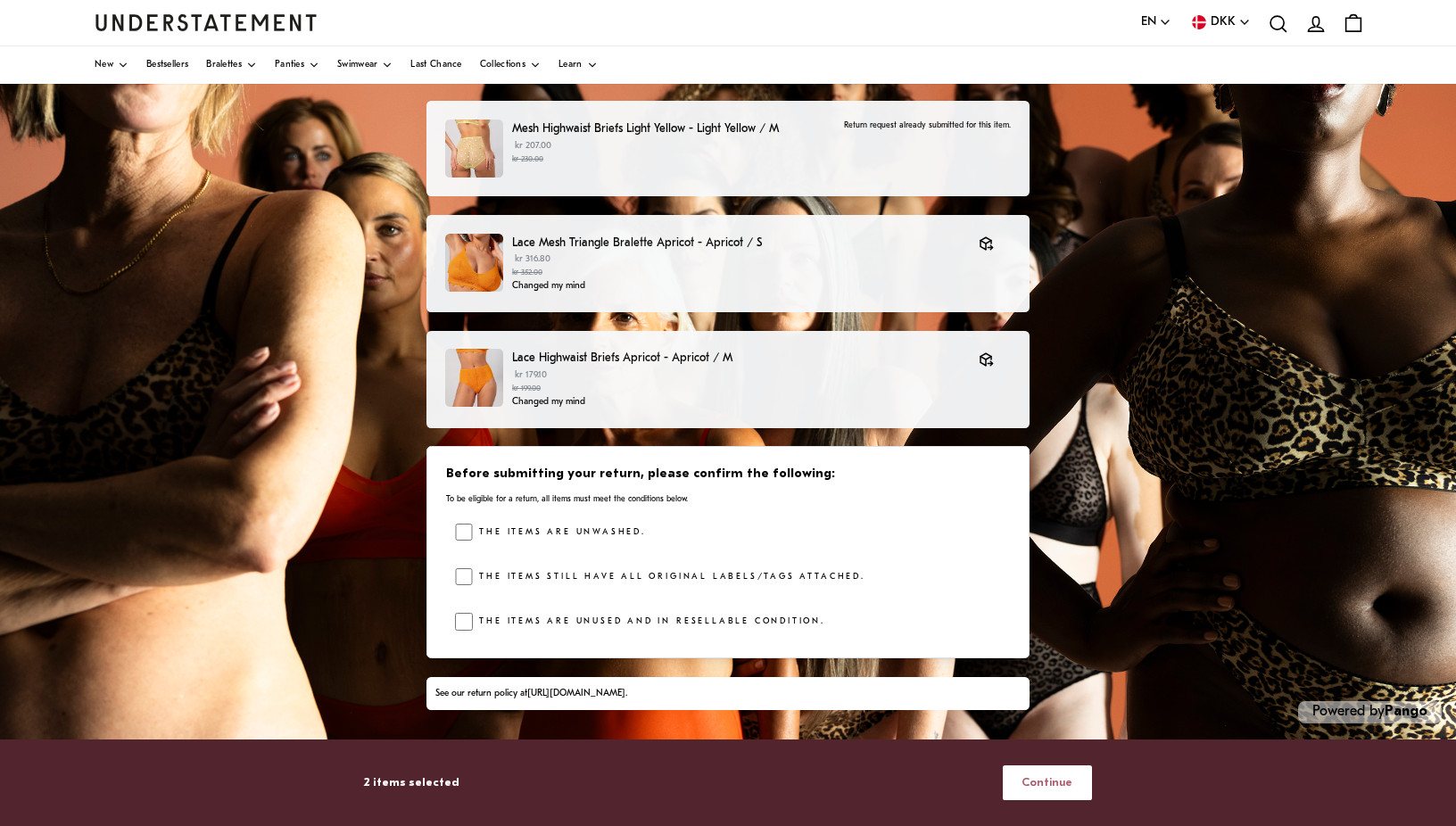
click at [1034, 787] on span "Continue" at bounding box center [1046, 782] width 50 height 33
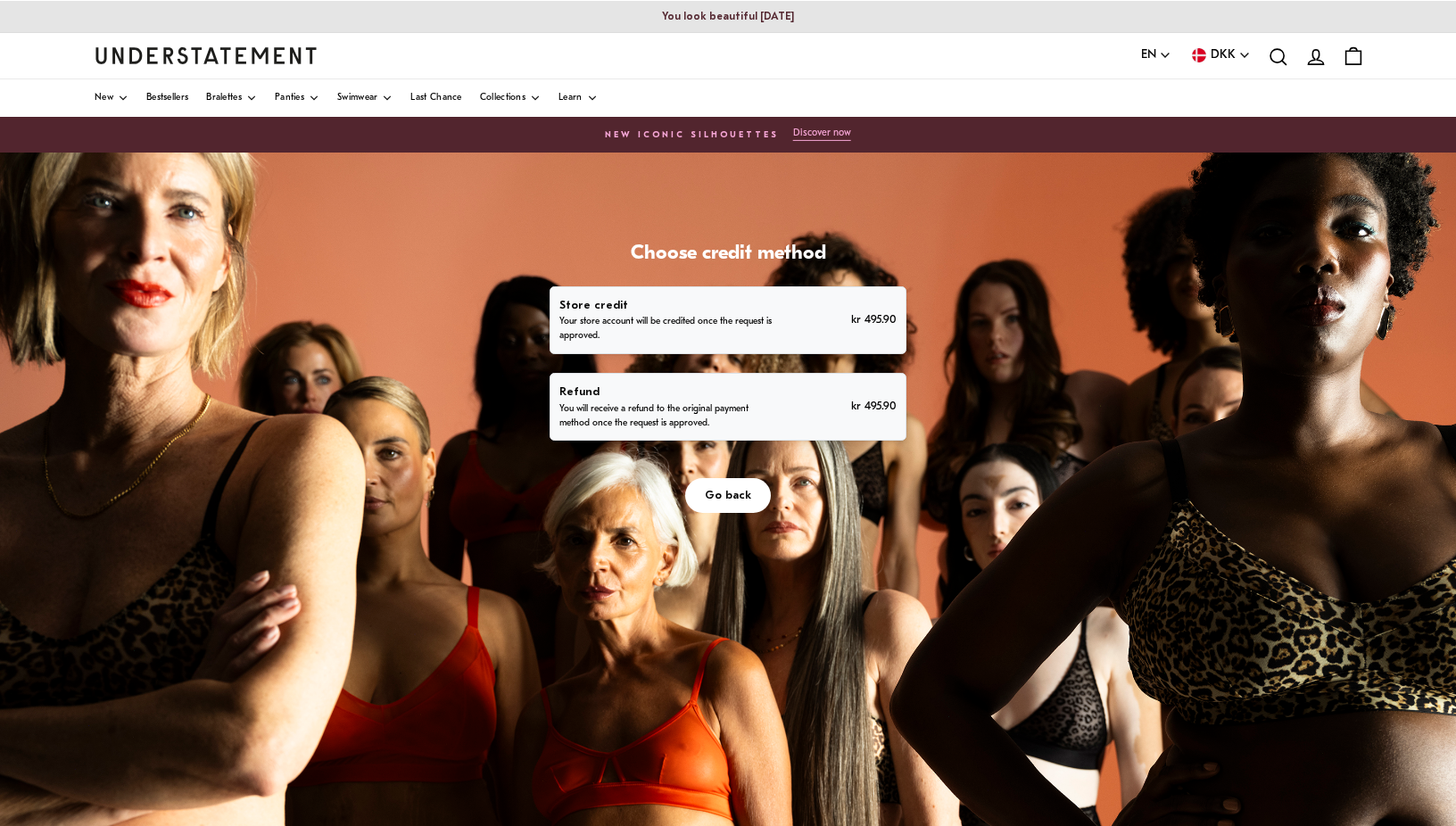
click at [681, 405] on p "You will receive a refund to the original payment method once the request is ap…" at bounding box center [668, 416] width 217 height 29
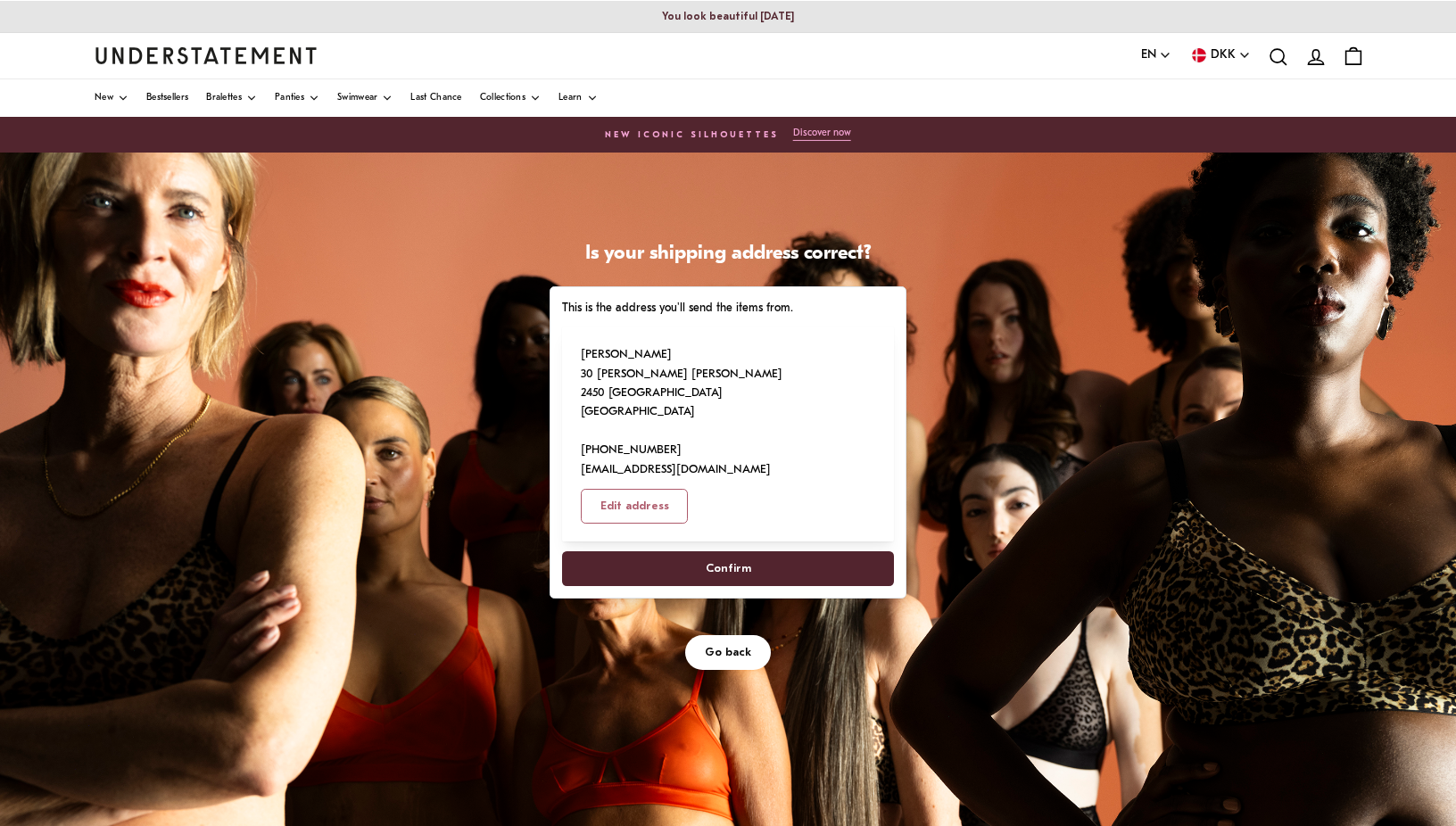
drag, startPoint x: 732, startPoint y: 524, endPoint x: 731, endPoint y: 572, distance: 48.0
click at [732, 552] on span "Confirm" at bounding box center [729, 568] width 46 height 33
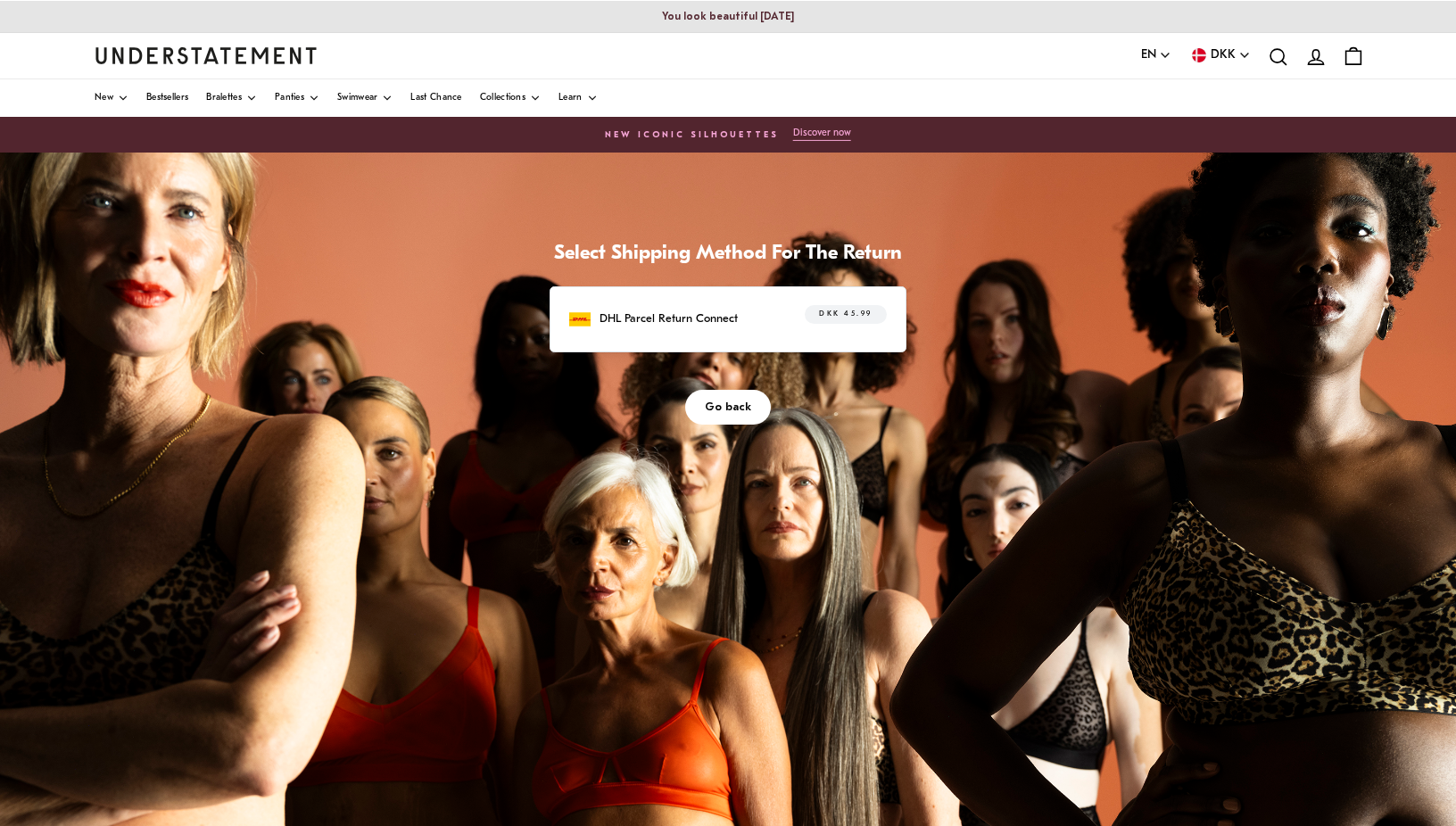
click at [817, 318] on label "DKK 45.99" at bounding box center [847, 315] width 83 height 19
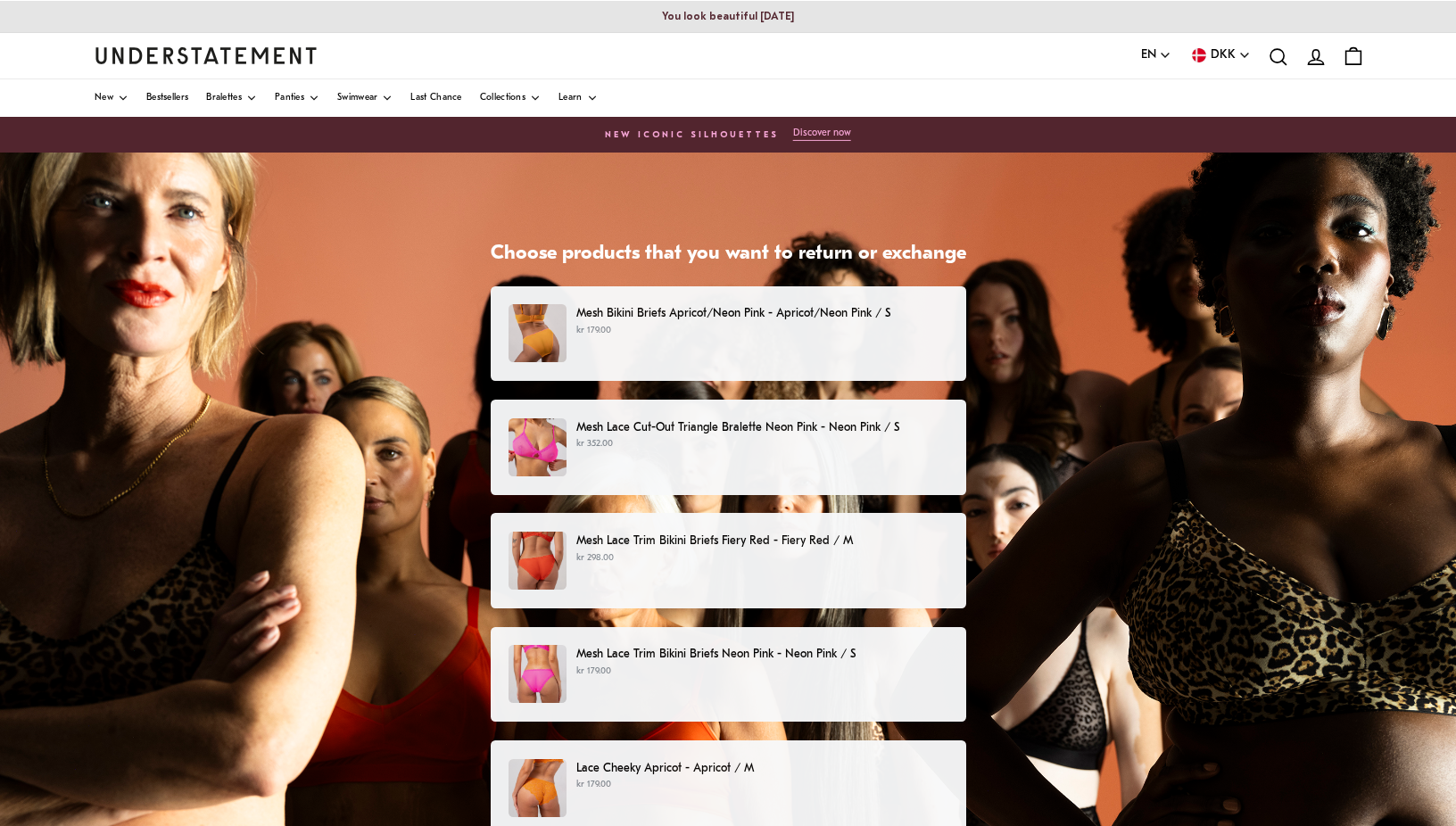
click at [684, 336] on p "kr 179.00" at bounding box center [762, 330] width 371 height 14
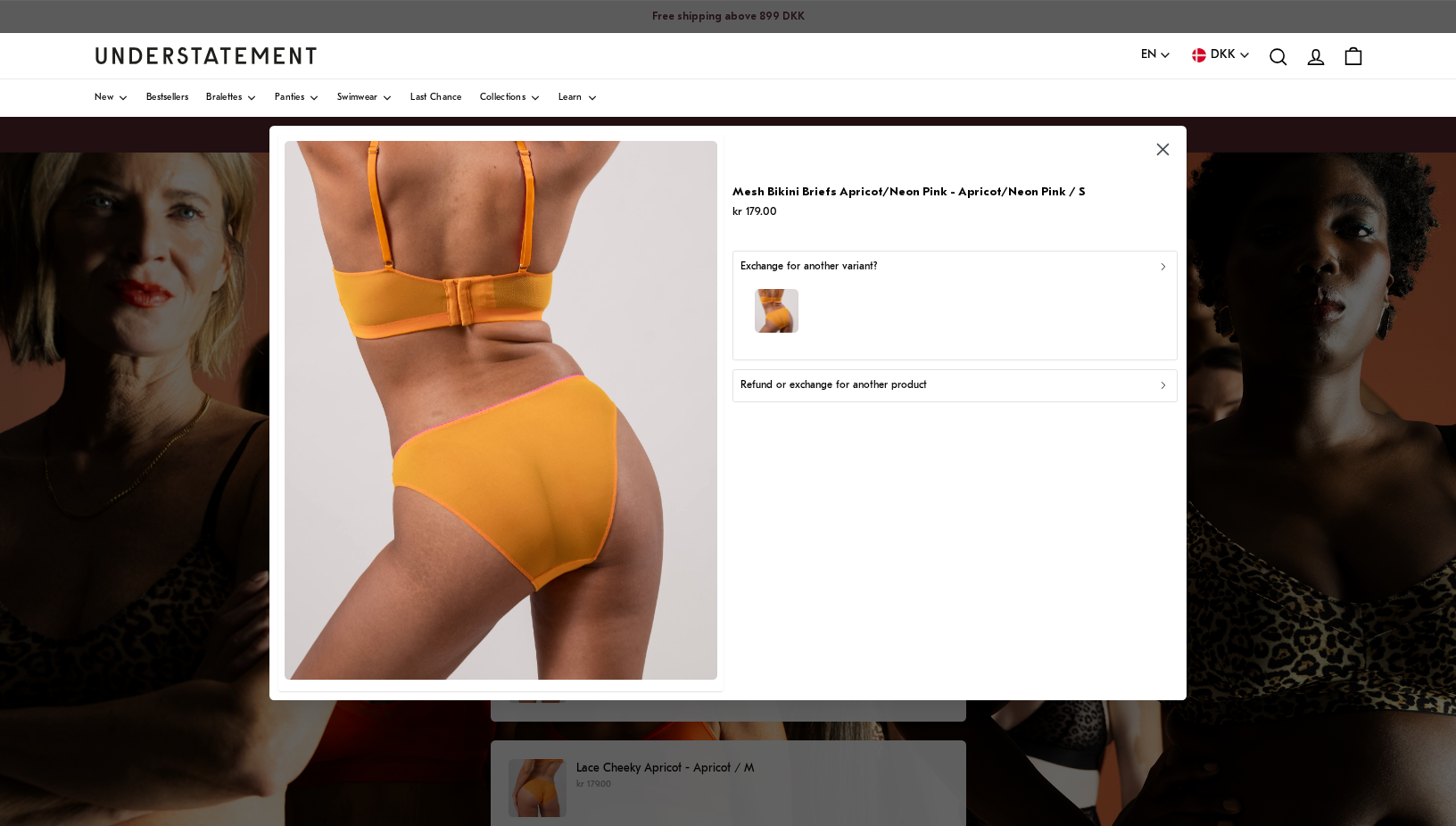
click at [814, 390] on p "Refund or exchange for another product" at bounding box center [834, 386] width 187 height 17
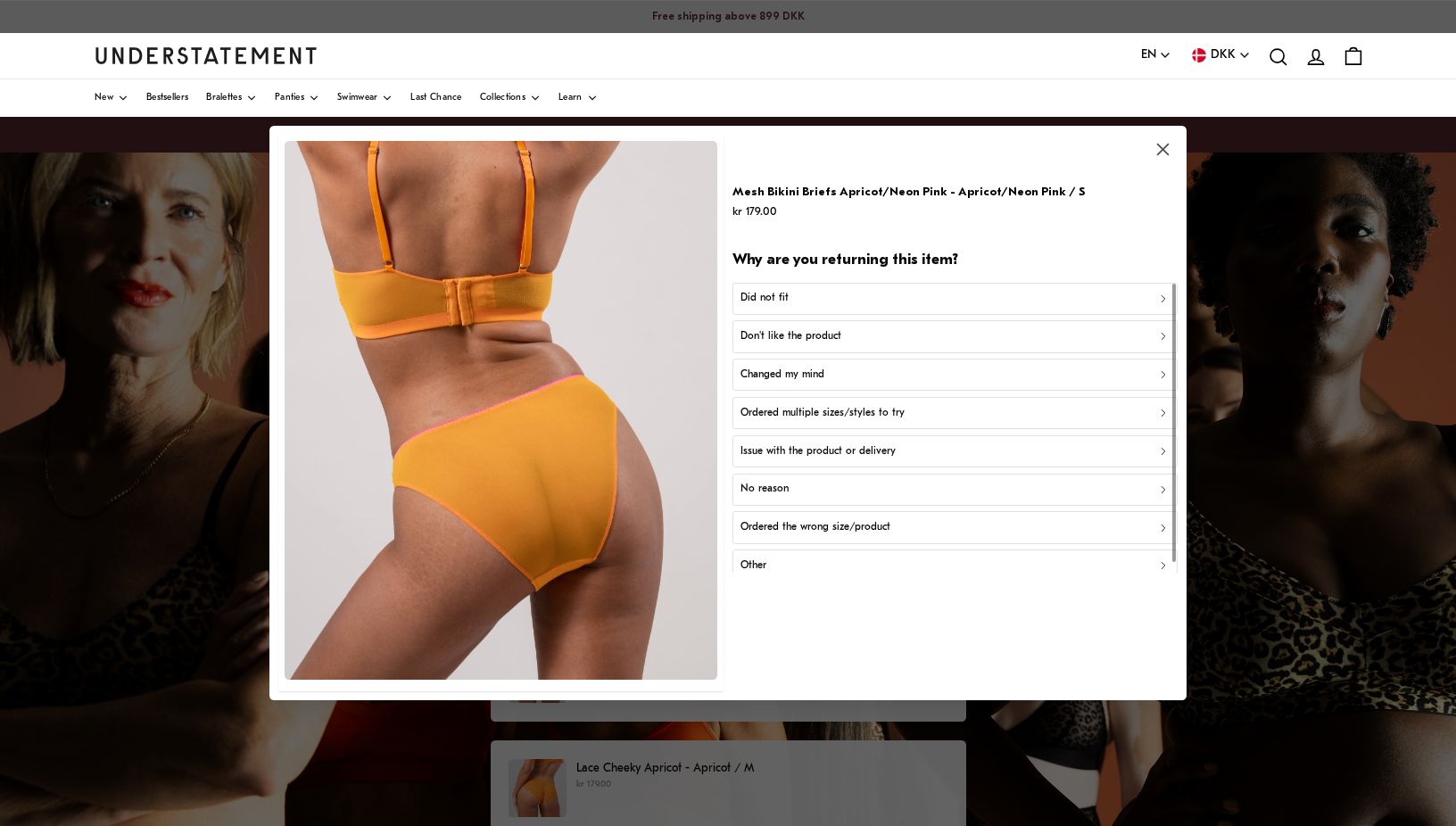
click at [796, 338] on p "Don't like the product" at bounding box center [791, 336] width 101 height 17
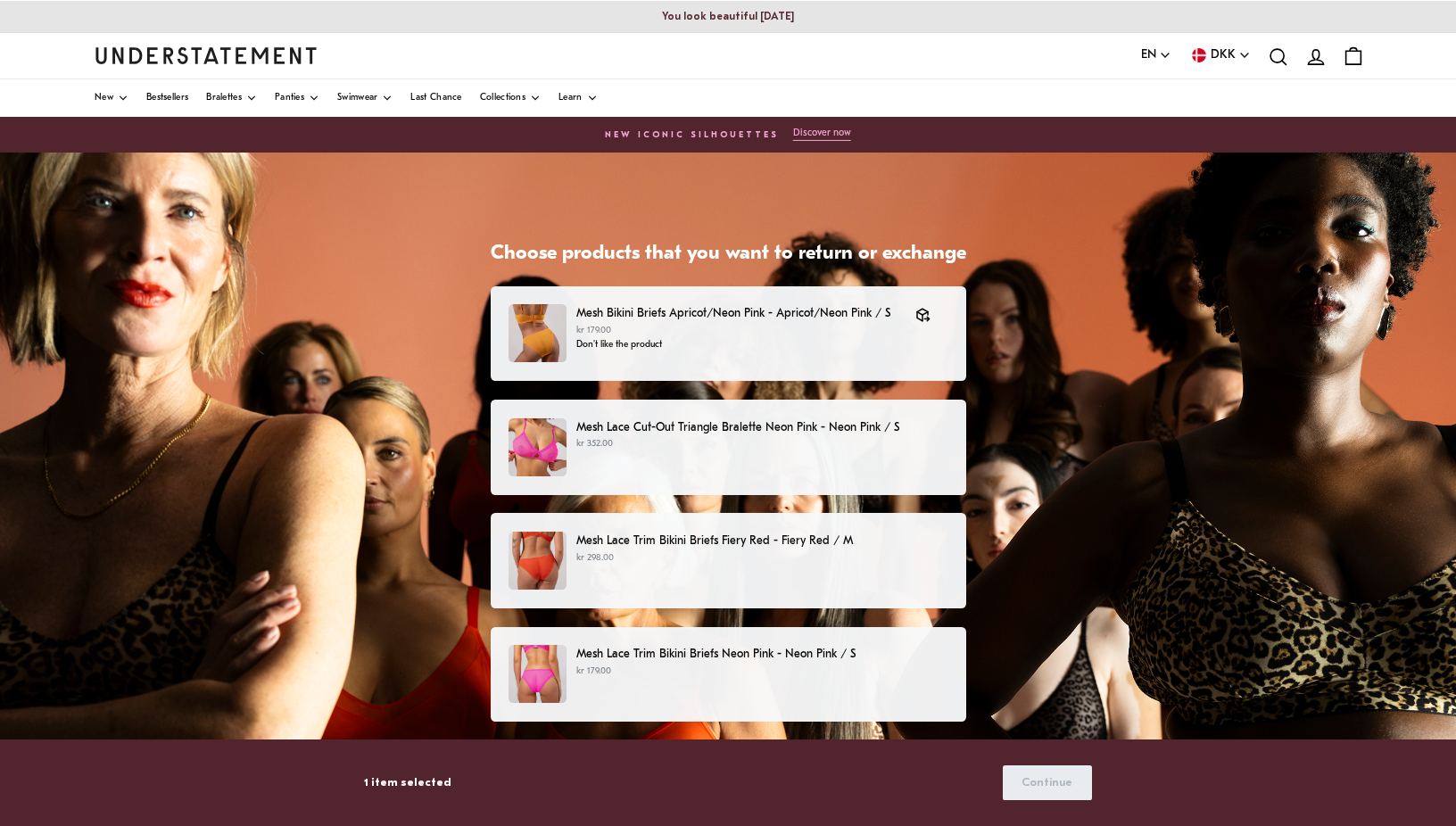
click at [749, 455] on div "Mesh Lace Cut-Out Triangle Bralette Neon Pink - Neon Pink / S kr 352.00" at bounding box center [727, 447] width 438 height 58
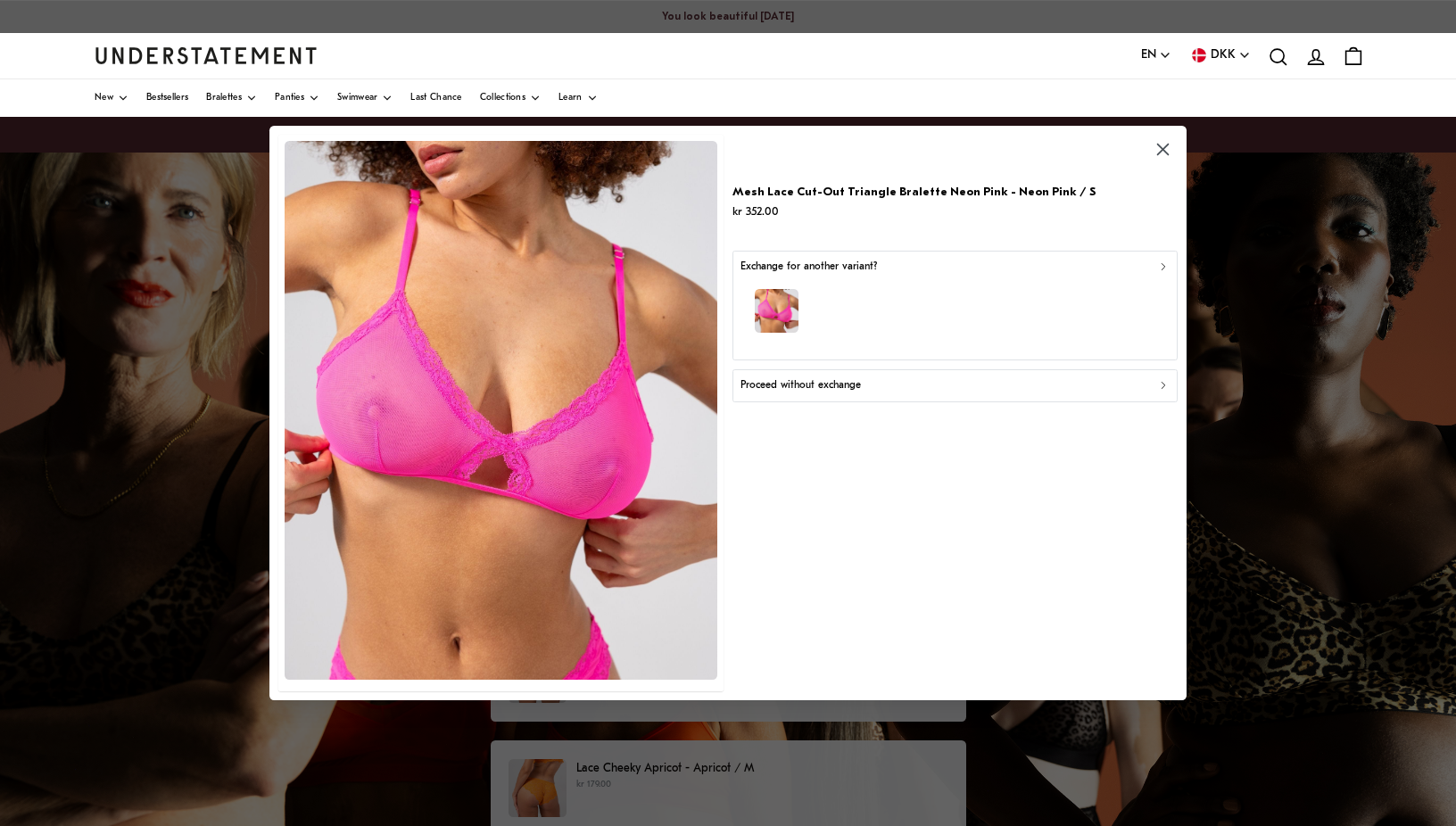
click at [814, 385] on p "Proceed without exchange" at bounding box center [801, 386] width 121 height 17
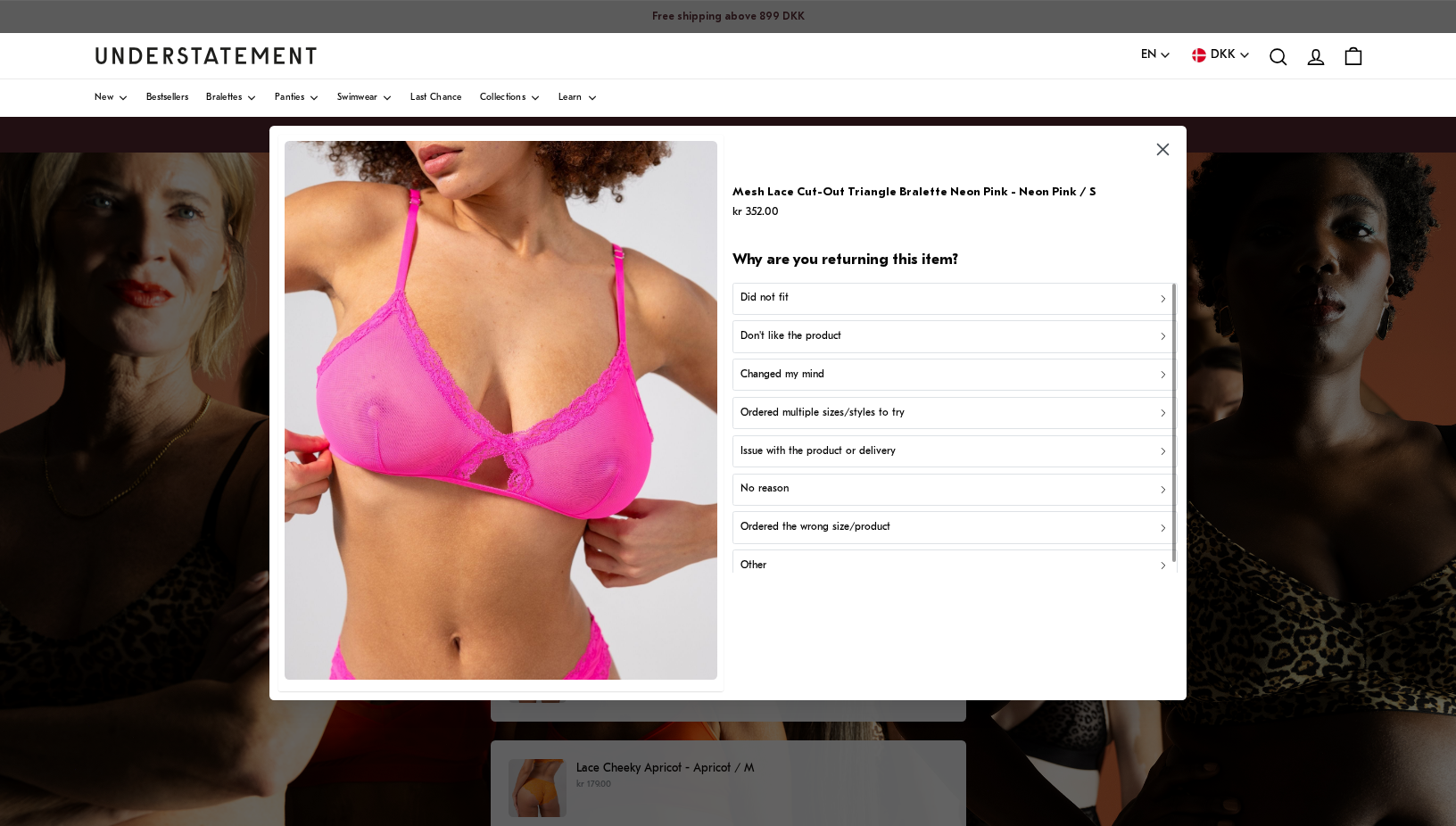
click at [812, 376] on p "Changed my mind" at bounding box center [782, 375] width 84 height 17
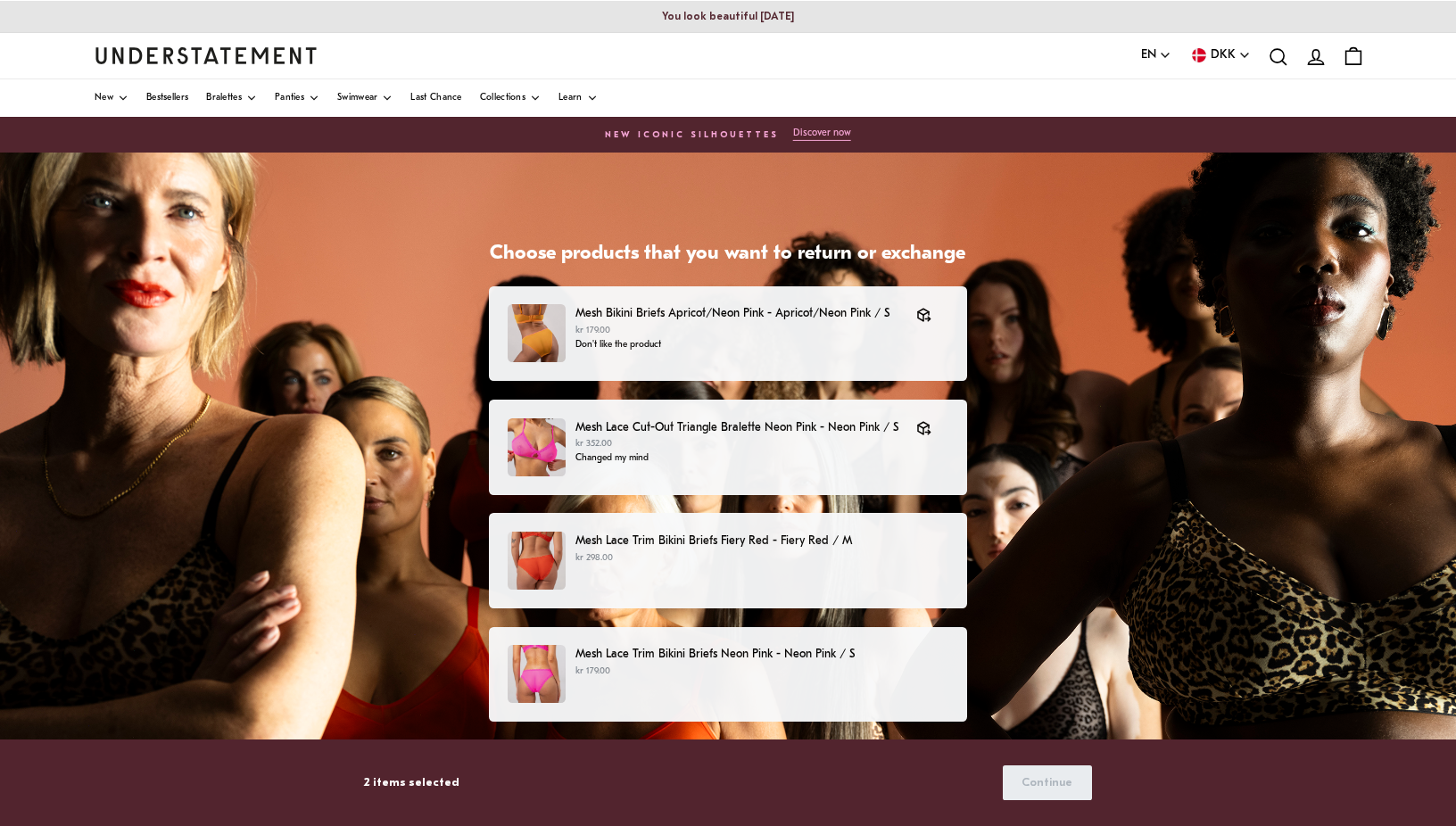
click at [734, 585] on div "Mesh Lace Trim Bikini Briefs Fiery Red - Fiery Red / M kr 298.00" at bounding box center [728, 561] width 441 height 58
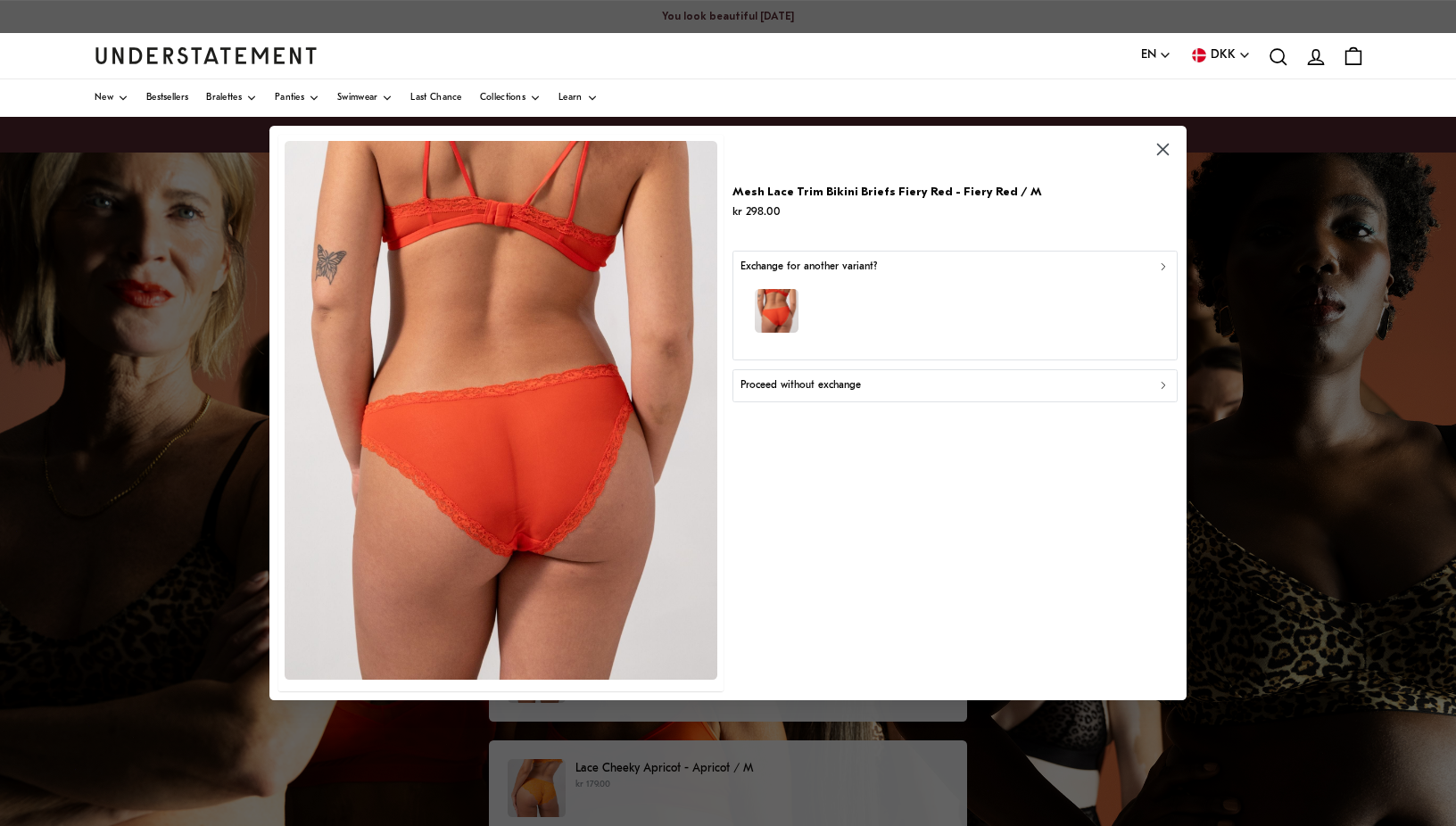
click at [788, 386] on p "Proceed without exchange" at bounding box center [801, 386] width 121 height 17
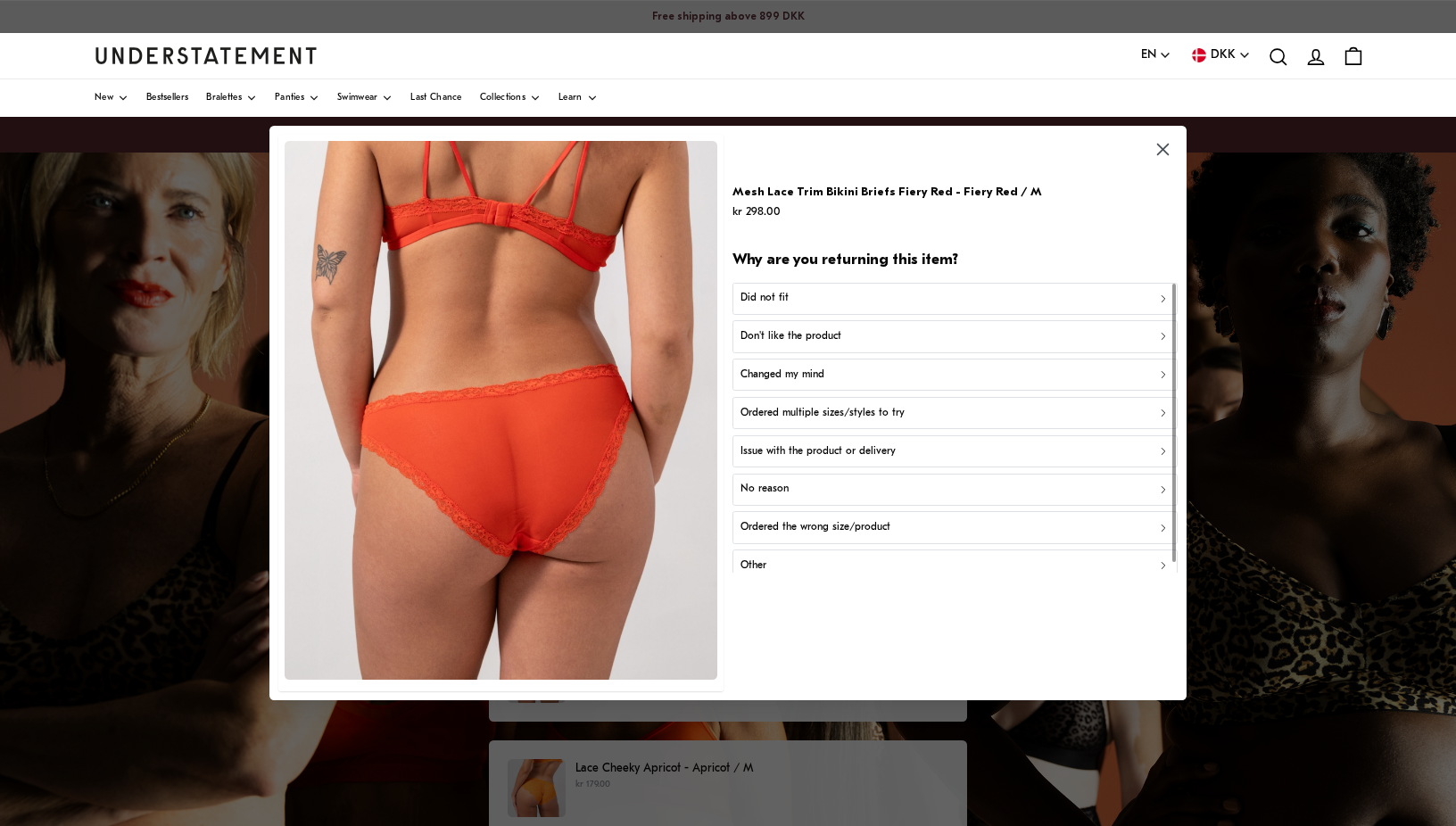
click at [765, 298] on p "Did not fit" at bounding box center [765, 298] width 48 height 17
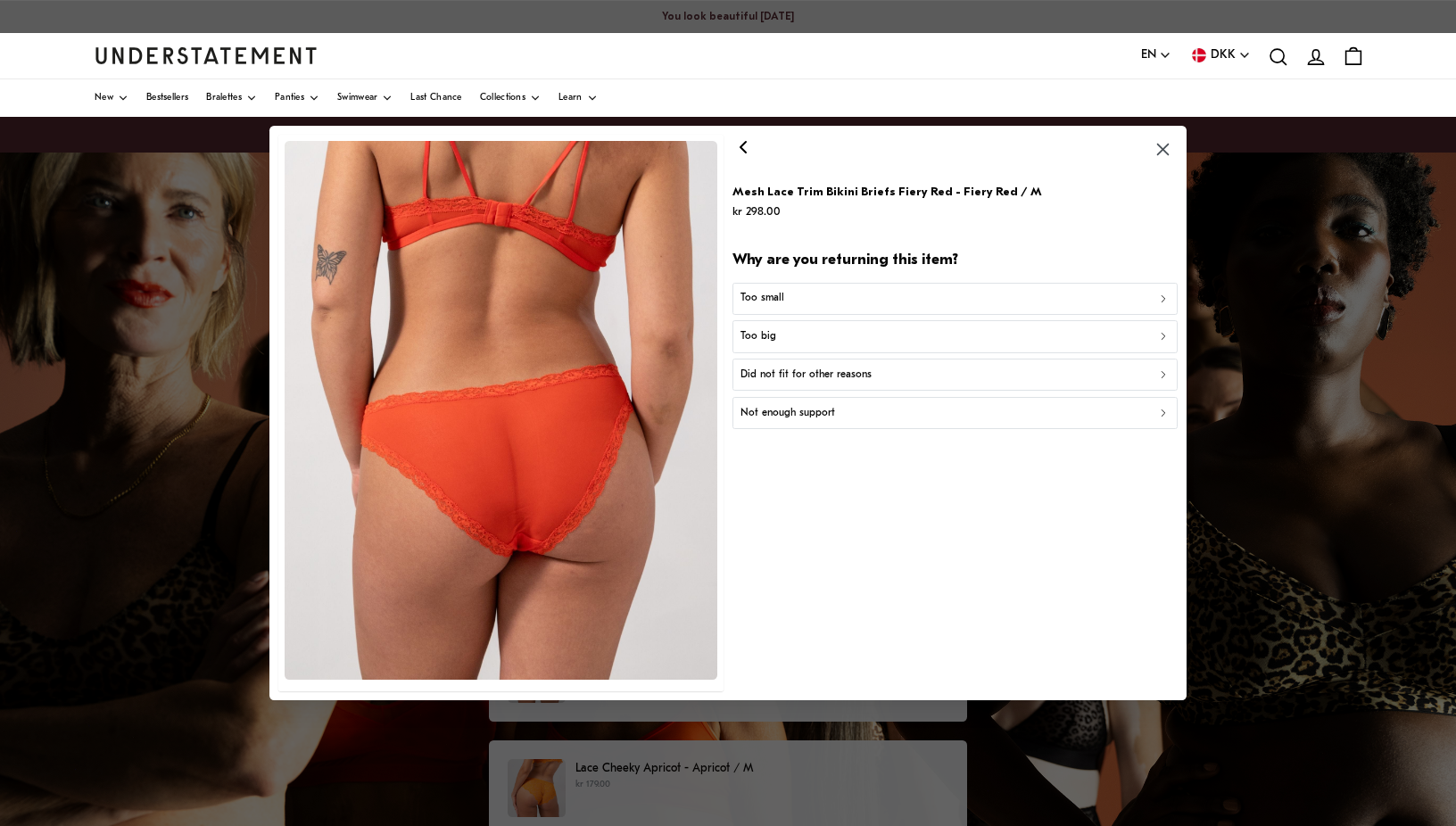
click at [768, 339] on p "Too big" at bounding box center [759, 336] width 36 height 17
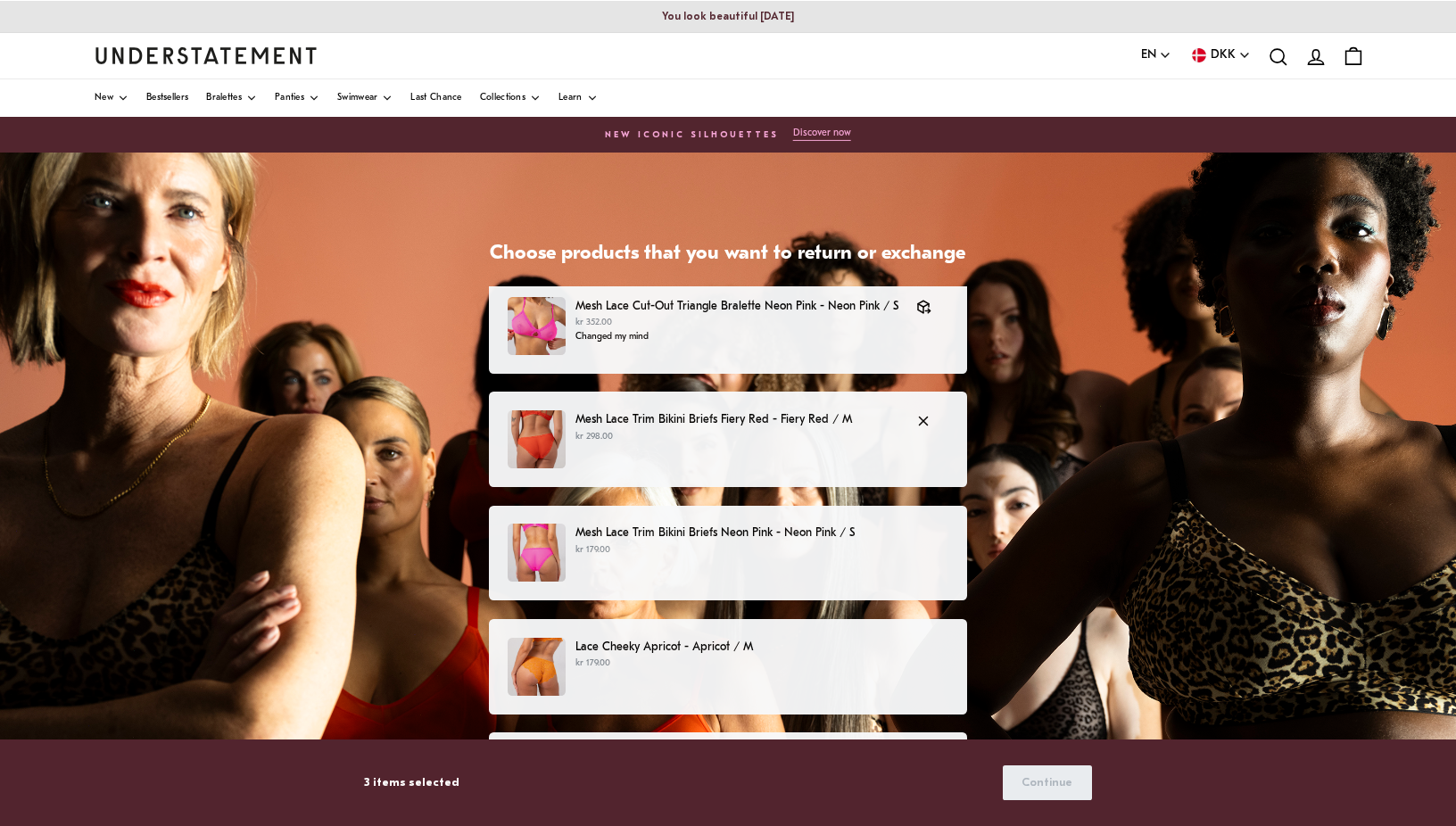
scroll to position [180, 0]
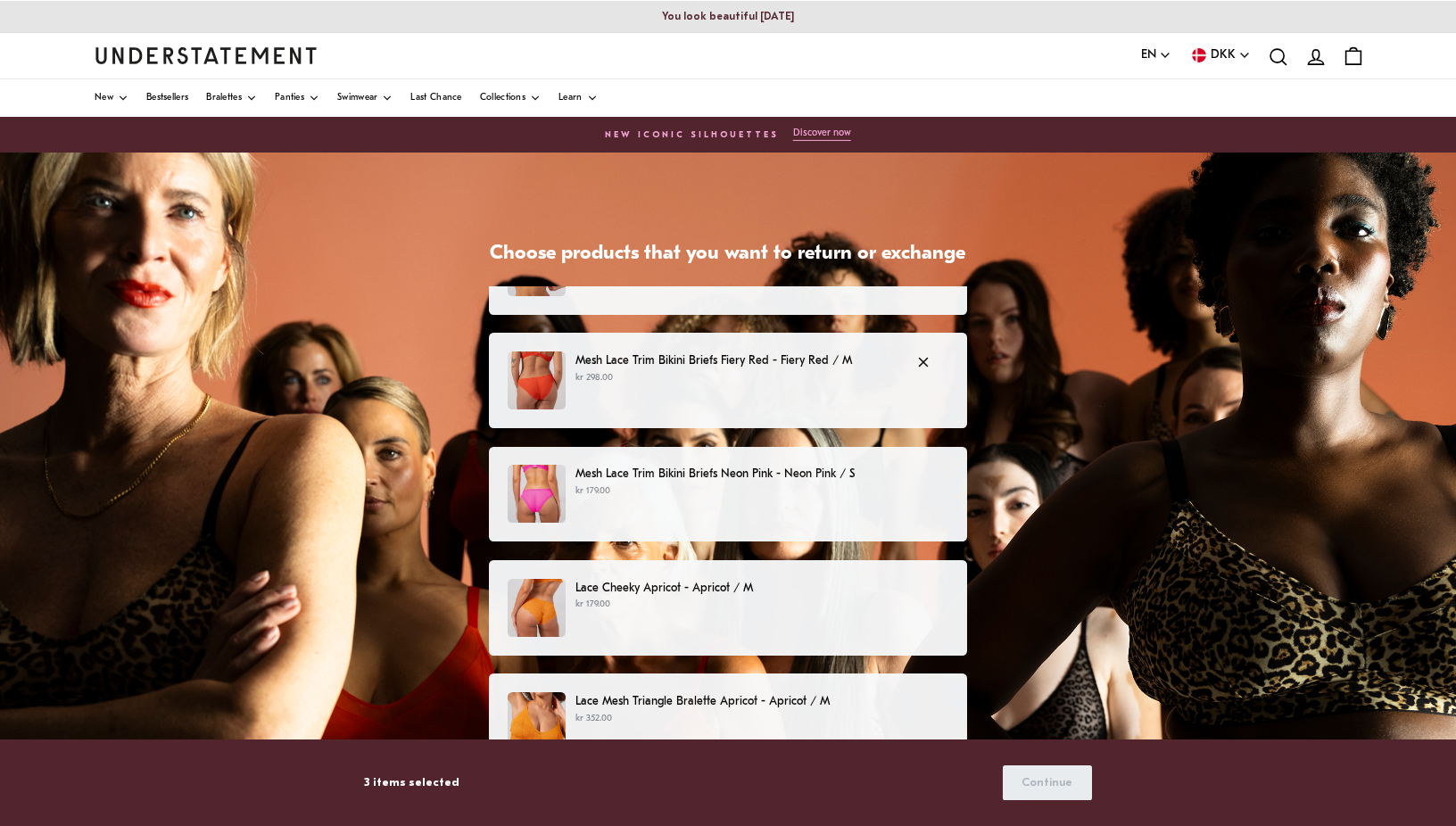
click at [633, 398] on div "Mesh Lace Trim Bikini Briefs Fiery Red - Fiery Red / M kr 298.00" at bounding box center [728, 380] width 441 height 58
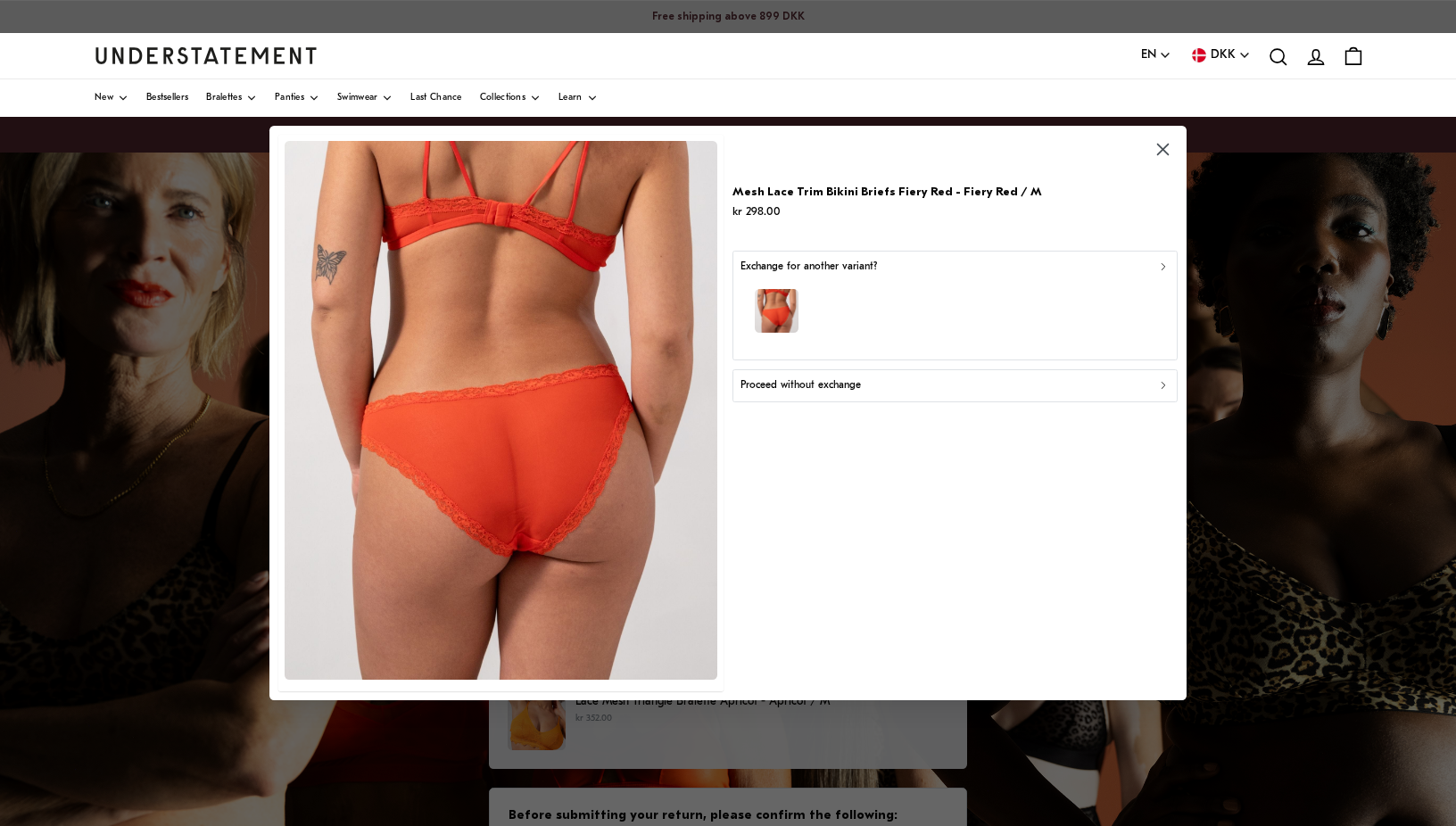
click at [811, 390] on p "Proceed without exchange" at bounding box center [801, 386] width 121 height 17
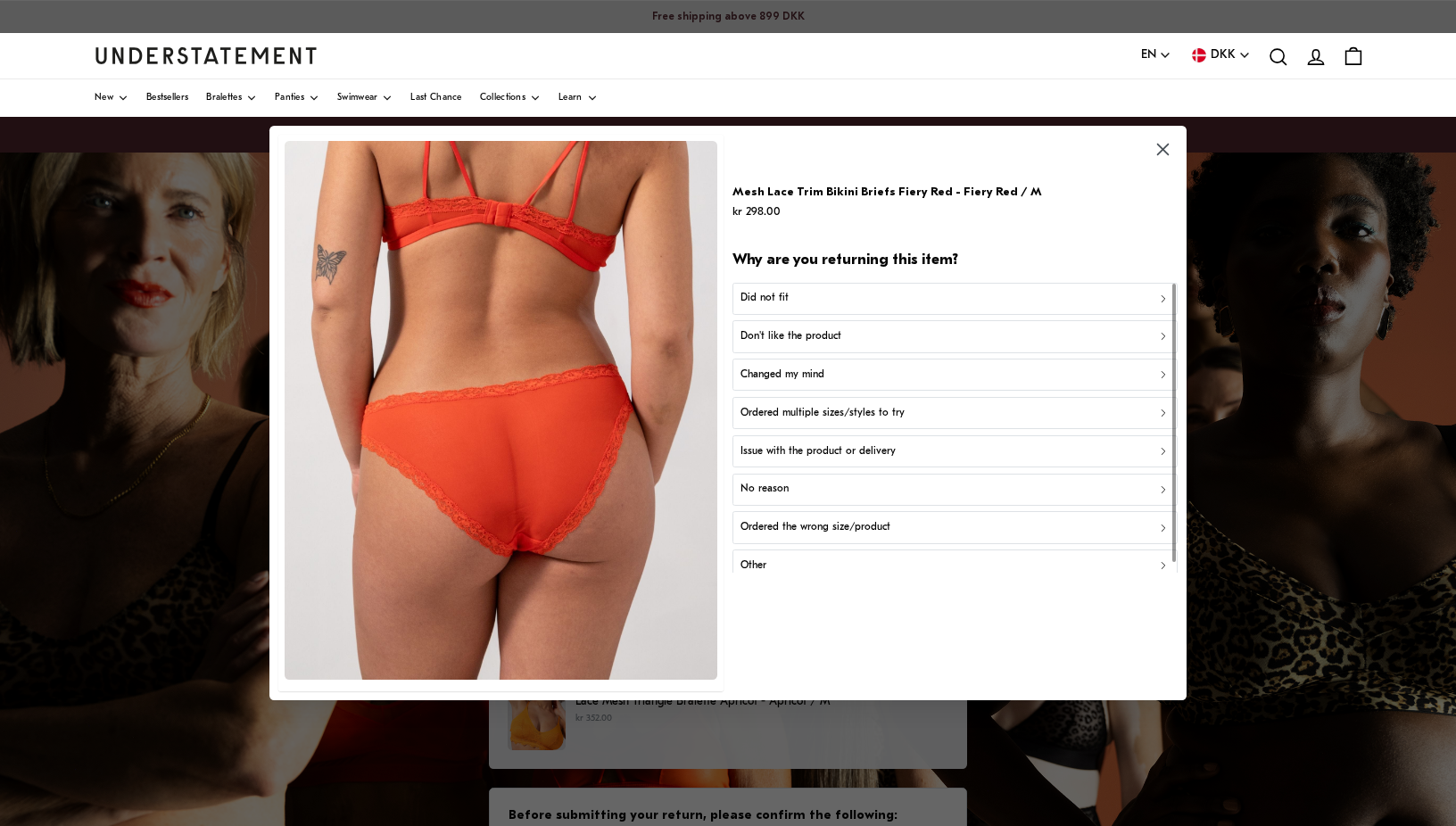
click at [762, 301] on p "Did not fit" at bounding box center [765, 298] width 48 height 17
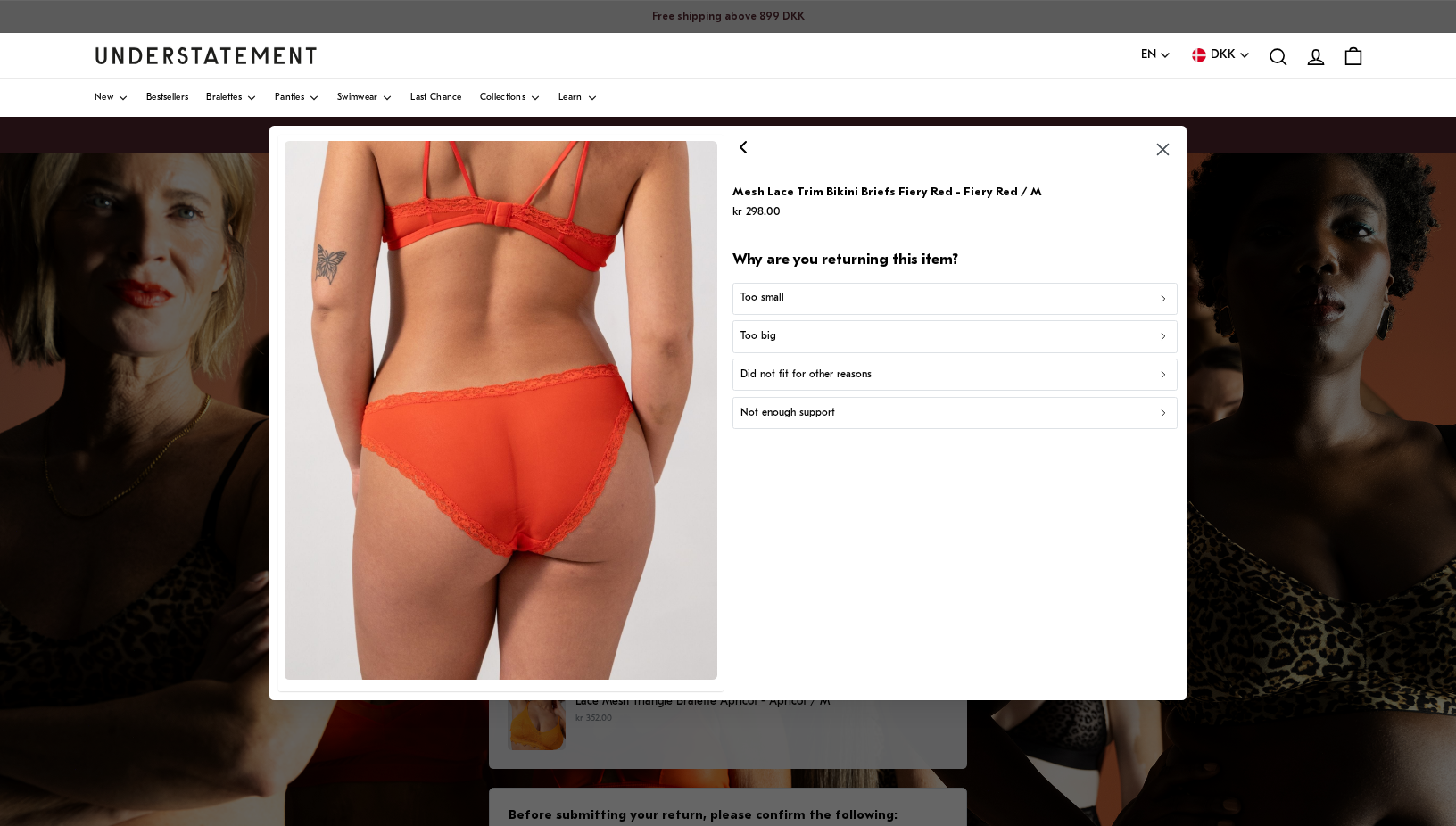
click at [755, 340] on p "Too big" at bounding box center [759, 336] width 36 height 17
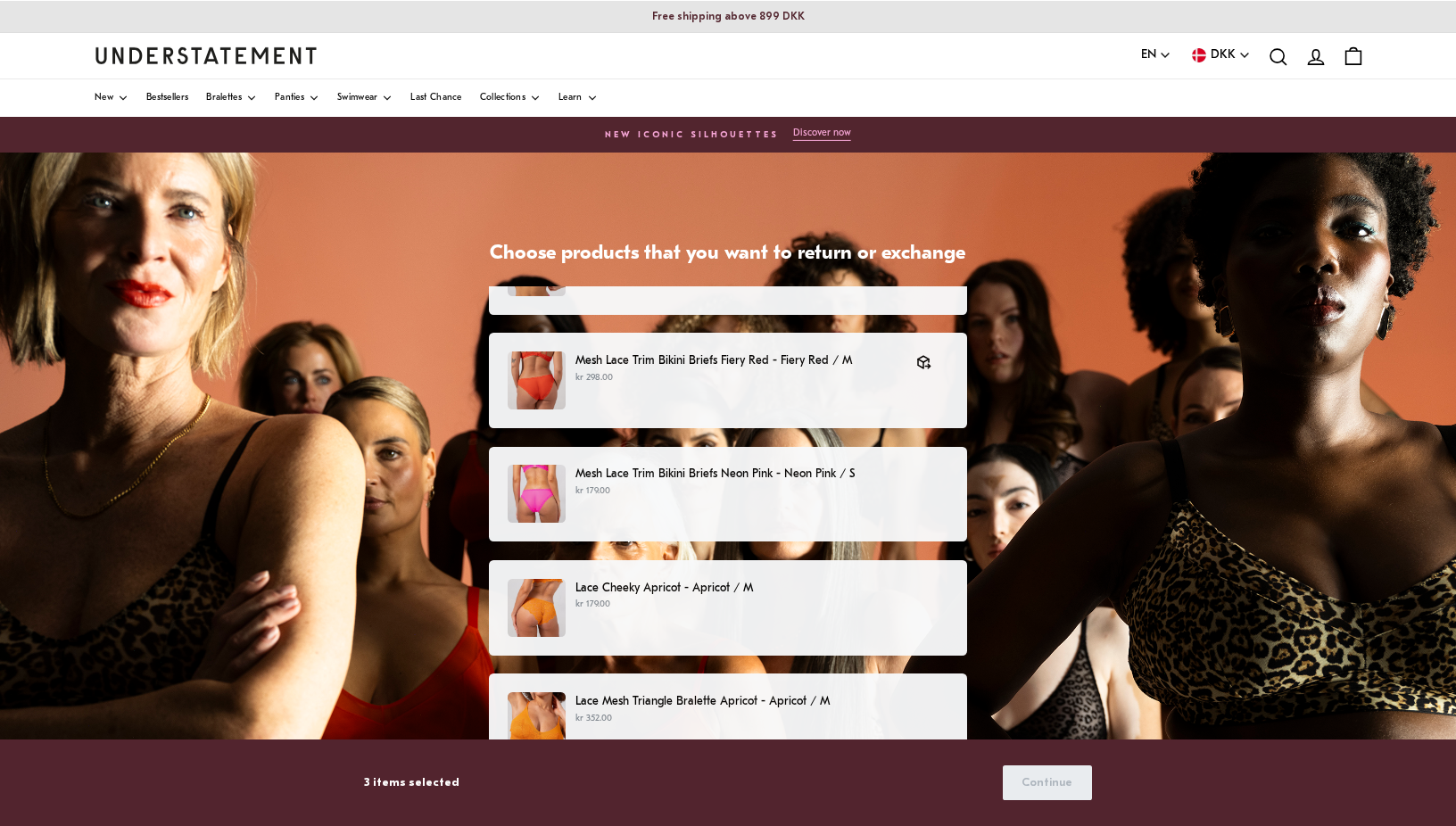
click at [689, 506] on div "Mesh Lace Trim Bikini Briefs Neon Pink - Neon Pink / S kr 179.00" at bounding box center [728, 494] width 441 height 58
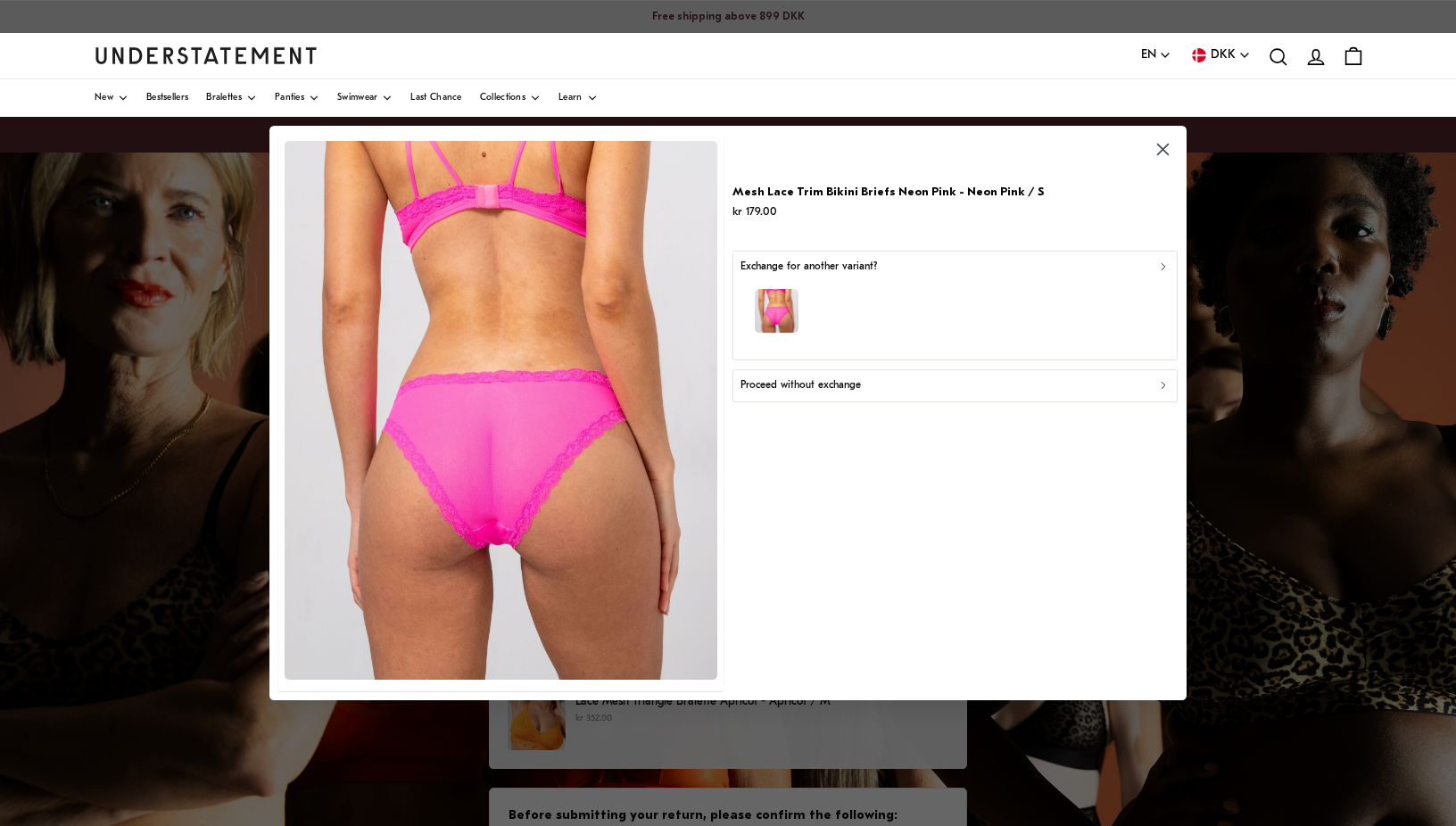
click at [773, 386] on p "Proceed without exchange" at bounding box center [801, 386] width 121 height 17
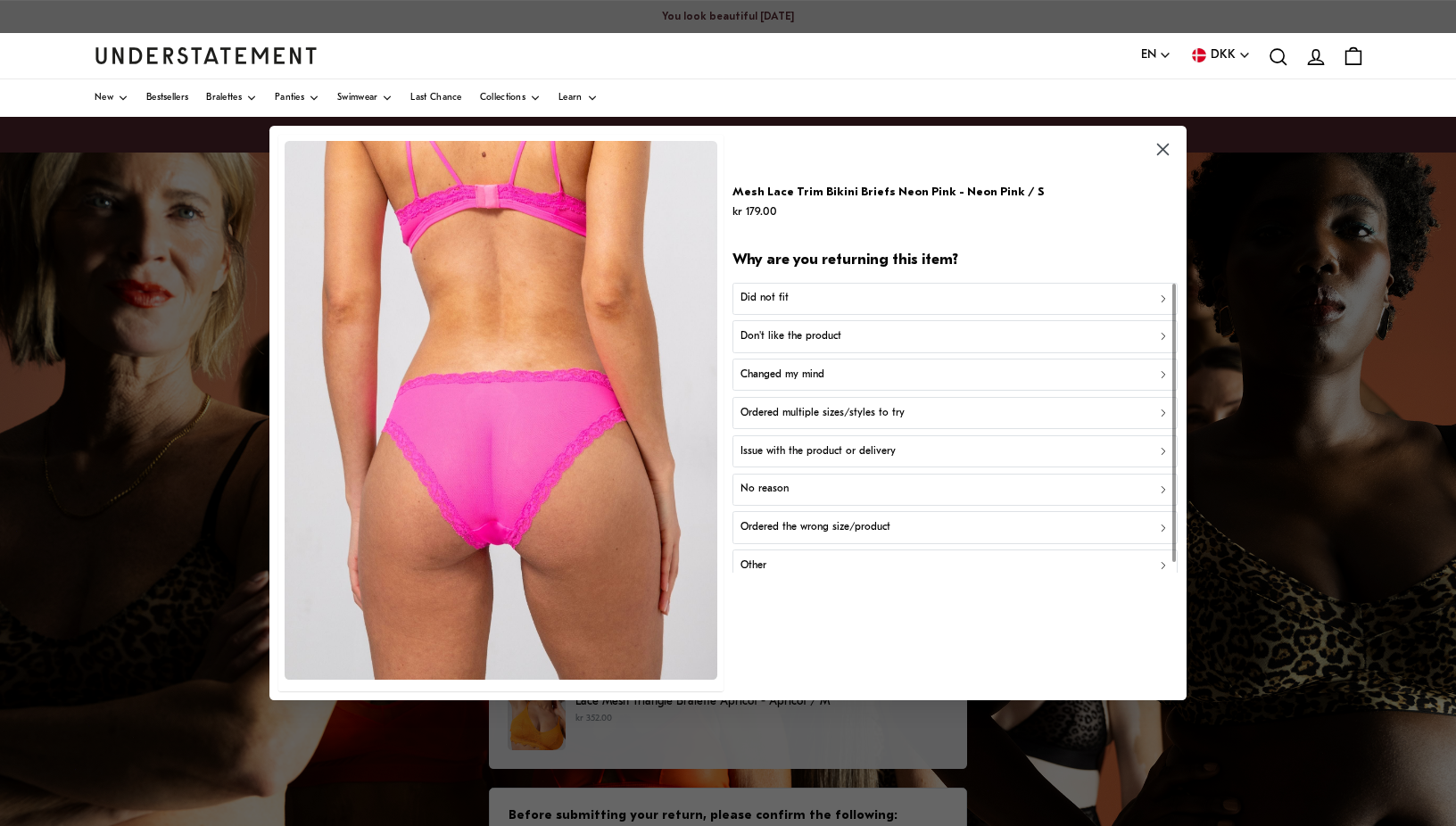
click at [767, 300] on p "Did not fit" at bounding box center [765, 298] width 48 height 17
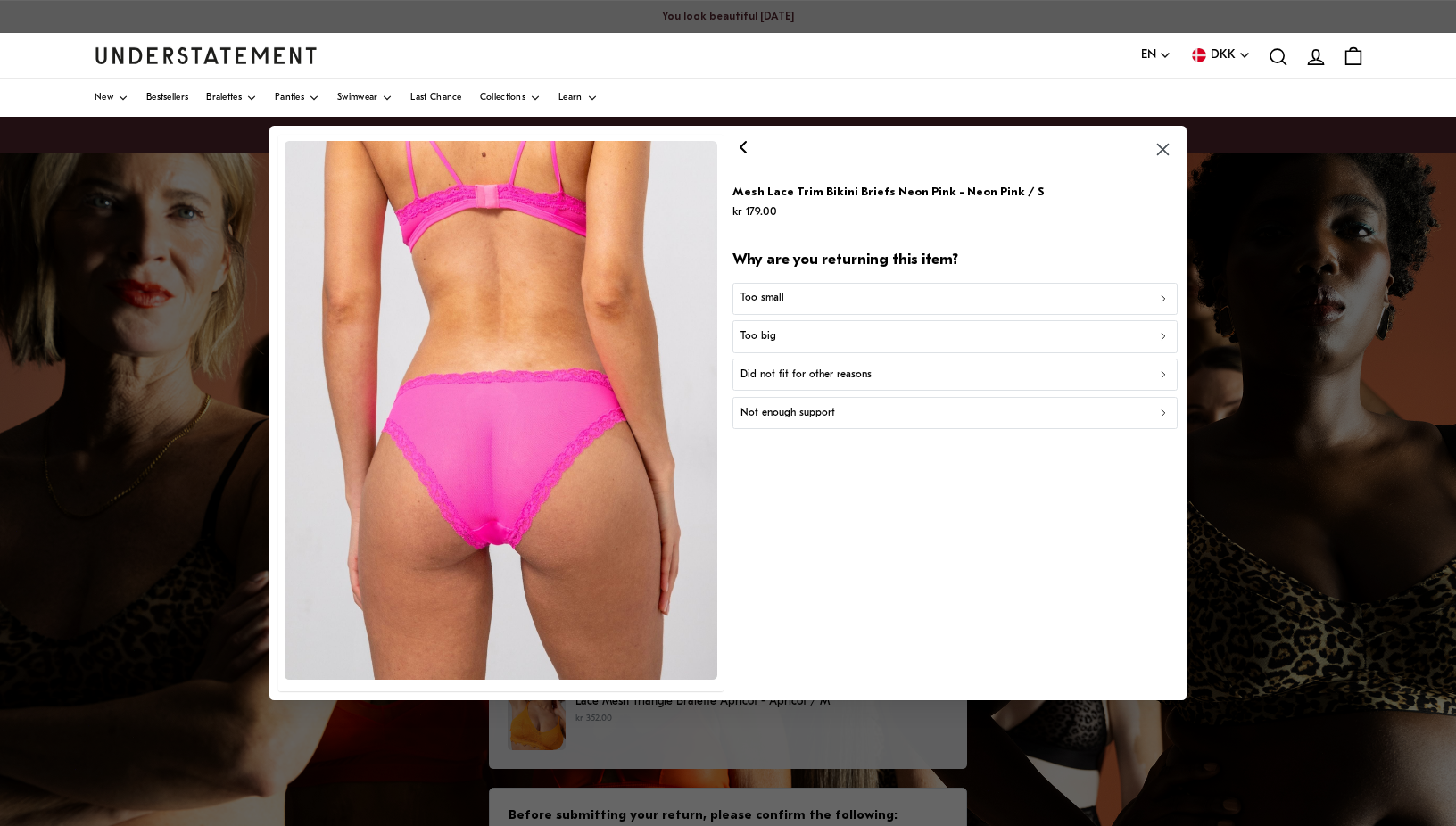
click at [769, 341] on p "Too big" at bounding box center [759, 336] width 36 height 17
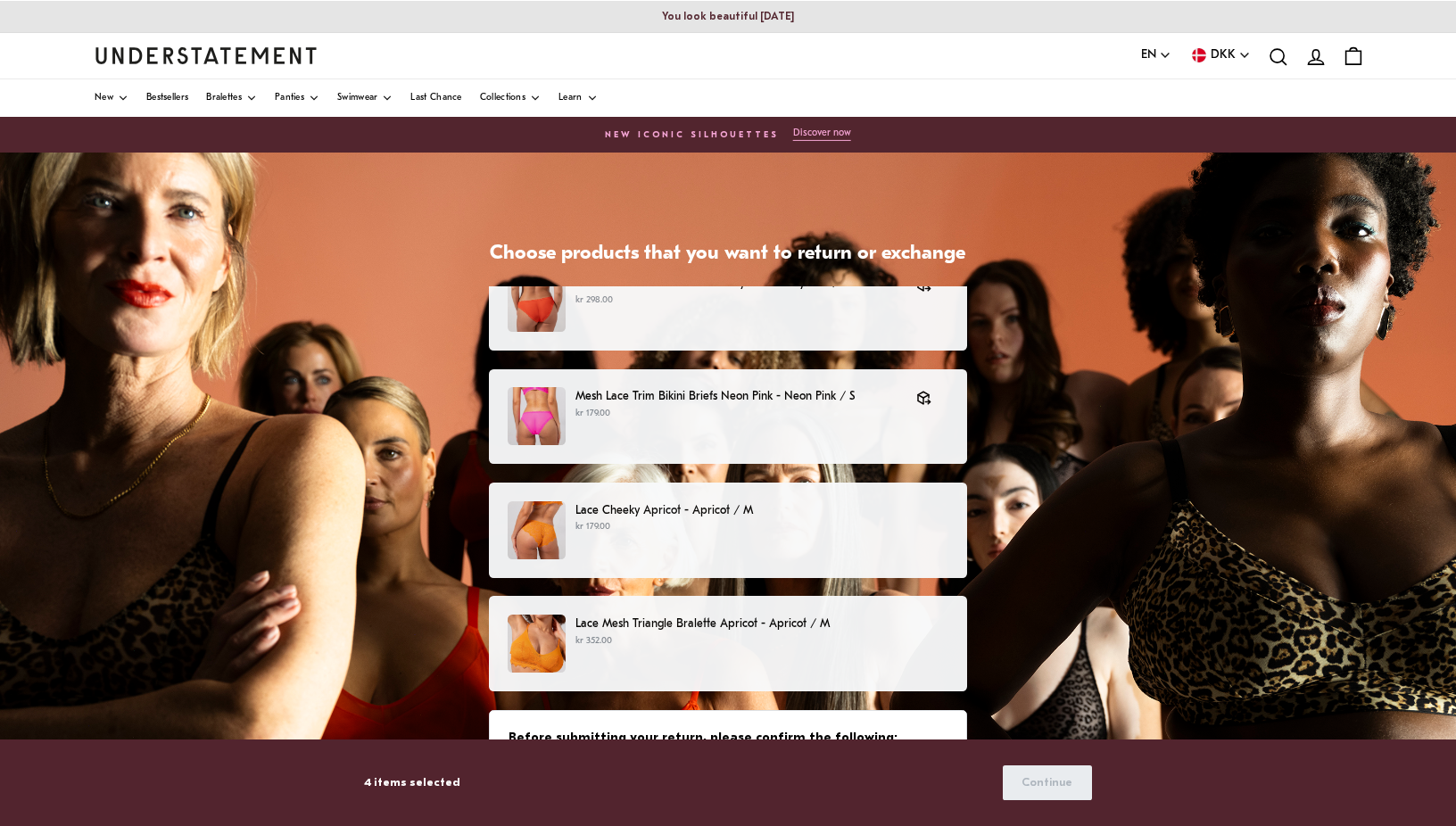
scroll to position [298, 0]
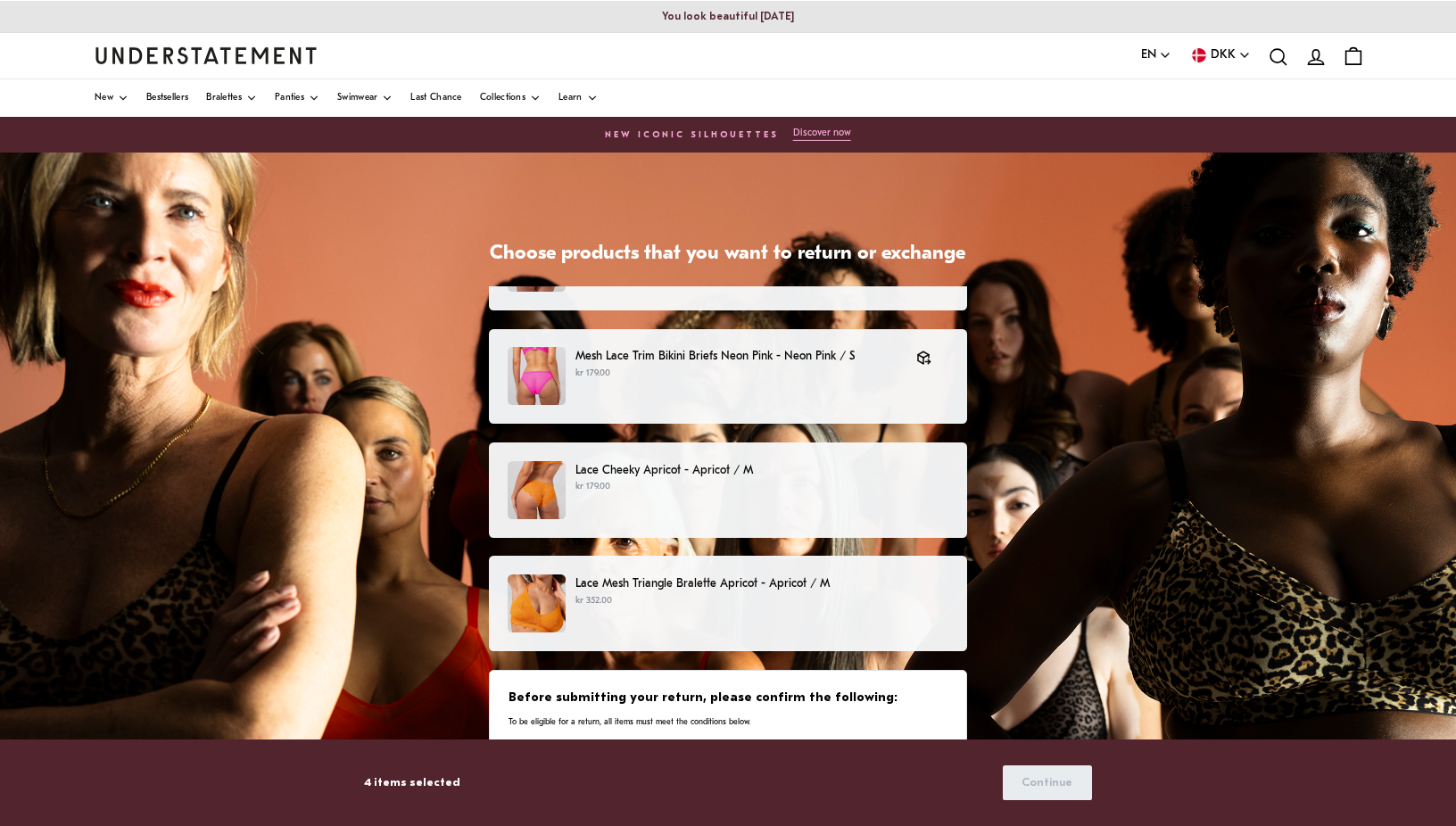
click at [601, 470] on p "Lace Cheeky Apricot - Apricot / M" at bounding box center [762, 470] width 373 height 19
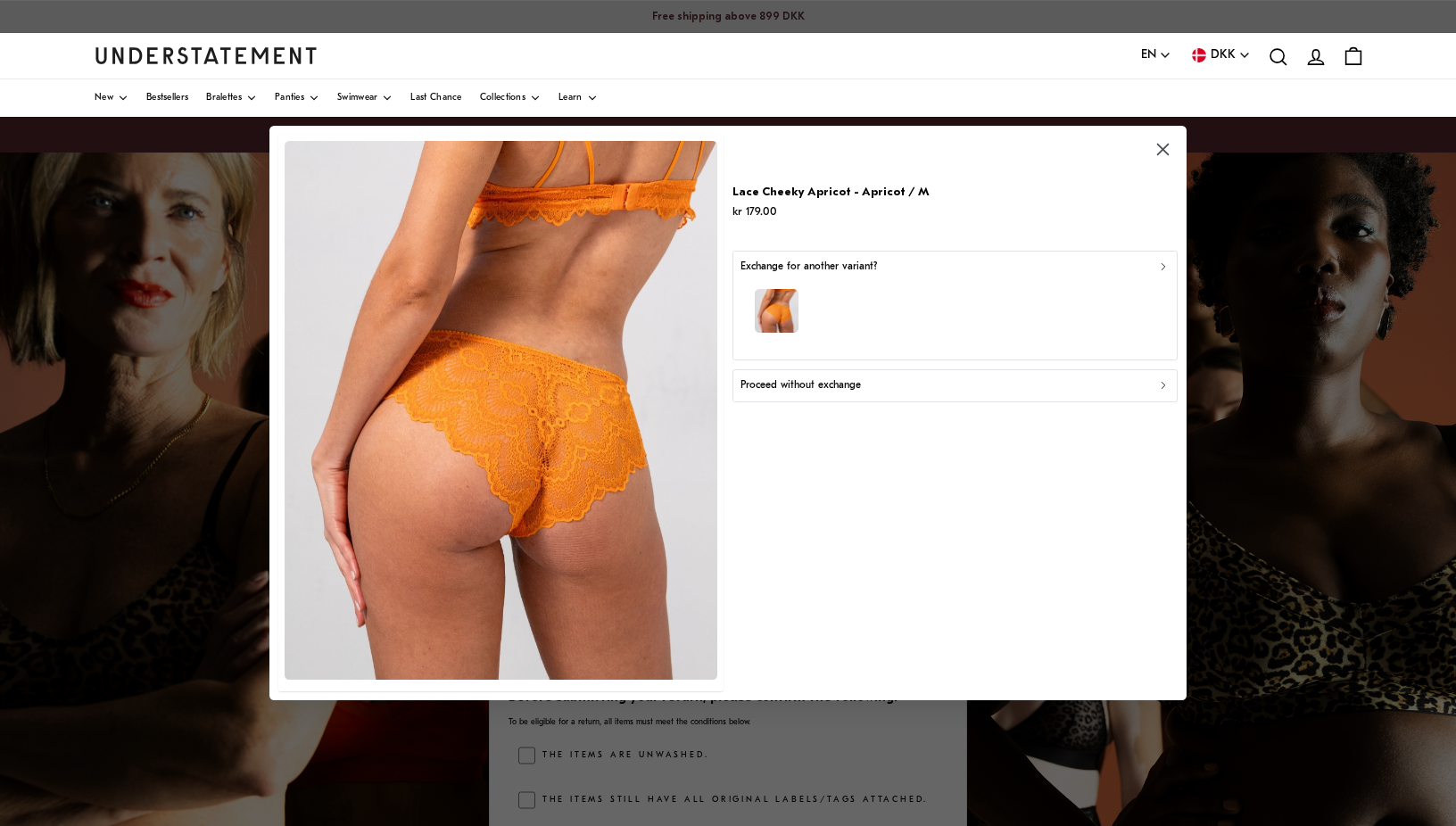
click at [799, 390] on p "Proceed without exchange" at bounding box center [801, 386] width 121 height 17
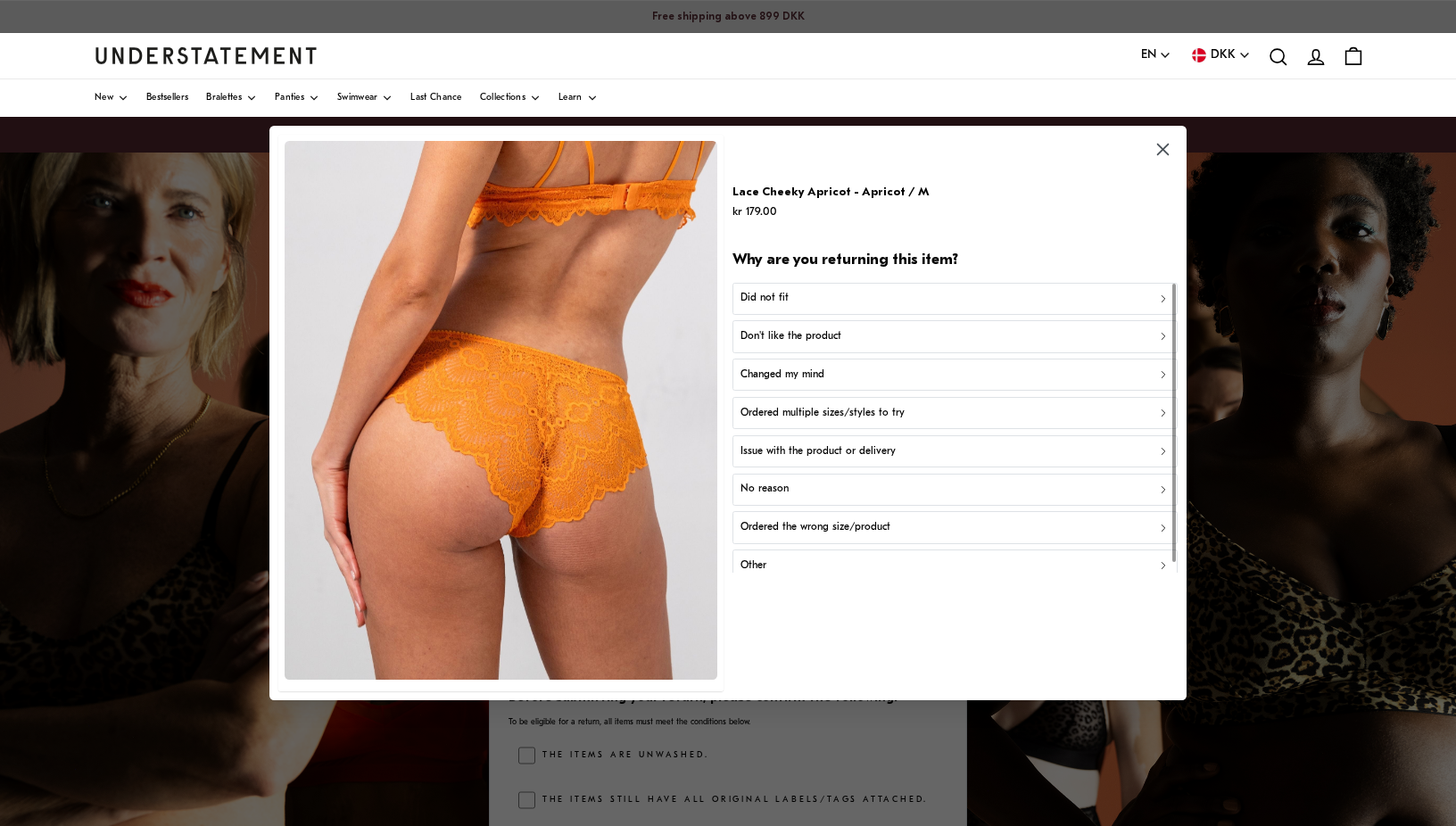
click at [788, 336] on p "Don't like the product" at bounding box center [791, 336] width 101 height 17
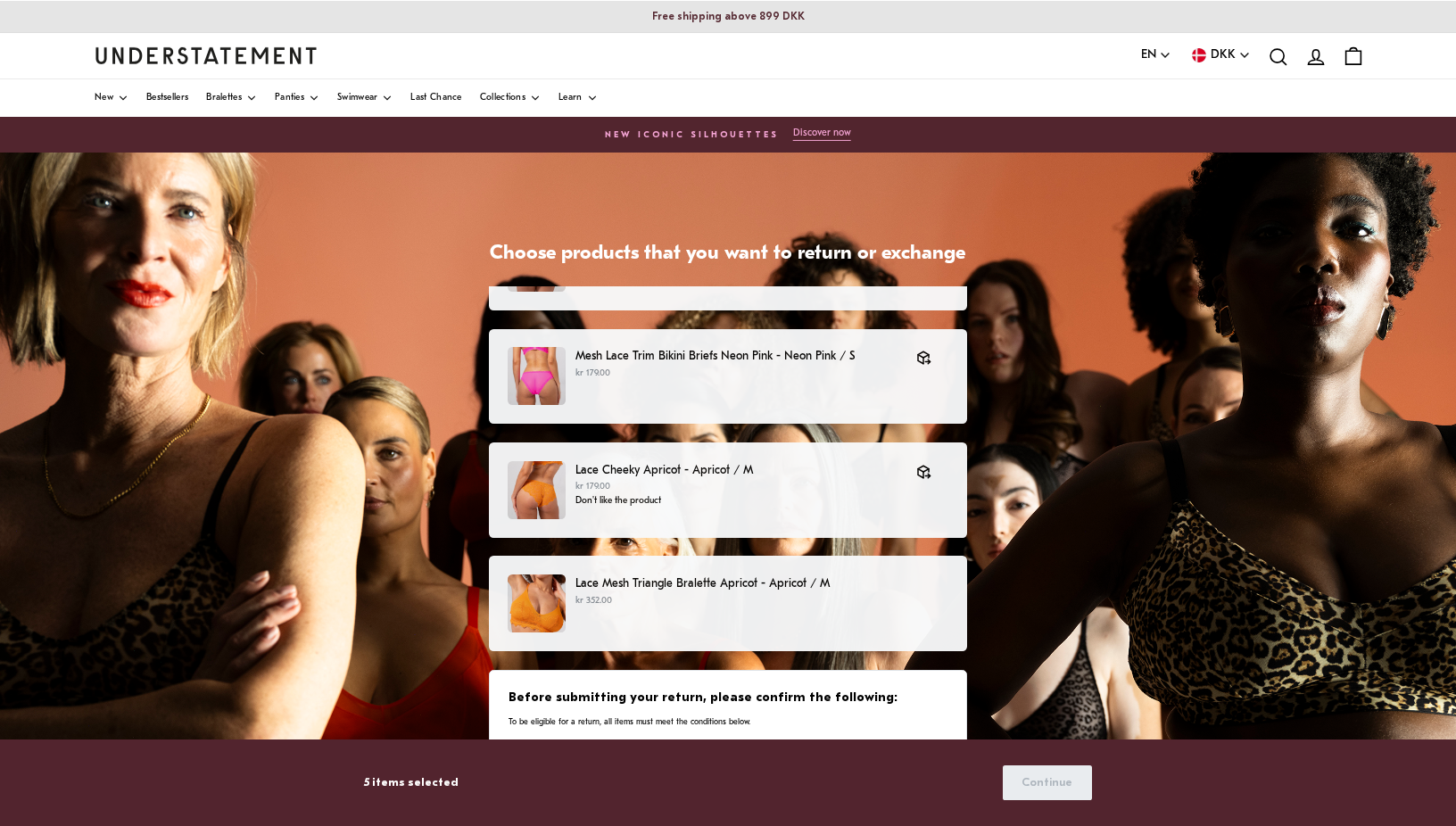
click at [654, 597] on p "kr 352.00" at bounding box center [762, 601] width 373 height 14
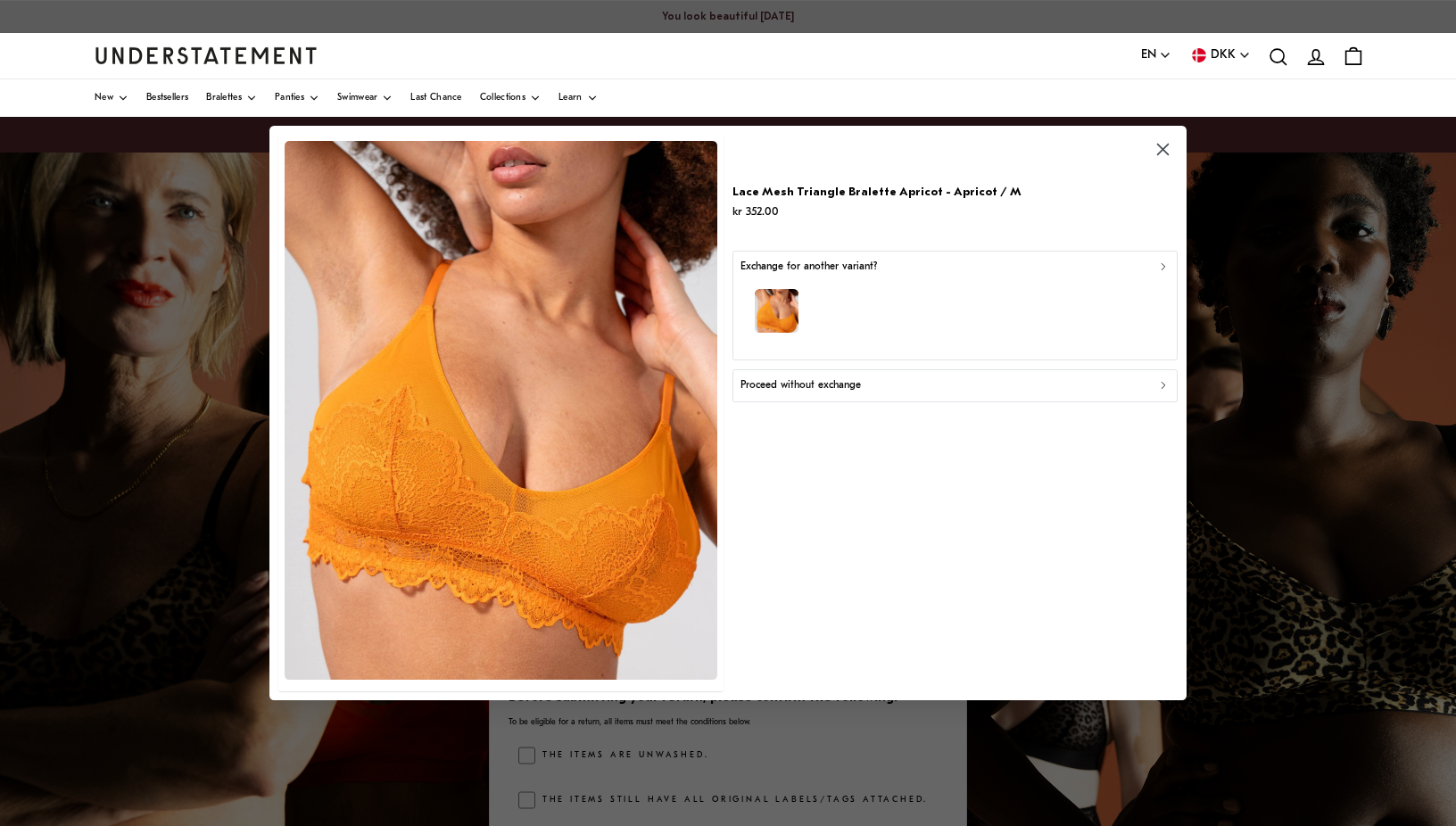
click at [799, 388] on p "Proceed without exchange" at bounding box center [801, 386] width 121 height 17
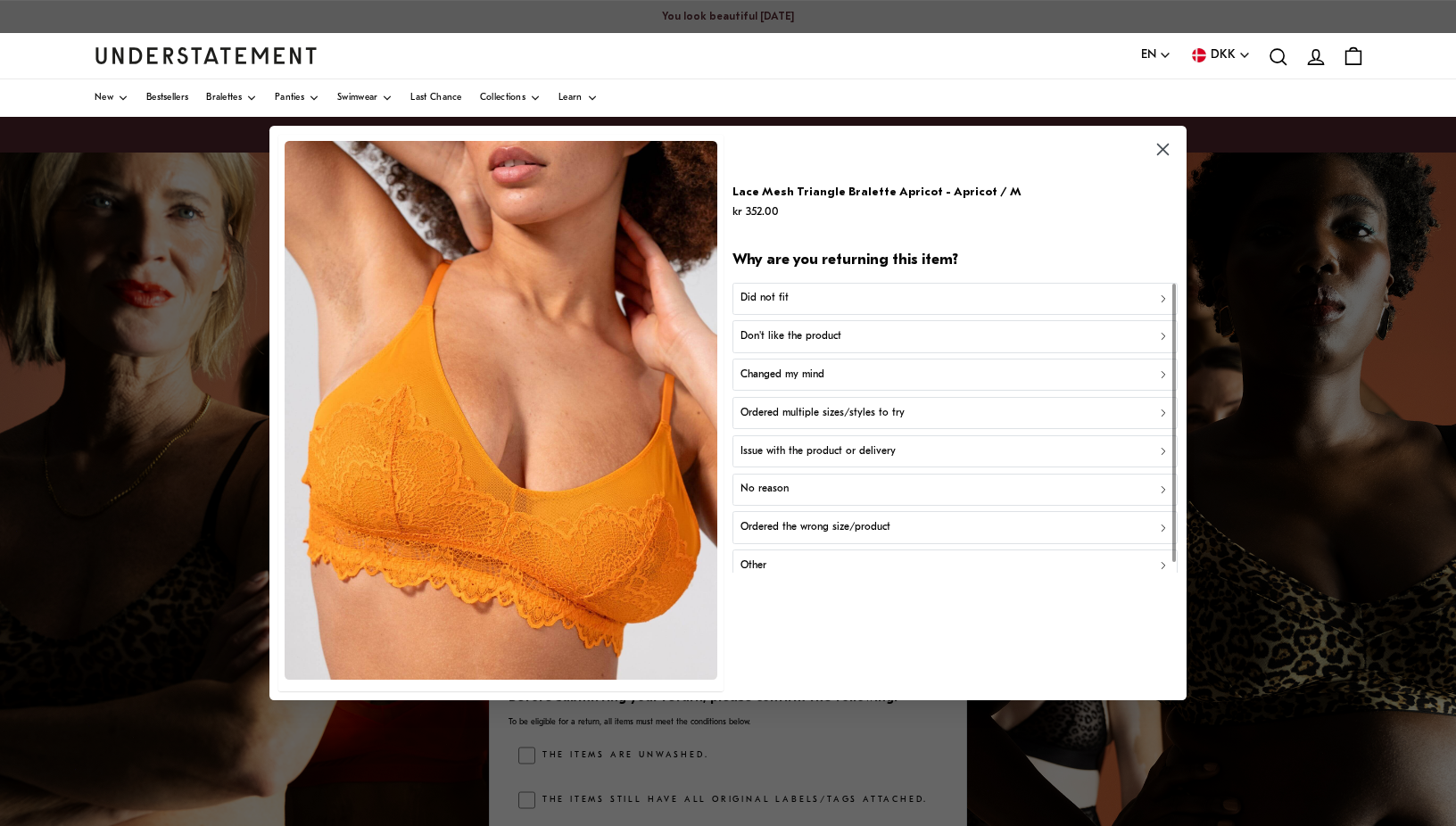
click at [774, 300] on p "Did not fit" at bounding box center [765, 298] width 48 height 17
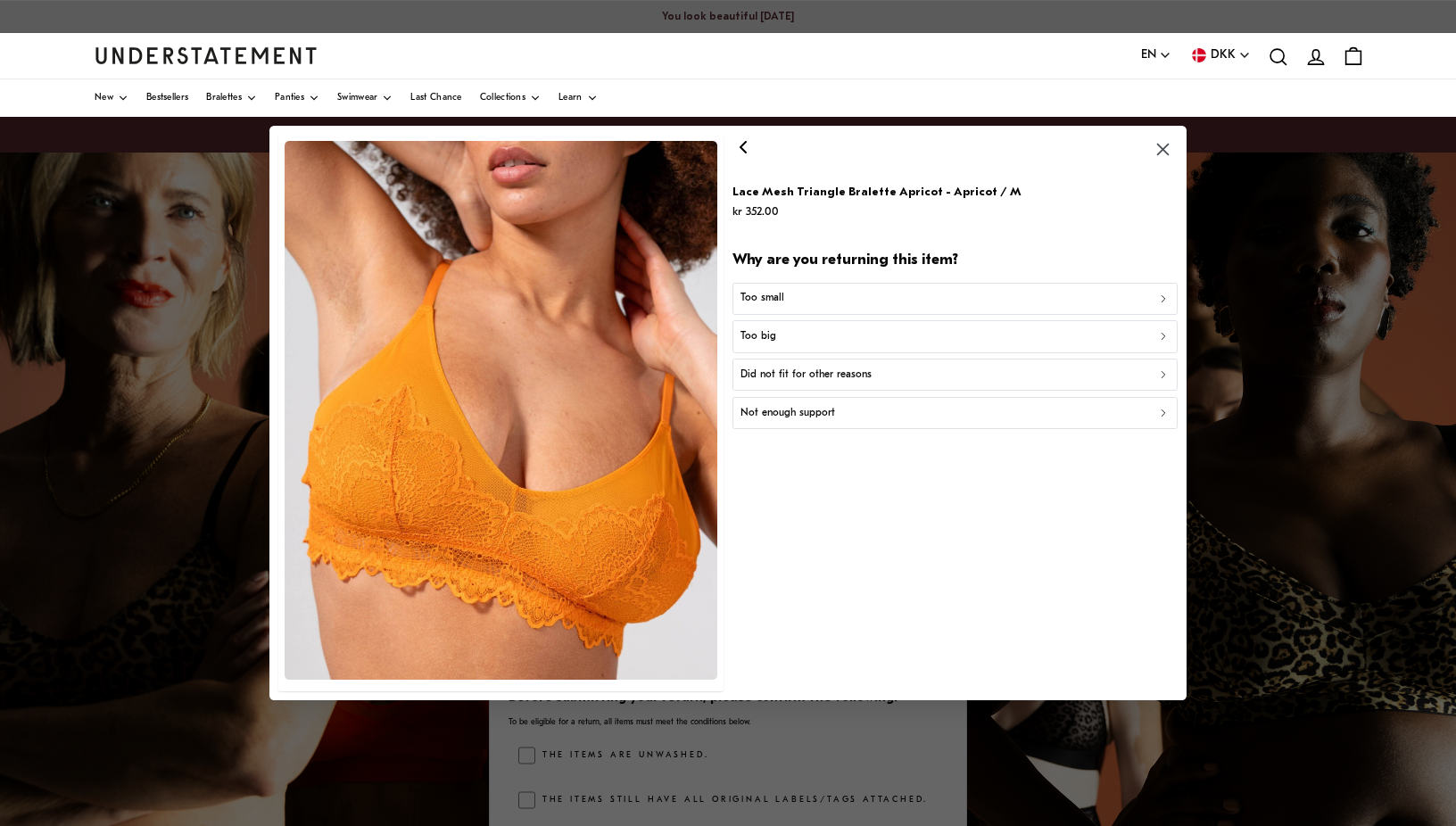
click at [780, 335] on div "Too big" at bounding box center [956, 336] width 429 height 17
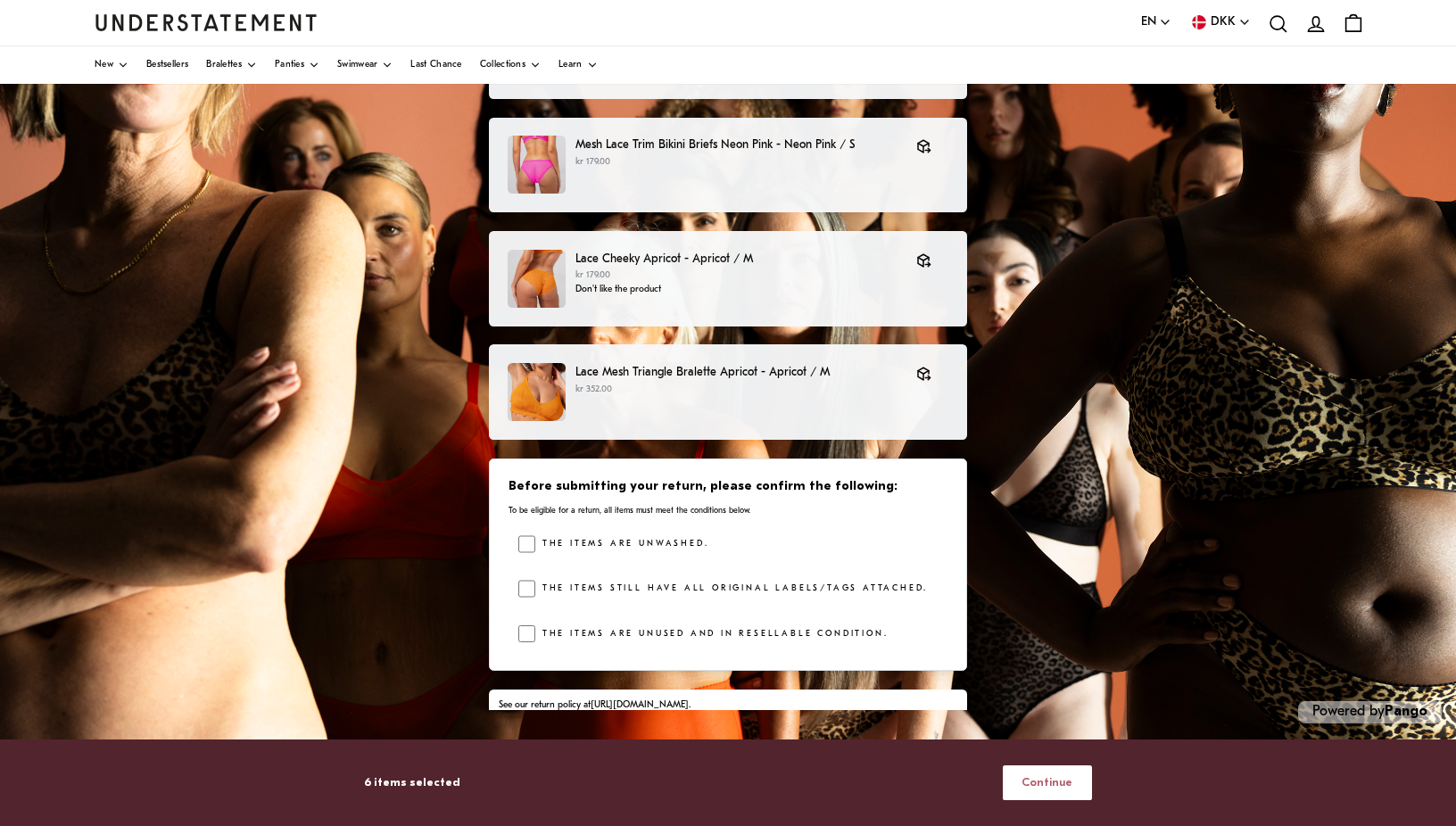
scroll to position [298, 0]
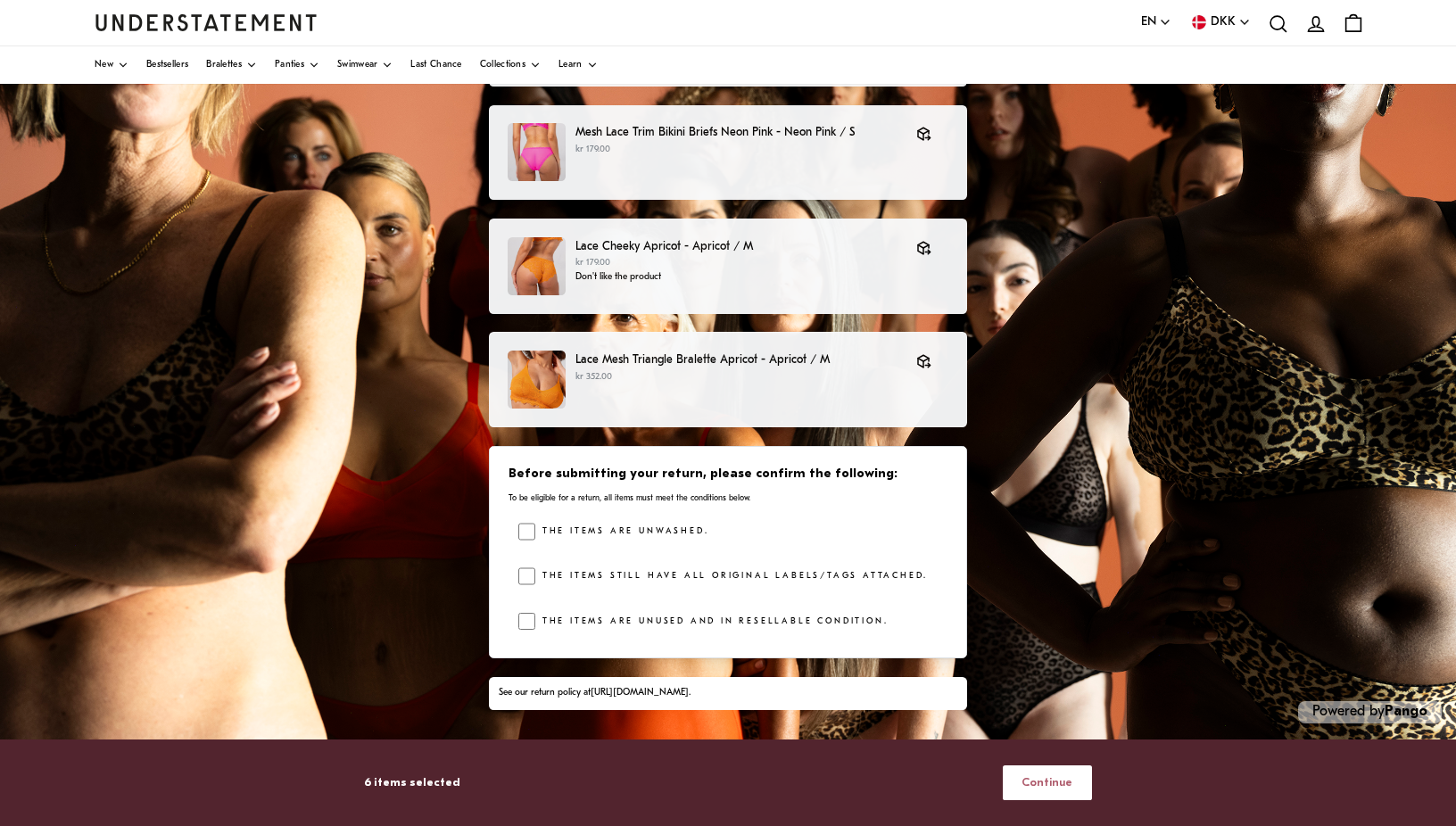
click at [1053, 787] on span "Continue" at bounding box center [1046, 782] width 50 height 33
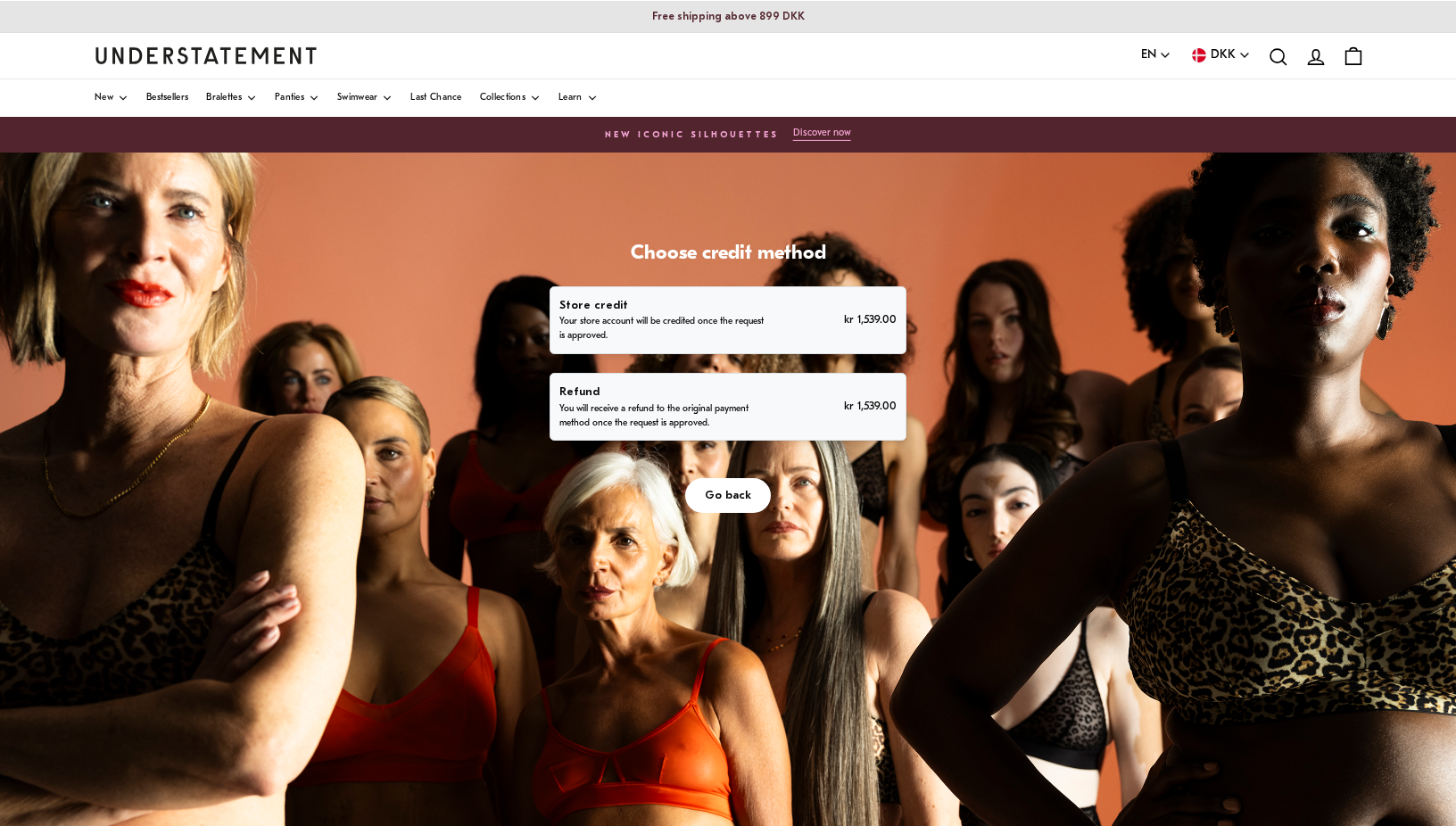
click at [745, 422] on p "You will receive a refund to the original payment method once the request is ap…" at bounding box center [665, 416] width 210 height 29
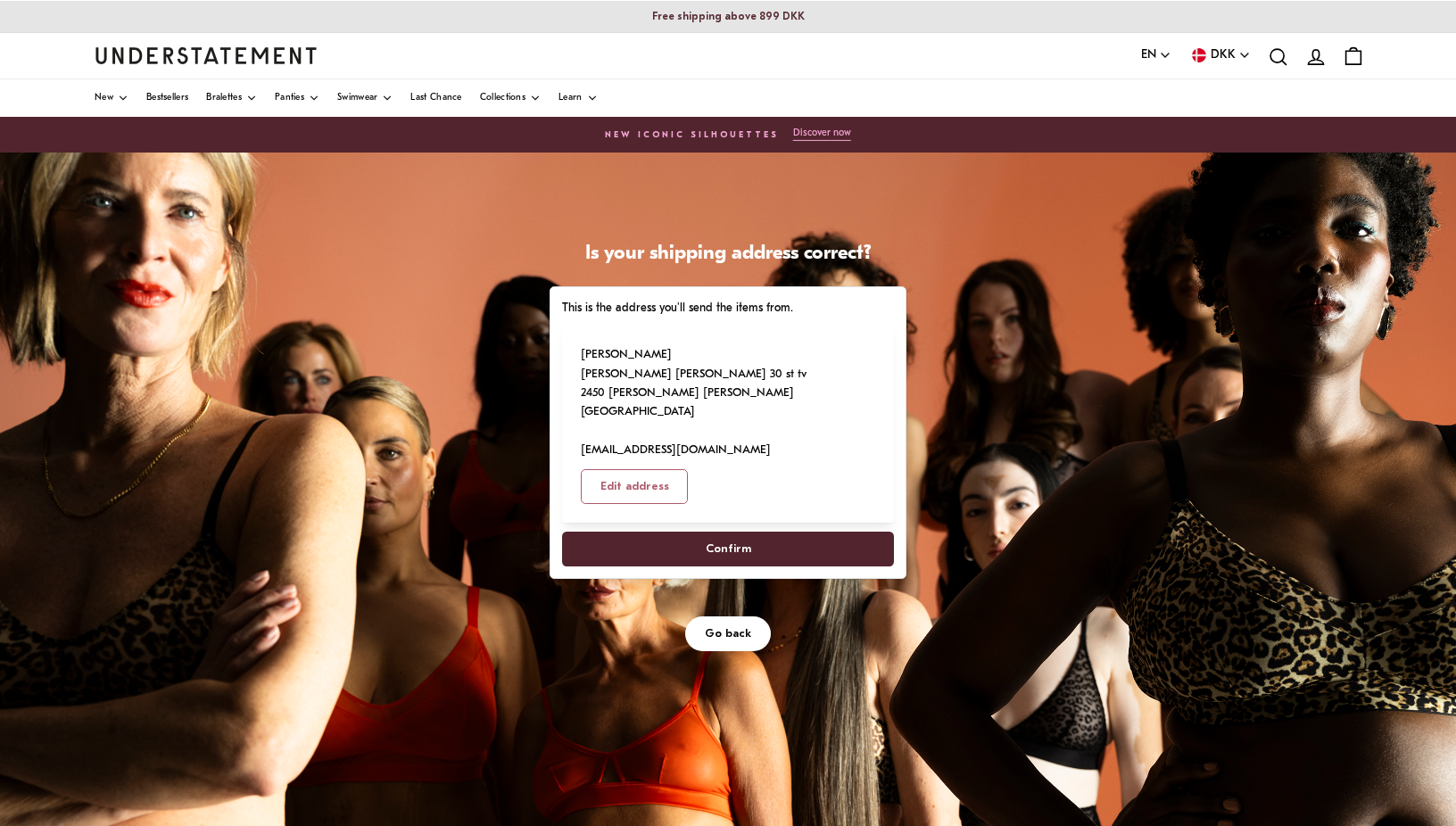
click at [752, 533] on span "Confirm" at bounding box center [728, 549] width 293 height 33
select select "**"
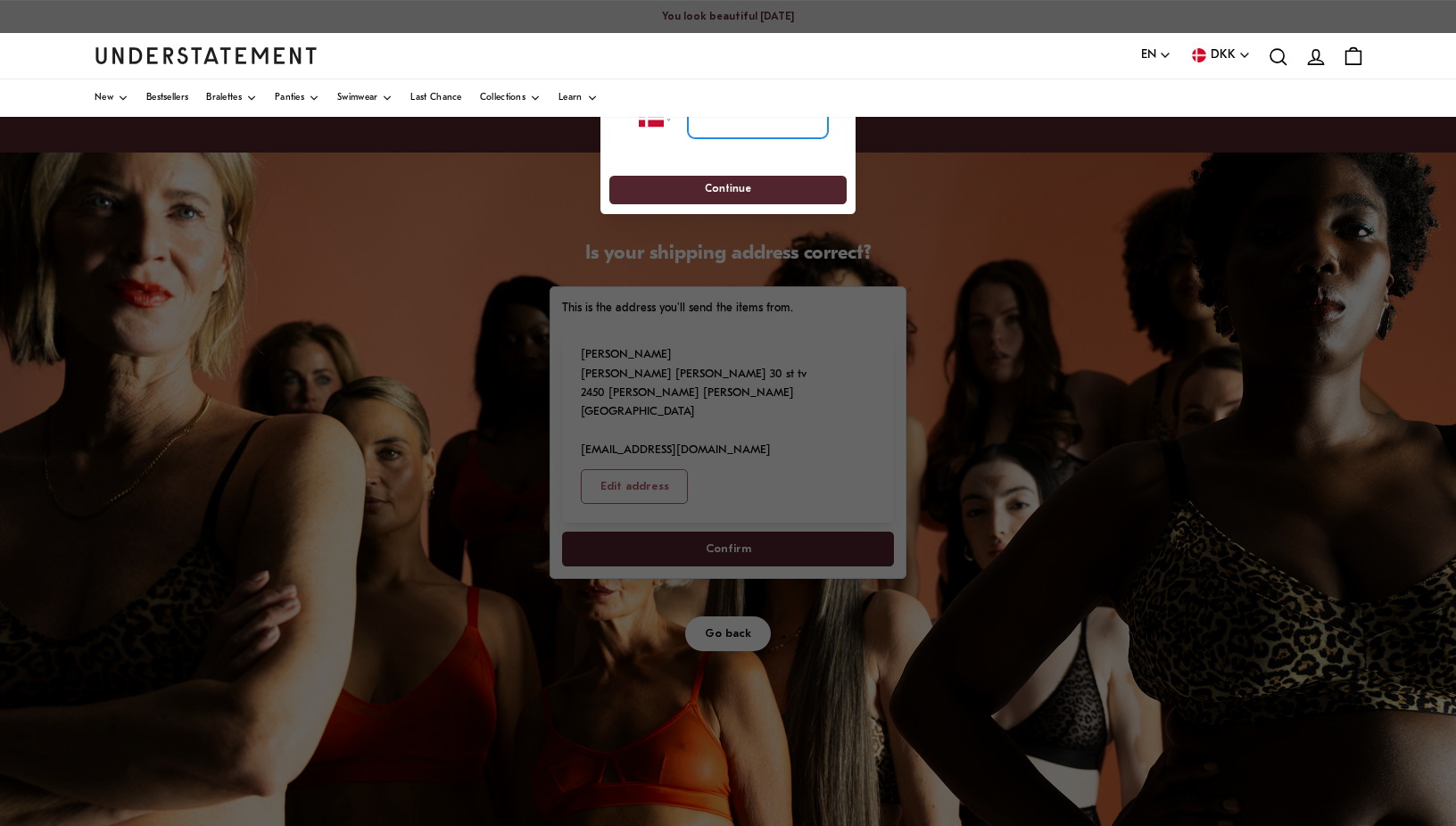
click at [713, 122] on input "tel" at bounding box center [759, 120] width 140 height 40
type input "**********"
click at [731, 187] on span "Continue" at bounding box center [728, 191] width 46 height 28
click at [734, 193] on span "Continue" at bounding box center [728, 191] width 46 height 28
click at [734, 187] on span "Continue" at bounding box center [728, 191] width 46 height 28
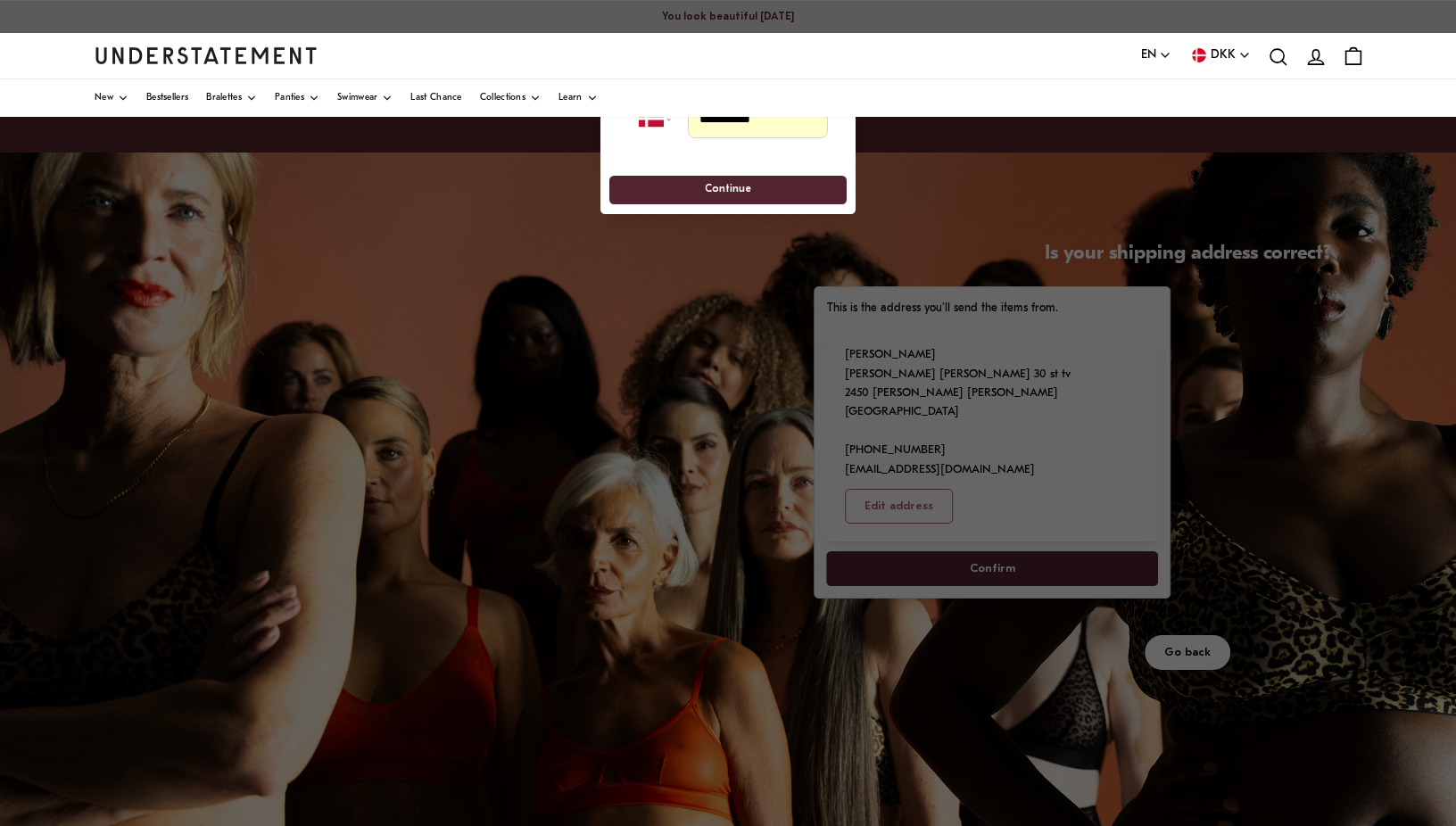
click at [734, 187] on span "Continue" at bounding box center [728, 191] width 46 height 28
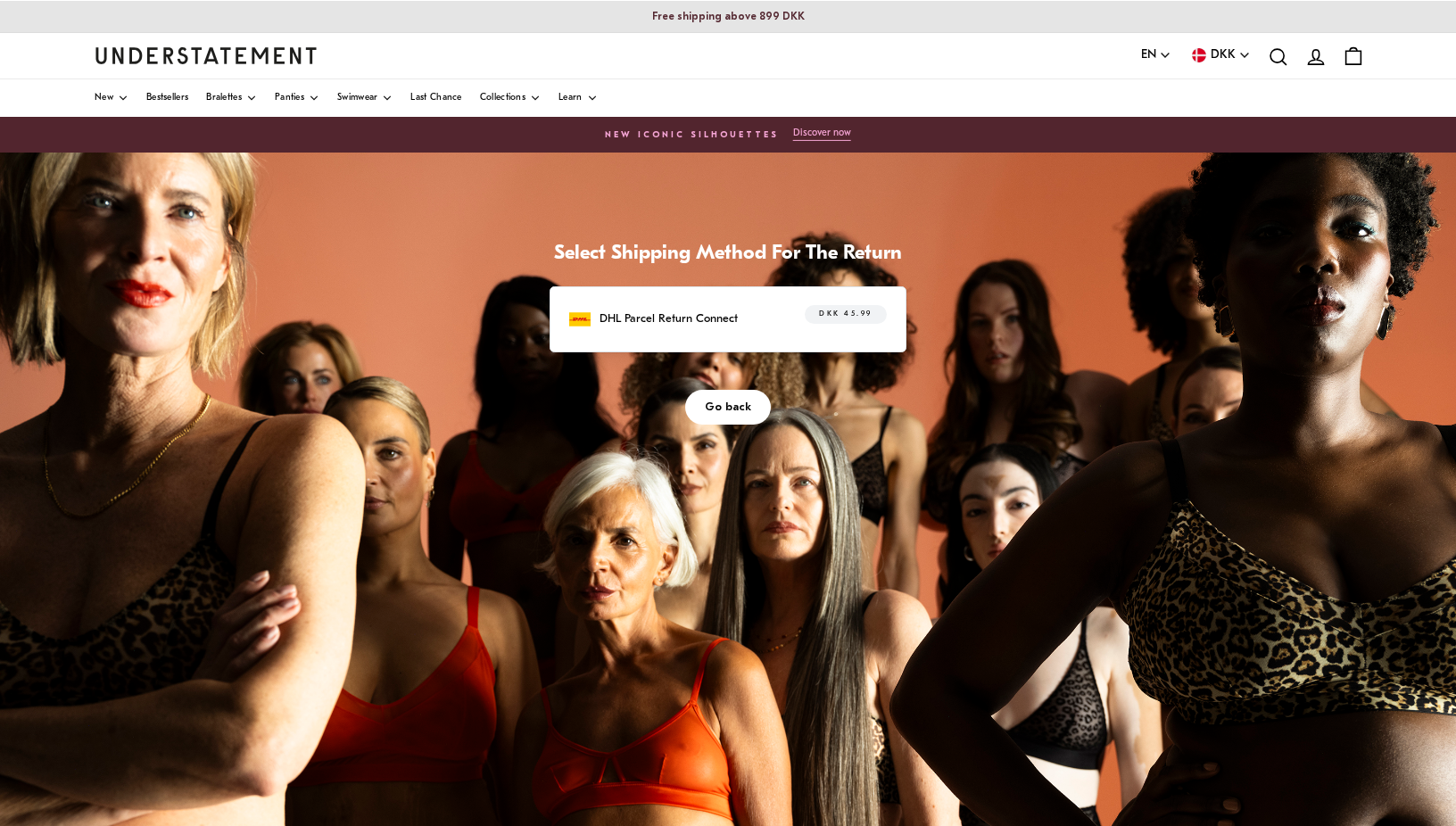
click at [749, 319] on div "DHL Parcel Return Connect DKK 45.99" at bounding box center [728, 320] width 318 height 28
click at [860, 314] on span "DKK 45.99" at bounding box center [845, 315] width 52 height 18
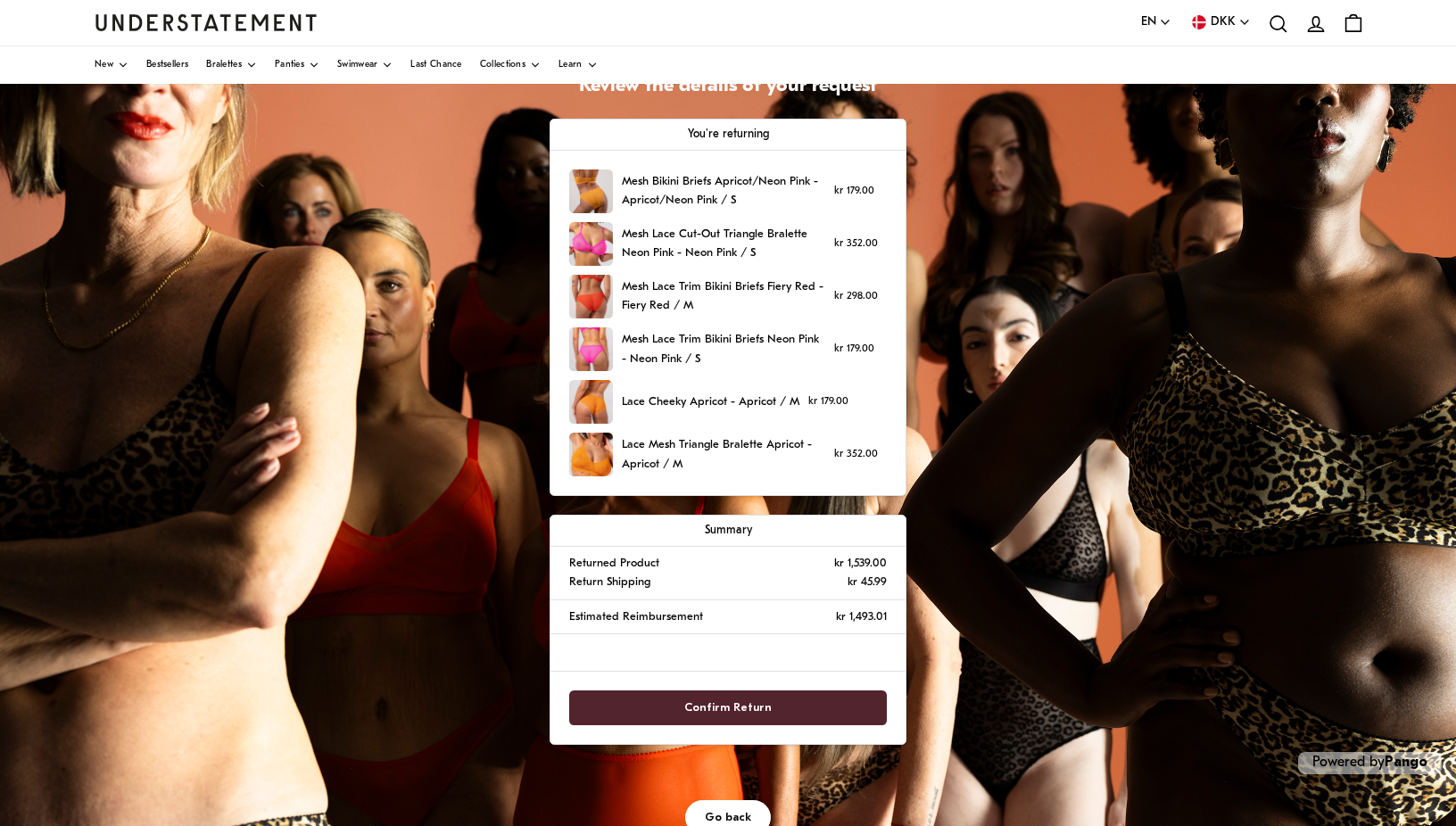
scroll to position [165, 0]
